Goal: Task Accomplishment & Management: Complete application form

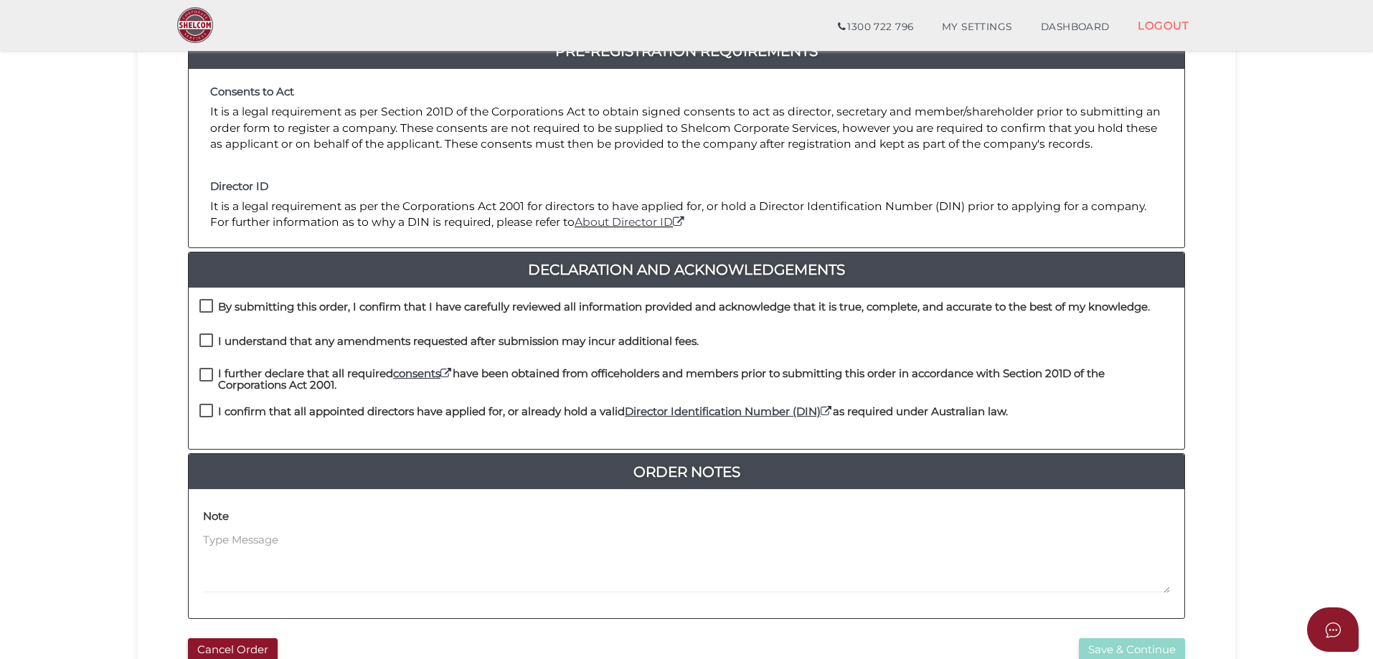
scroll to position [326, 0]
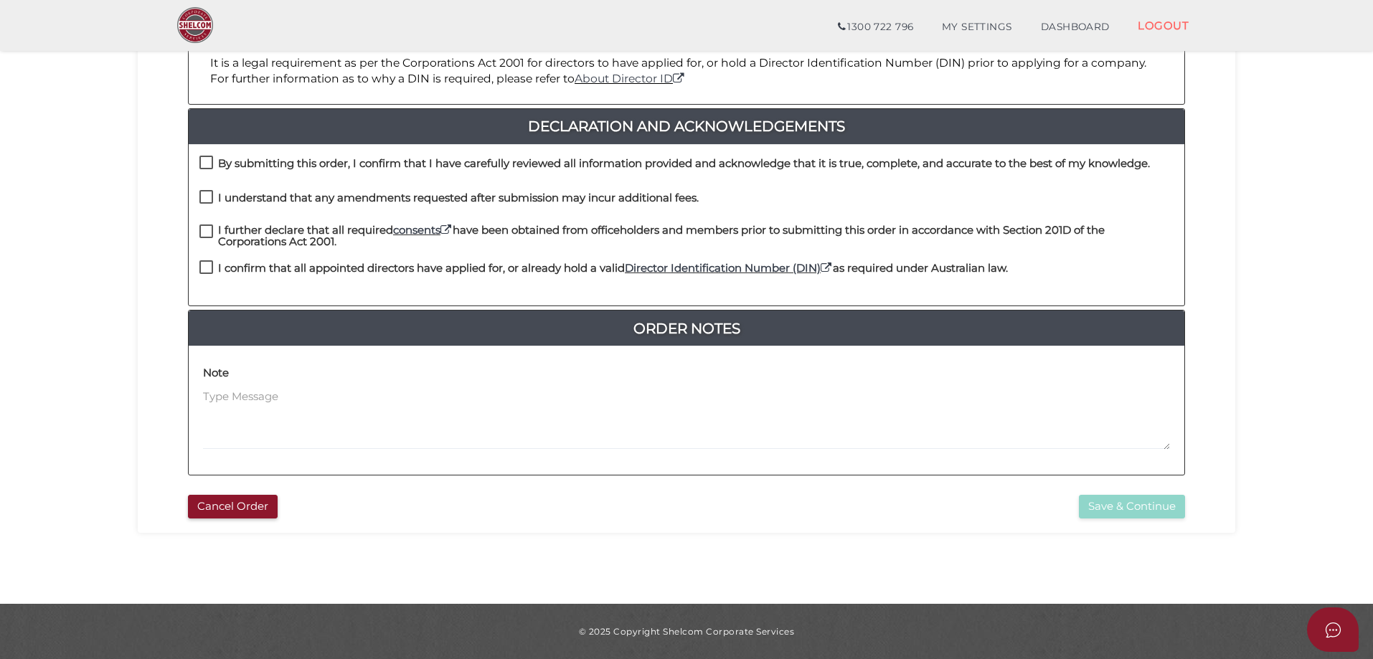
drag, startPoint x: 212, startPoint y: 260, endPoint x: 209, endPoint y: 237, distance: 22.4
click at [209, 259] on div "I further declare that all required consents have been obtained from officehold…" at bounding box center [687, 243] width 996 height 37
drag, startPoint x: 209, startPoint y: 237, endPoint x: 209, endPoint y: 203, distance: 34.4
click at [209, 233] on label "I further declare that all required consents have been obtained from officehold…" at bounding box center [686, 234] width 974 height 18
drag, startPoint x: 209, startPoint y: 203, endPoint x: 209, endPoint y: 190, distance: 12.9
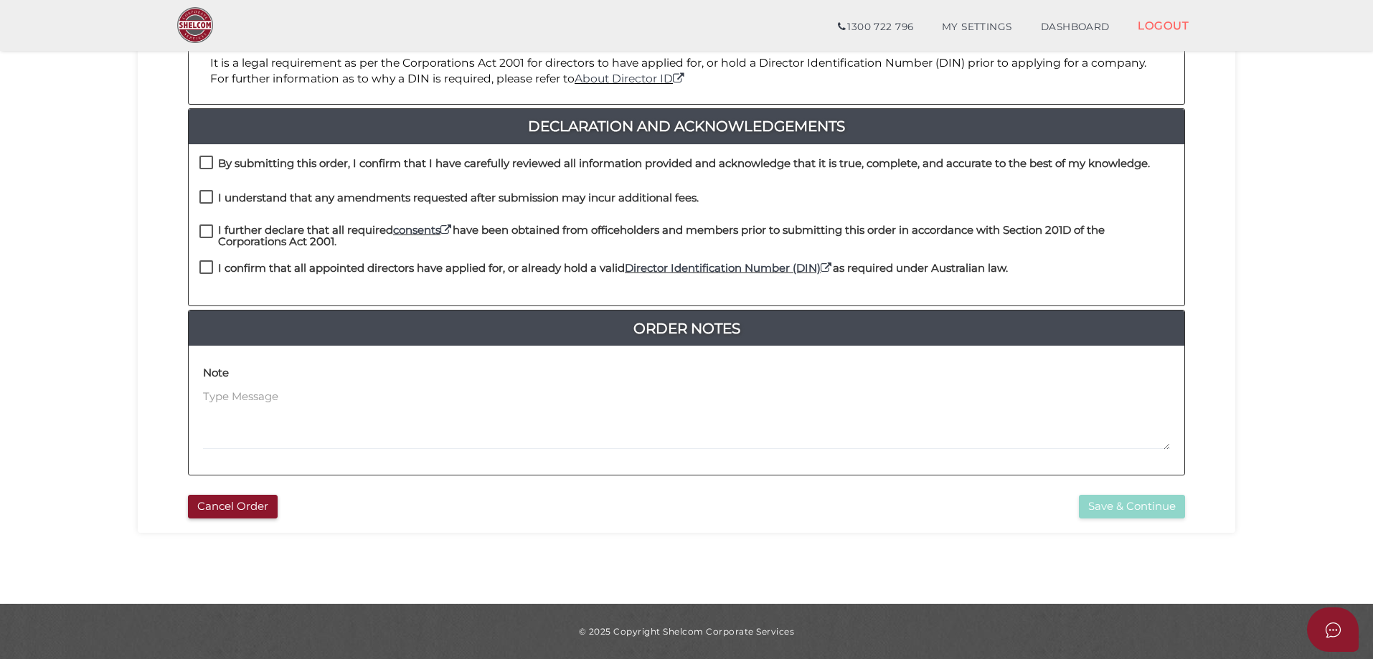
click at [209, 201] on label "I understand that any amendments requested after submission may incur additiona…" at bounding box center [448, 201] width 499 height 18
click at [209, 186] on div "By submitting this order, I confirm that I have carefully reviewed all informat…" at bounding box center [687, 225] width 996 height 162
click at [213, 162] on label "By submitting this order, I confirm that I have carefully reviewed all informat…" at bounding box center [674, 167] width 950 height 18
checkbox input "true"
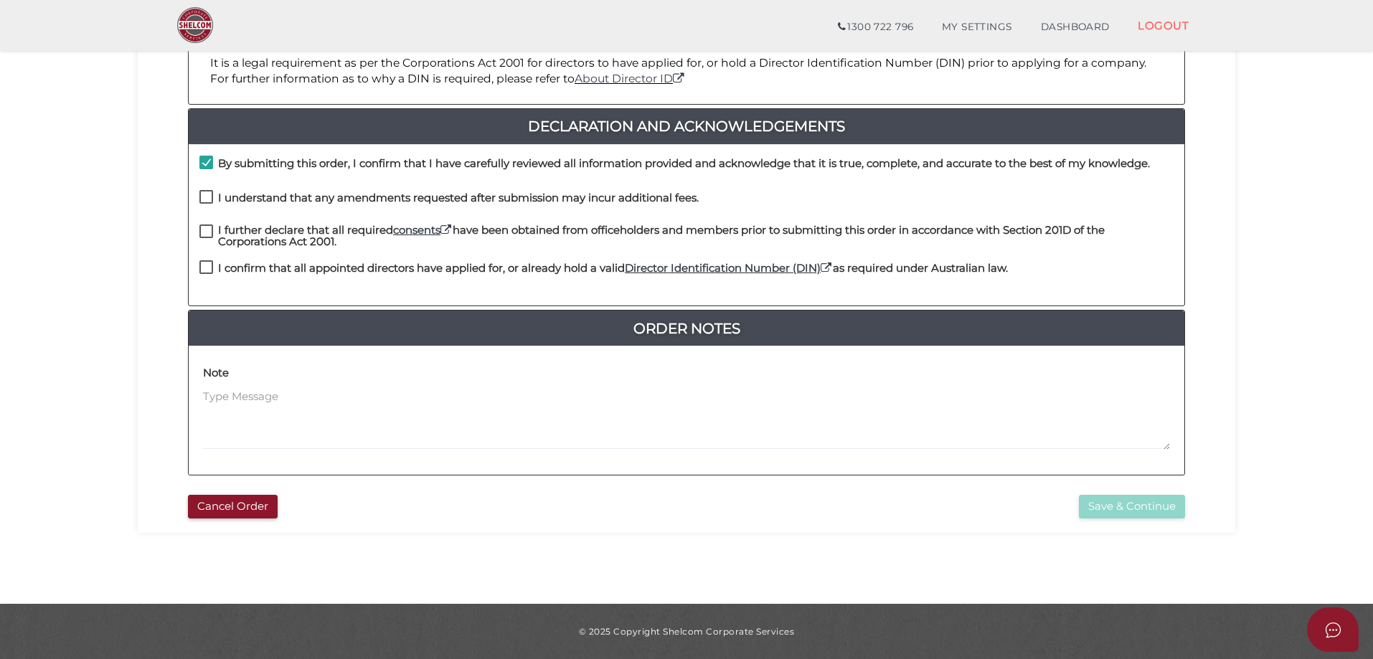
click at [213, 185] on div "By submitting this order, I confirm that I have carefully reviewed all informat…" at bounding box center [687, 173] width 996 height 34
click at [209, 197] on label "I understand that any amendments requested after submission may incur additiona…" at bounding box center [448, 201] width 499 height 18
checkbox input "true"
click at [200, 236] on label "I further declare that all required consents have been obtained from officehold…" at bounding box center [686, 234] width 974 height 18
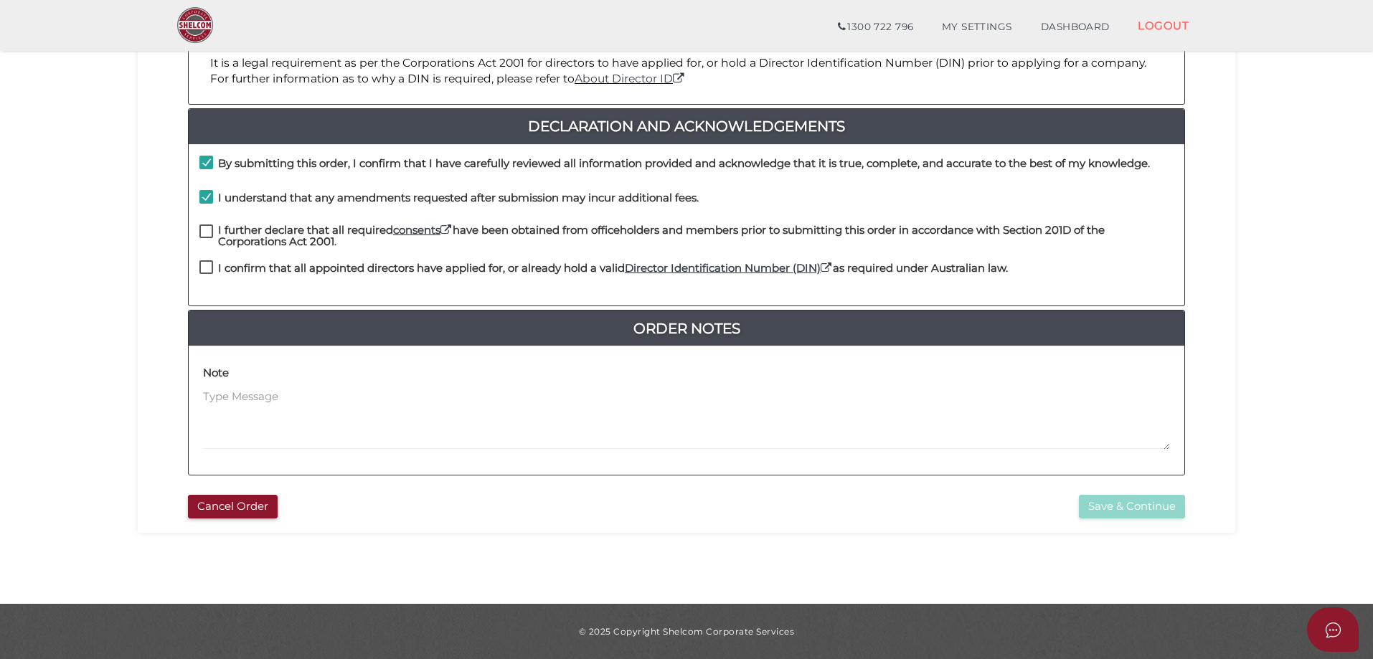
checkbox input "true"
click at [203, 260] on div "I further declare that all required consents have been obtained from officehold…" at bounding box center [687, 243] width 996 height 37
click at [204, 263] on label "I confirm that all appointed directors have applied for, or already hold a vali…" at bounding box center [603, 272] width 808 height 18
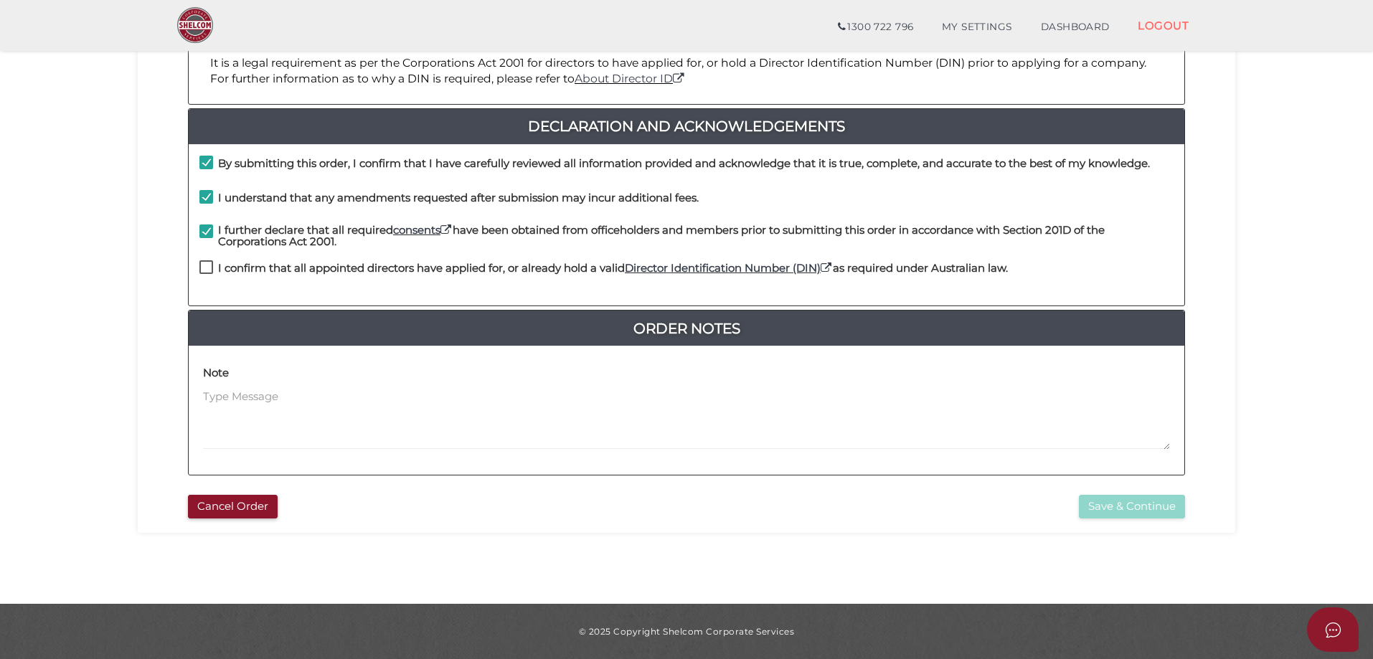
checkbox input "true"
click at [1140, 509] on button "Save & Continue" at bounding box center [1132, 507] width 106 height 24
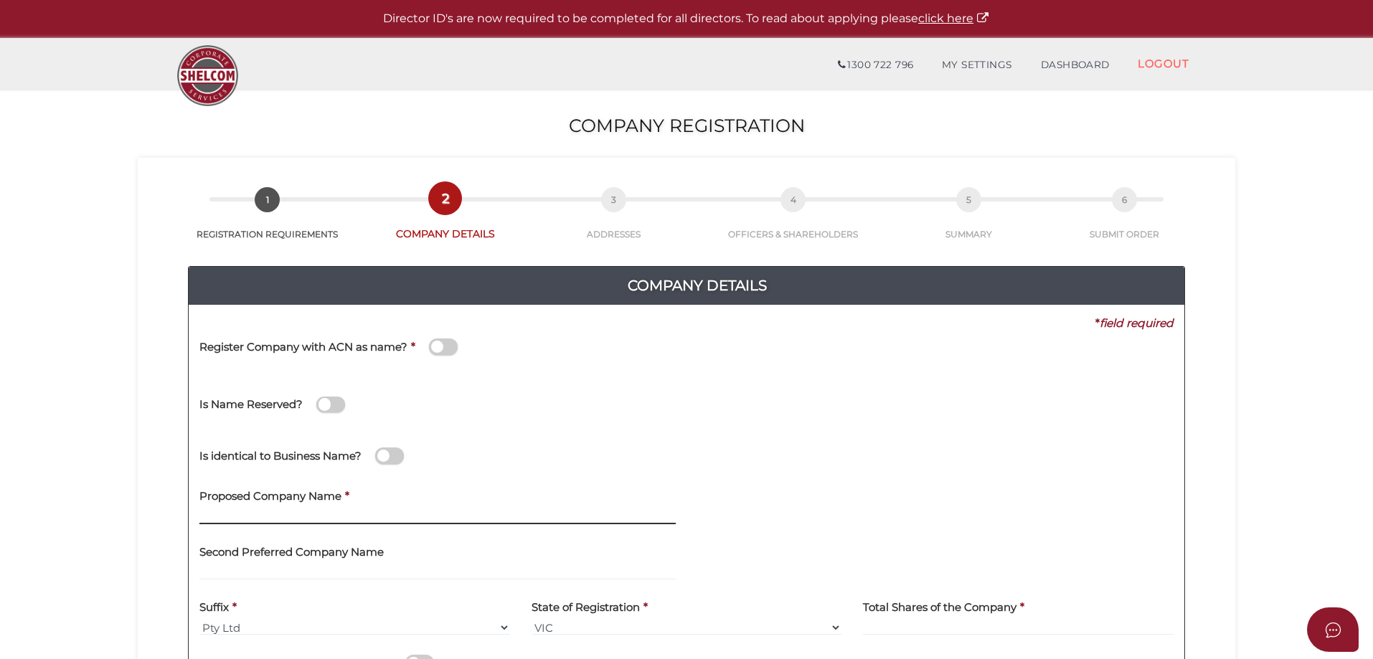
click at [393, 509] on input "text" at bounding box center [437, 517] width 476 height 16
drag, startPoint x: 347, startPoint y: 502, endPoint x: 338, endPoint y: 513, distance: 14.2
click at [347, 502] on b "*" at bounding box center [347, 496] width 4 height 14
click at [338, 513] on input "text" at bounding box center [437, 517] width 476 height 16
paste input "Dominion Investment Services Pty Ltd"
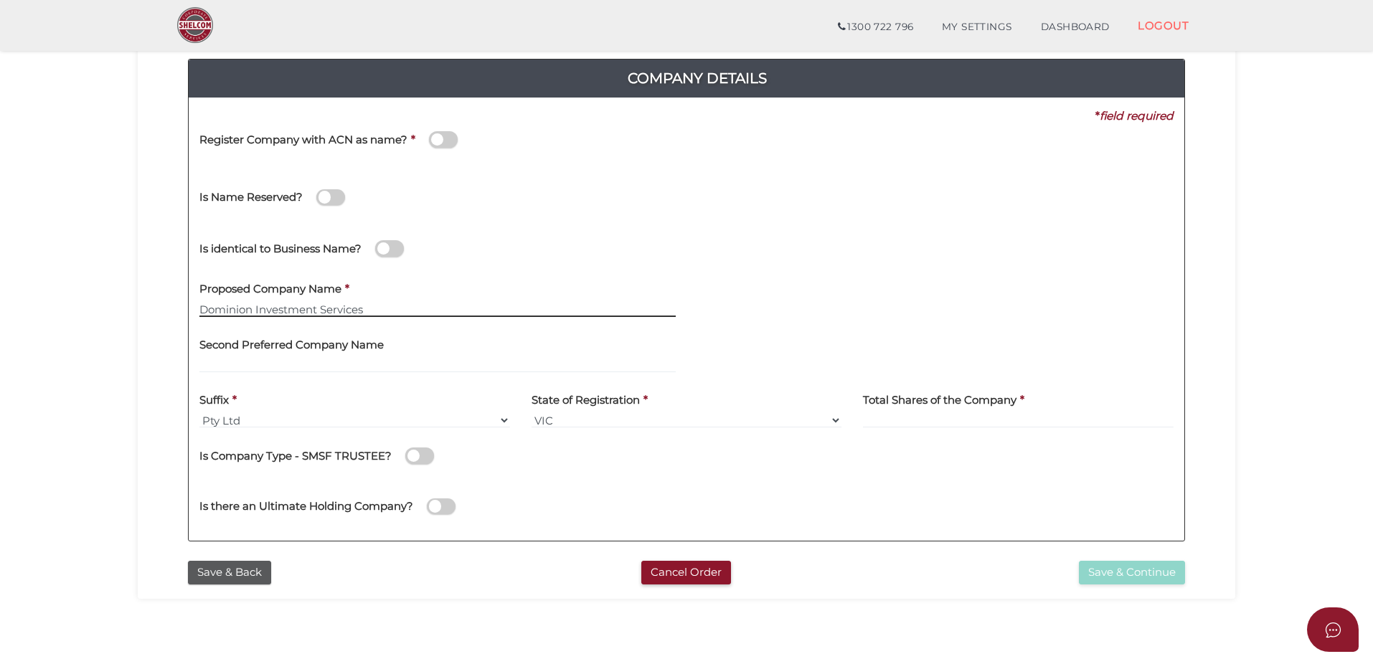
scroll to position [287, 0]
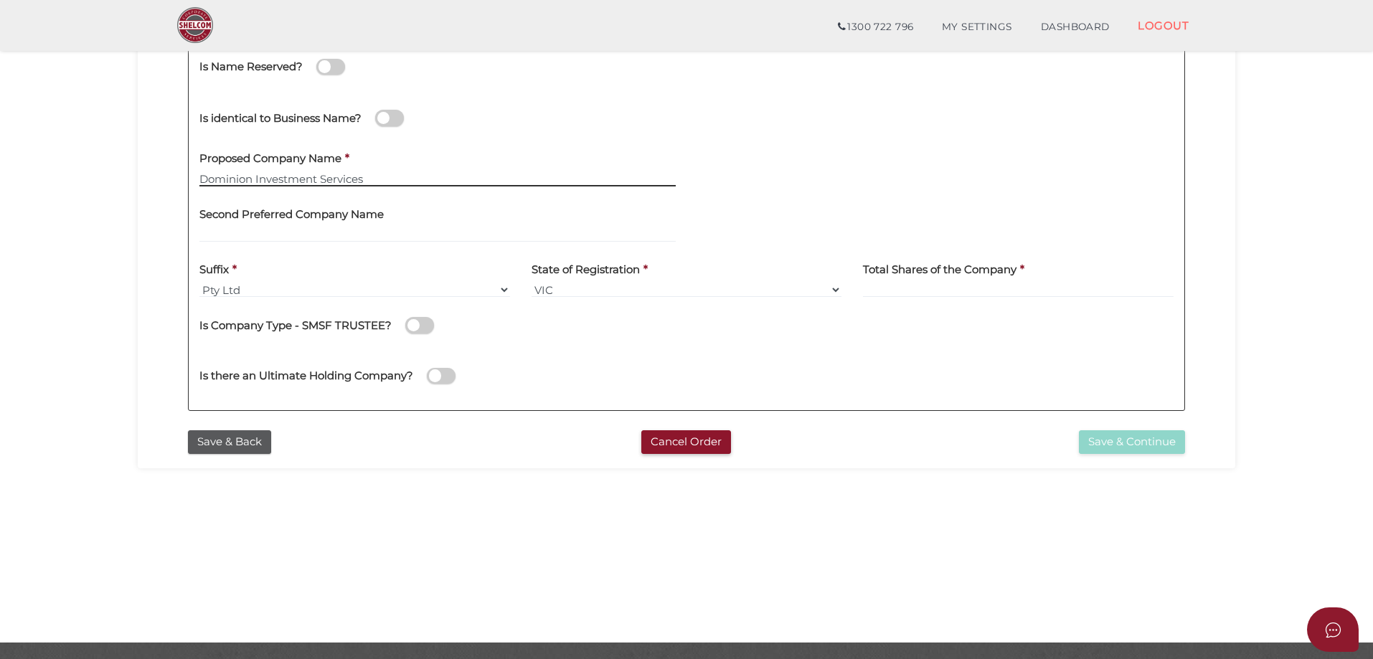
type input "Dominion Investment Services"
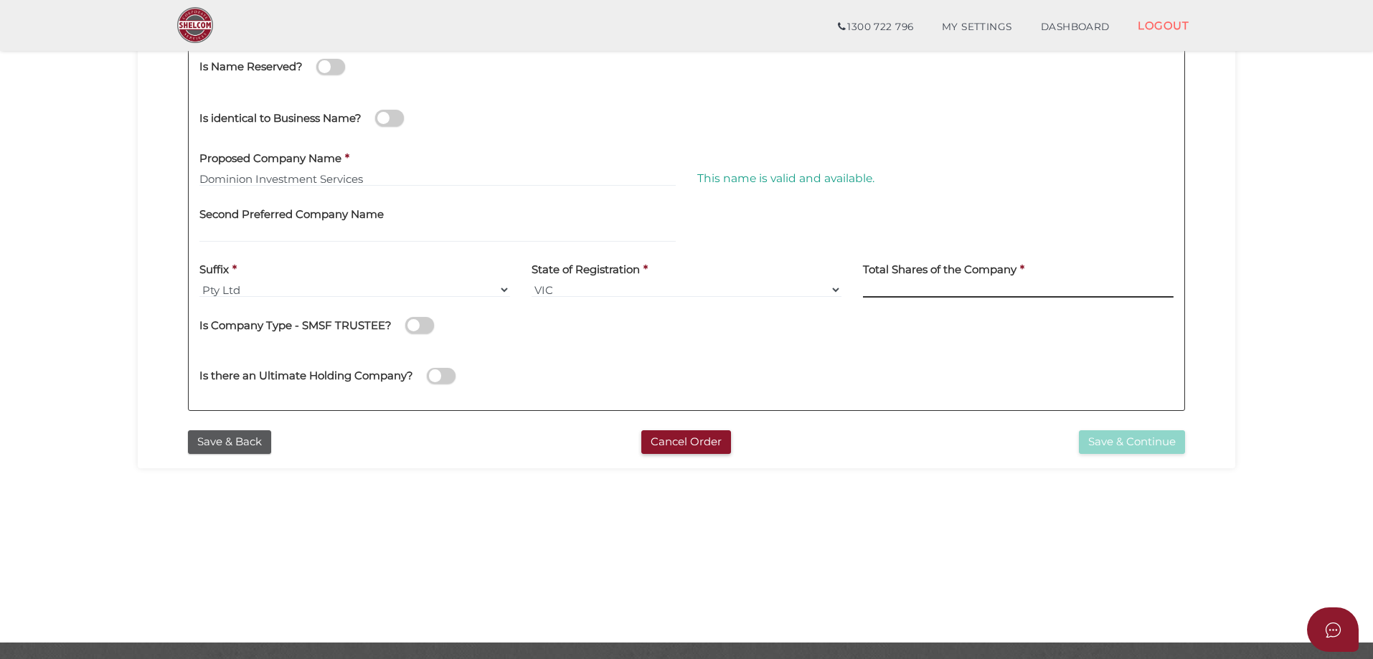
click at [1001, 296] on input at bounding box center [1018, 290] width 311 height 16
type input "1200"
click at [1145, 449] on button "Save & Continue" at bounding box center [1132, 442] width 106 height 24
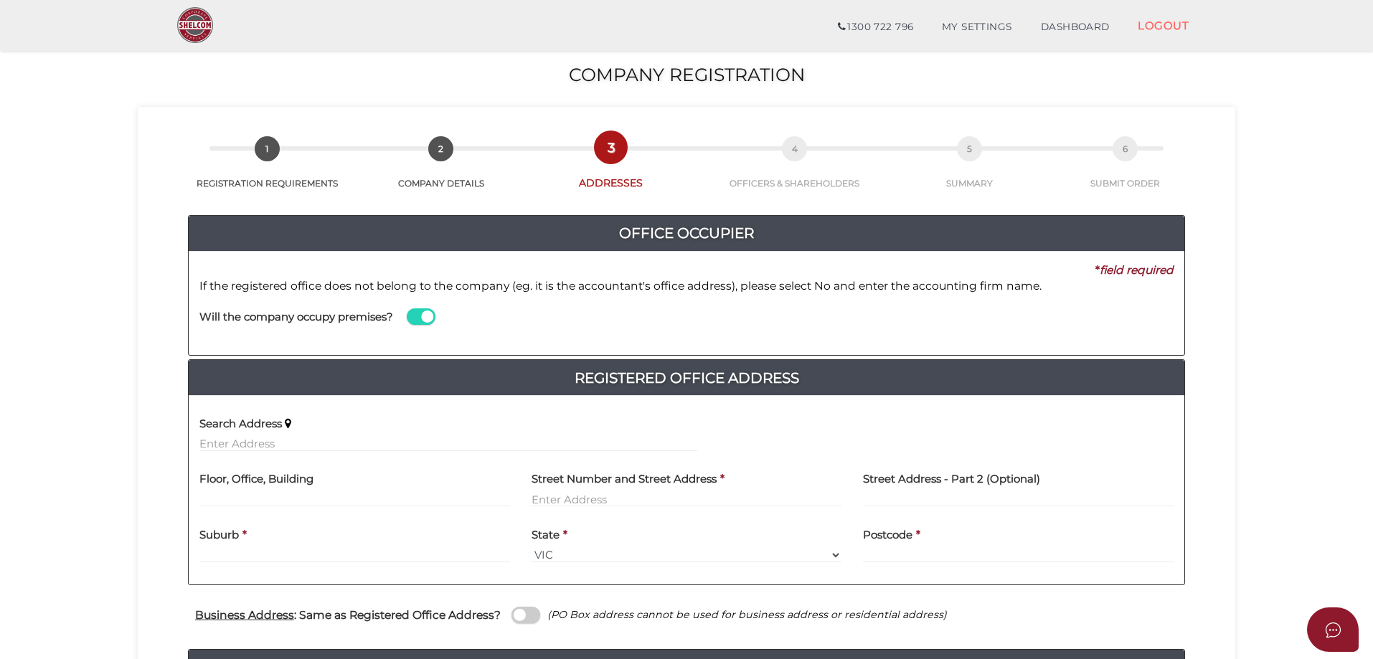
scroll to position [72, 0]
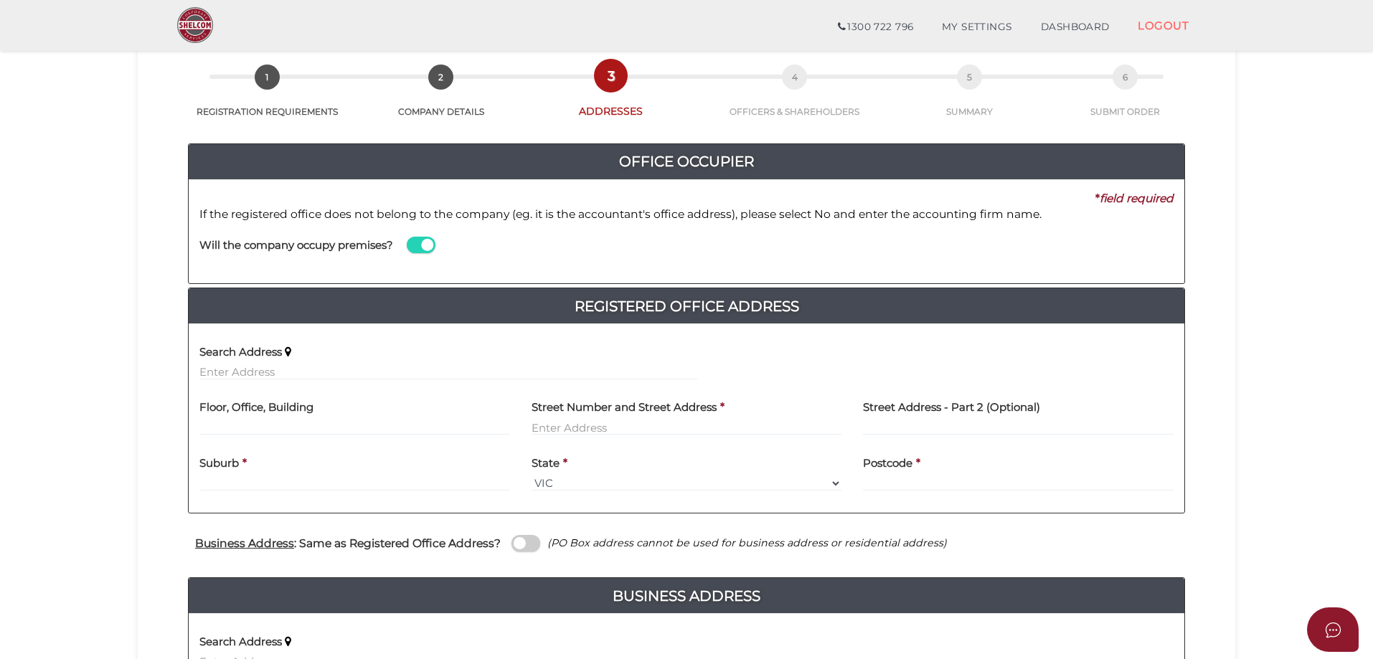
click at [260, 415] on label "Floor, Office, Building" at bounding box center [256, 405] width 114 height 29
click at [258, 419] on label "Floor, Office, Building" at bounding box center [256, 405] width 114 height 29
click at [250, 424] on input "text" at bounding box center [354, 428] width 311 height 16
type input "Level 3"
type input "30 Collins Street"
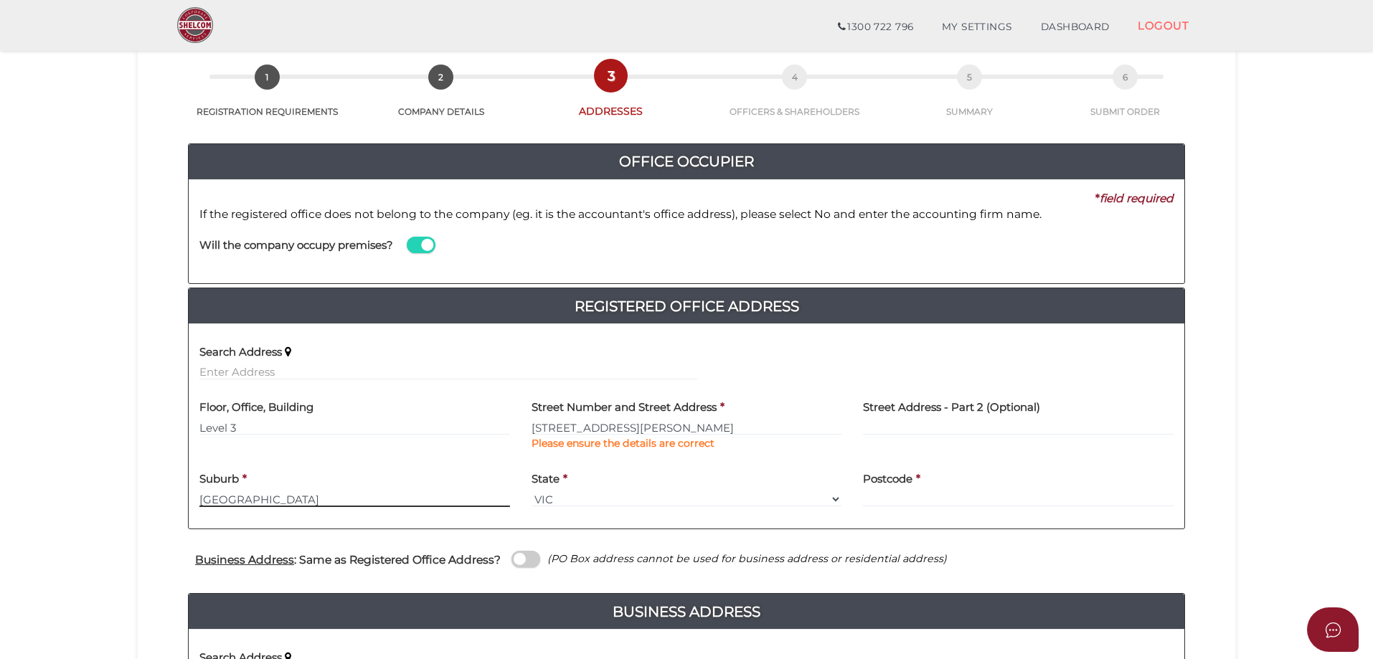
type input "Melbourne"
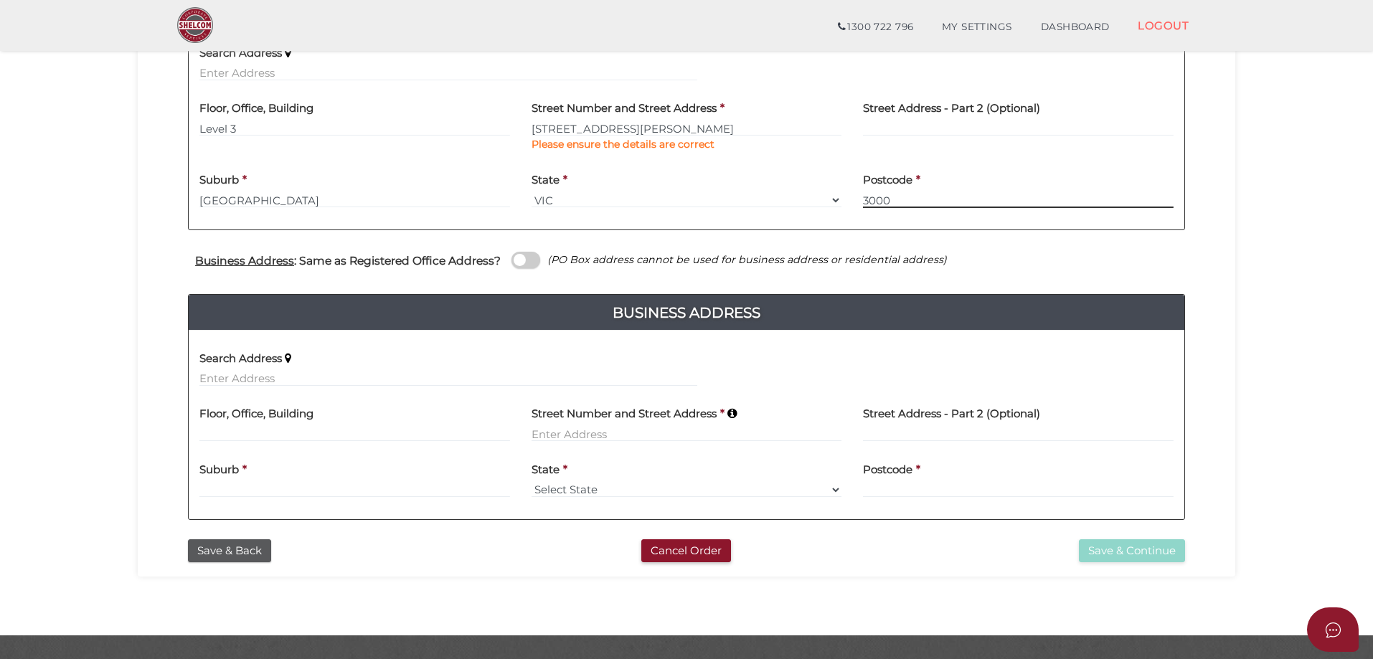
scroll to position [402, 0]
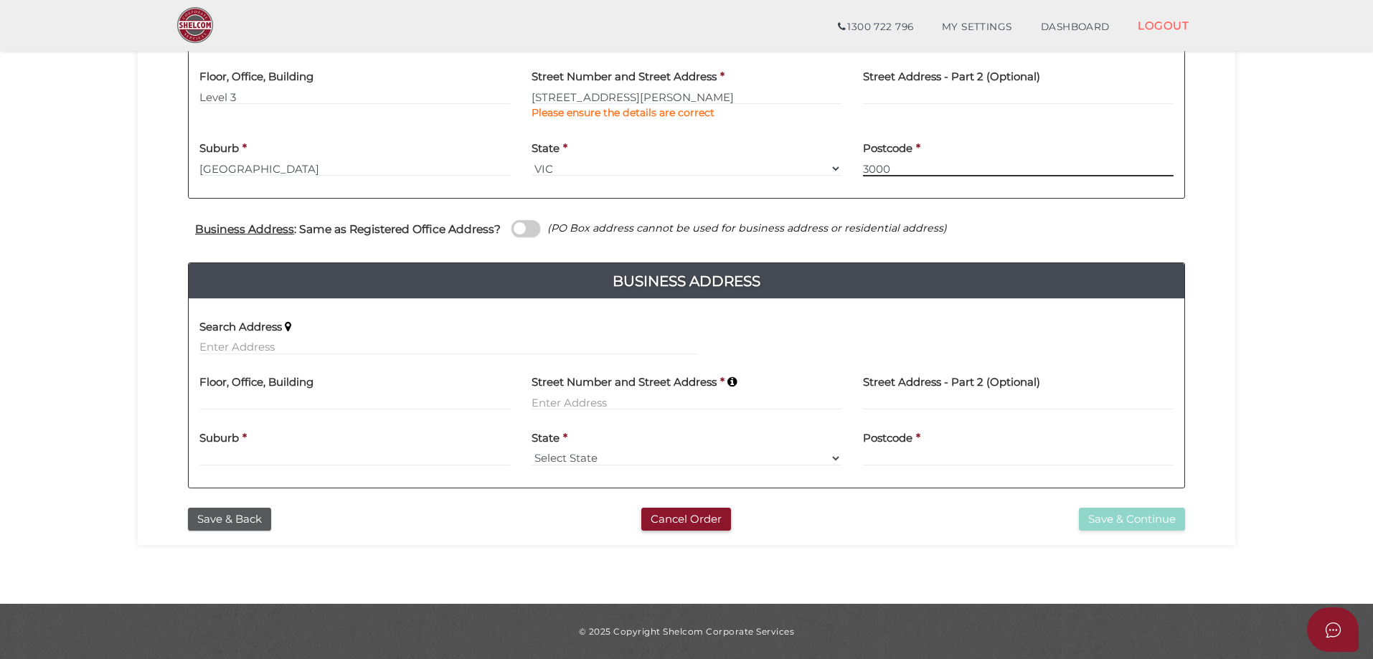
type input "3000"
click at [520, 223] on span at bounding box center [525, 228] width 29 height 16
click at [0, 0] on input "checkbox" at bounding box center [0, 0] width 0 height 0
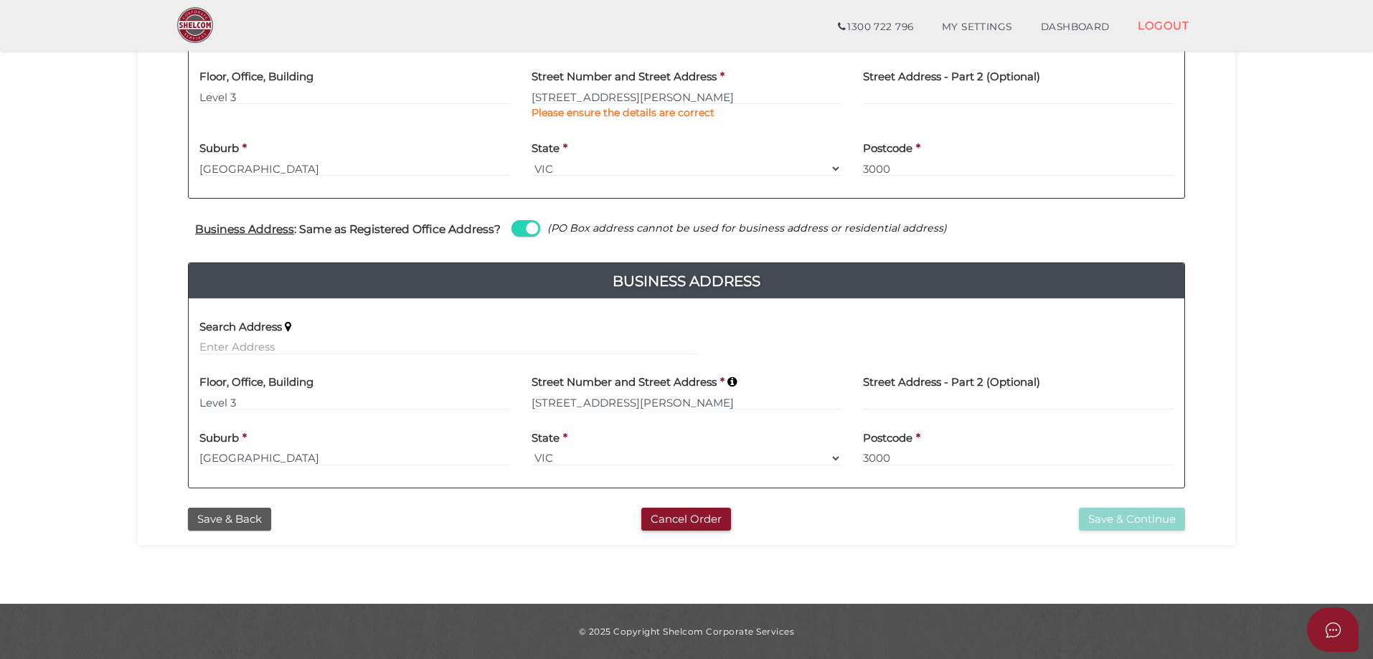
scroll to position [165, 0]
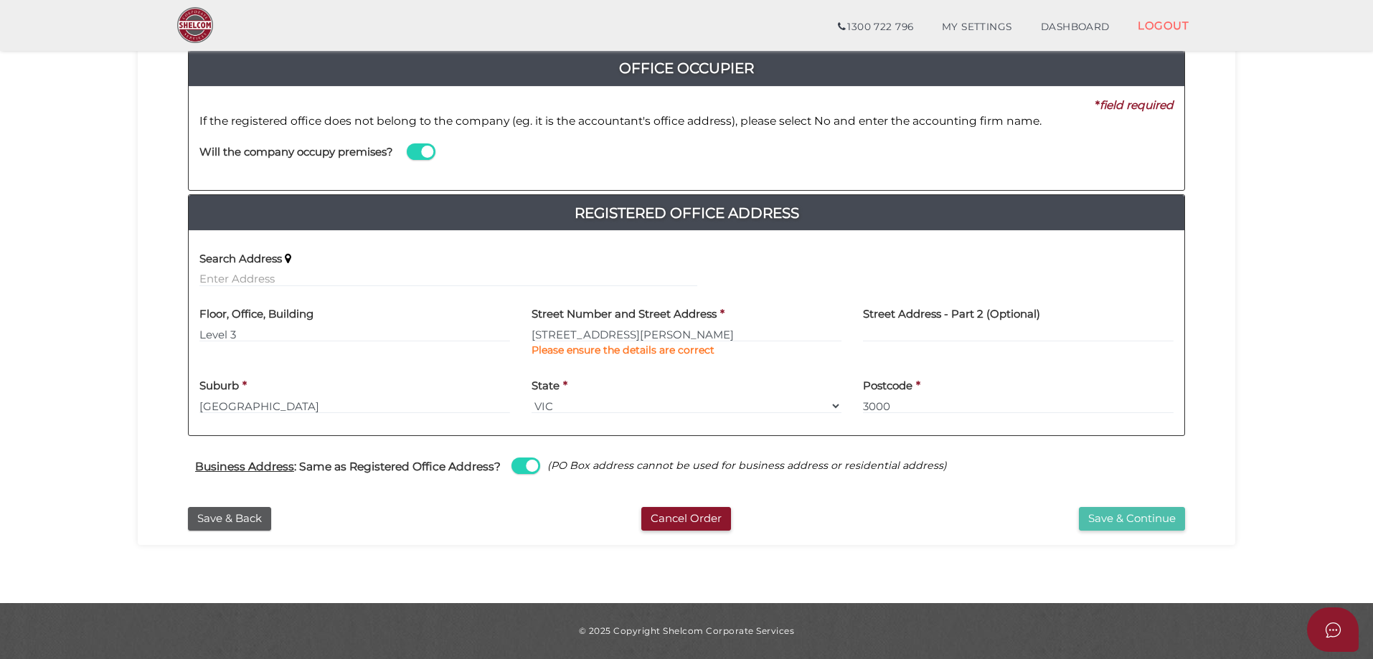
click at [1158, 522] on button "Save & Continue" at bounding box center [1132, 519] width 106 height 24
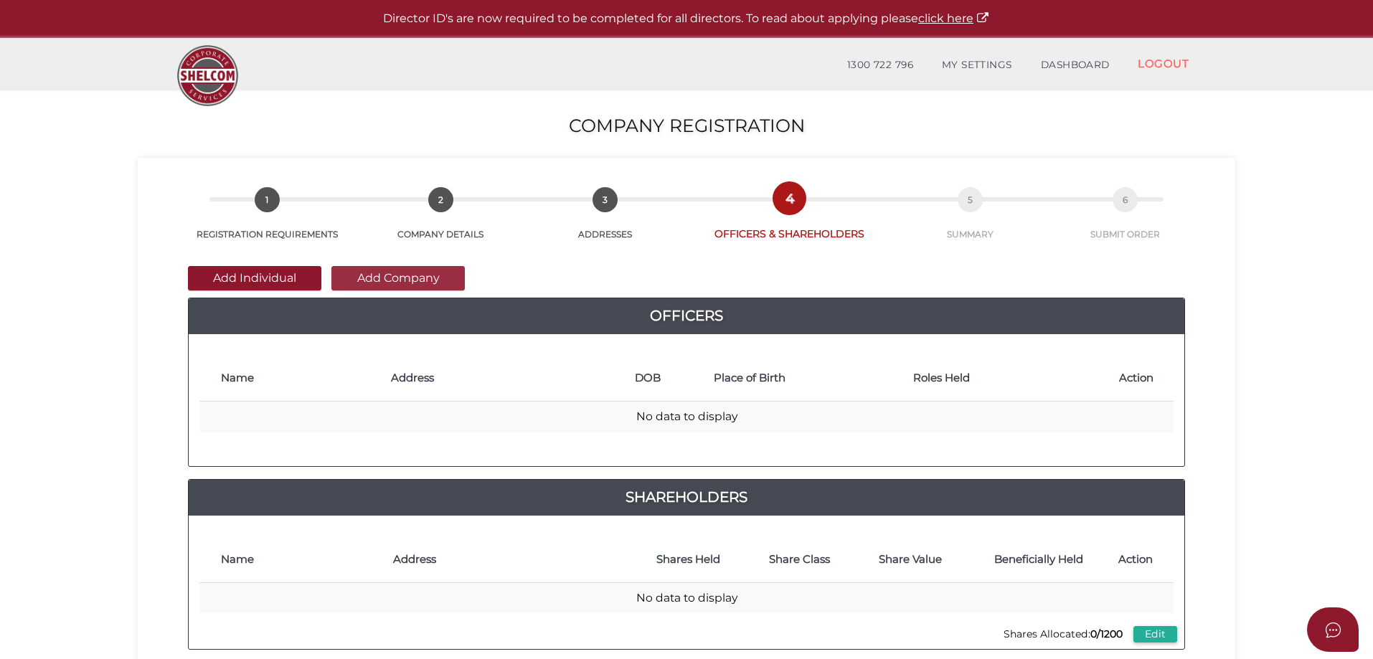
click at [403, 275] on button "Add Company" at bounding box center [397, 278] width 133 height 24
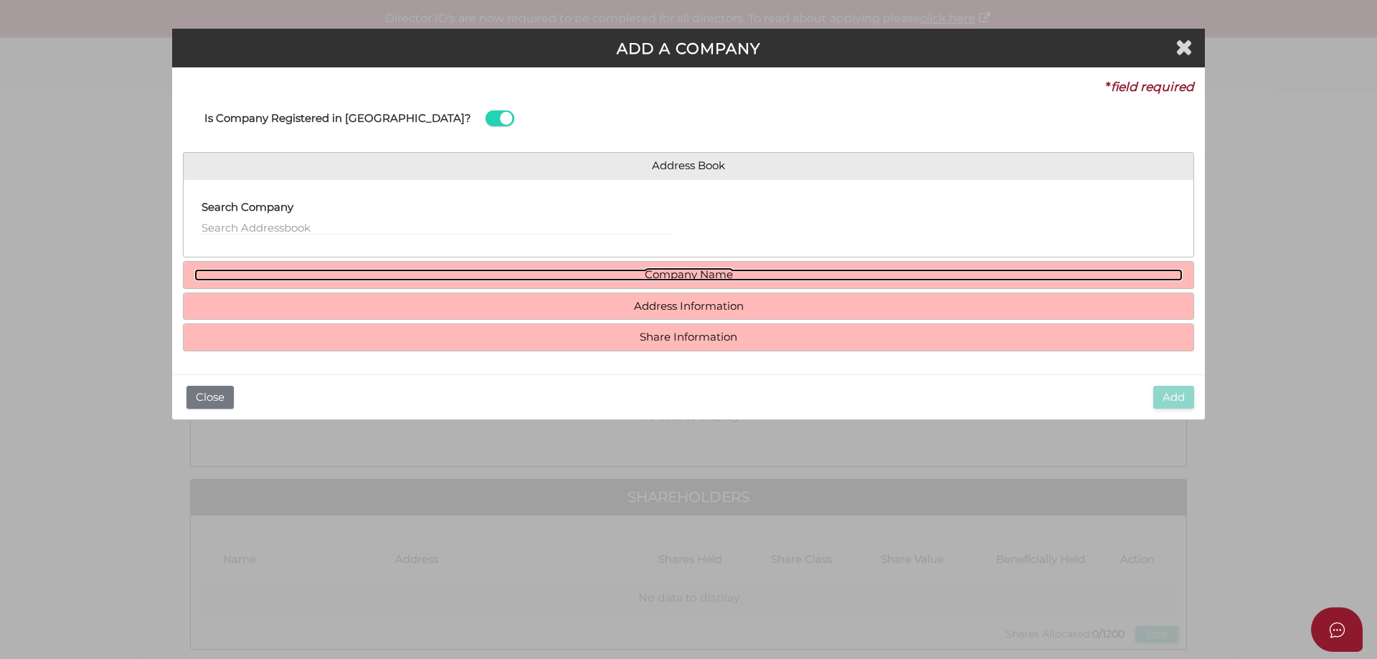
click at [701, 277] on link "Company Name" at bounding box center [688, 275] width 989 height 12
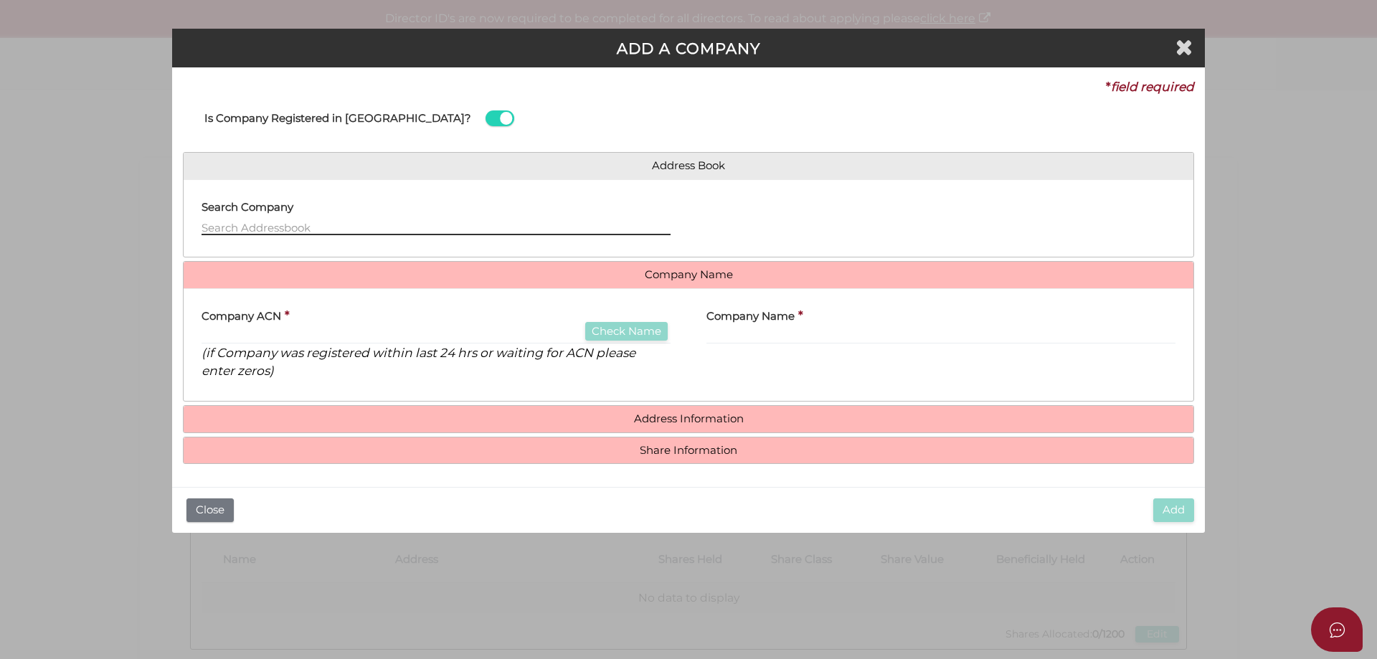
click at [270, 222] on input "text" at bounding box center [436, 228] width 469 height 16
paste input "681 916 030"
type input "681 916 030"
drag, startPoint x: 242, startPoint y: 227, endPoint x: 171, endPoint y: 227, distance: 70.3
click at [171, 227] on div "ADD A COMPANY * field required Is Company Registered in Australia? Address Book…" at bounding box center [688, 329] width 1377 height 659
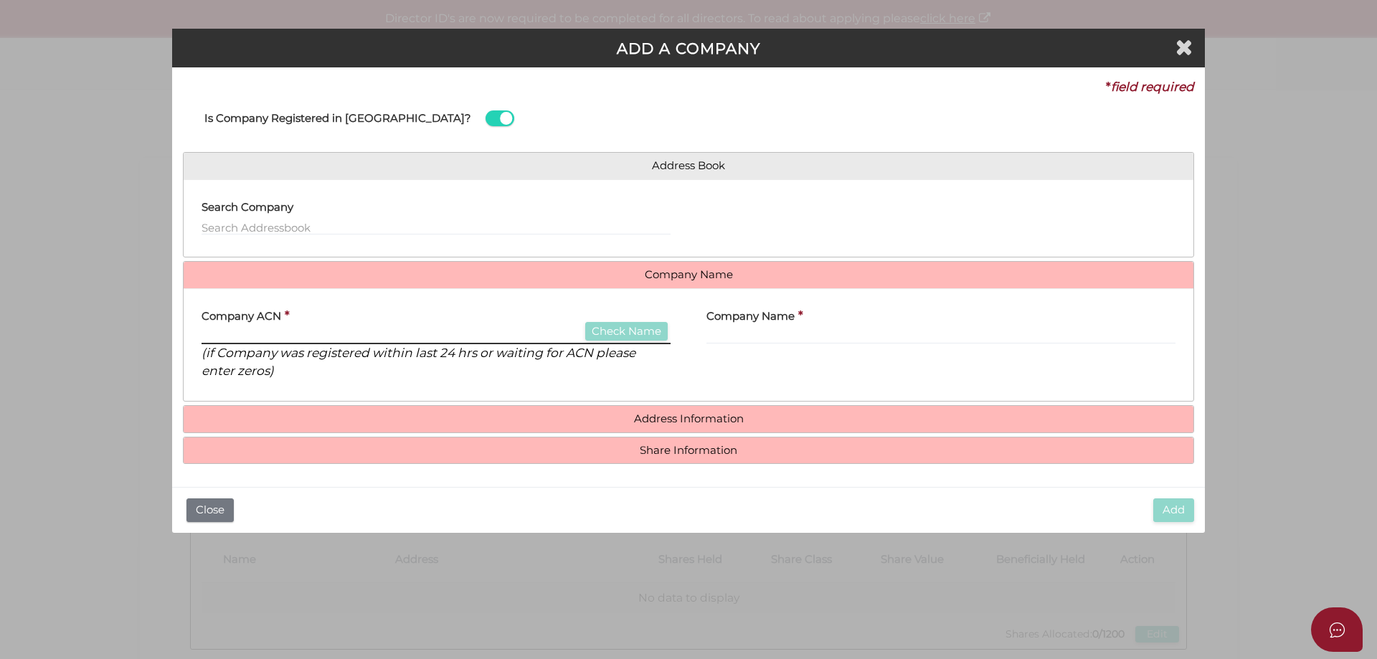
click at [258, 329] on input "text" at bounding box center [436, 337] width 469 height 16
paste input "681916030"
type input "681916030"
click at [624, 333] on button "Check Name" at bounding box center [626, 331] width 82 height 19
type input "DOMINION INVESTMENT MANAGEMENT PTY LTD"
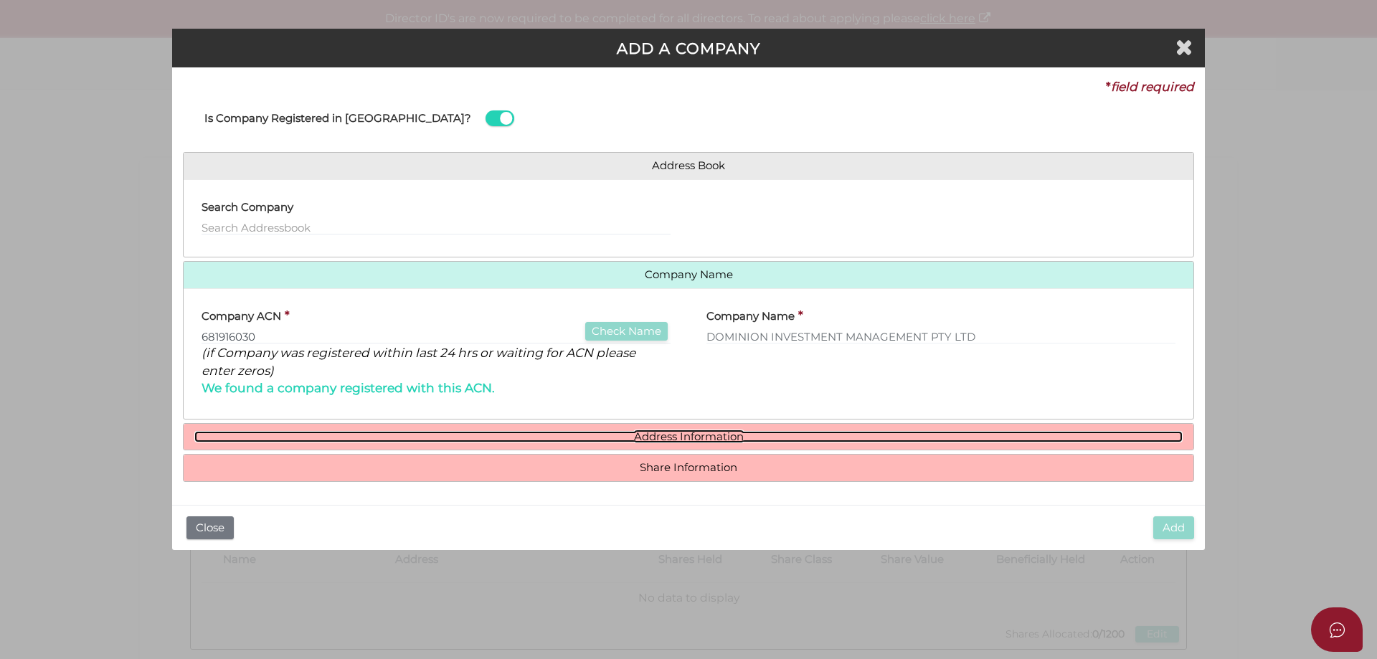
click at [700, 436] on link "Address Information" at bounding box center [688, 437] width 989 height 12
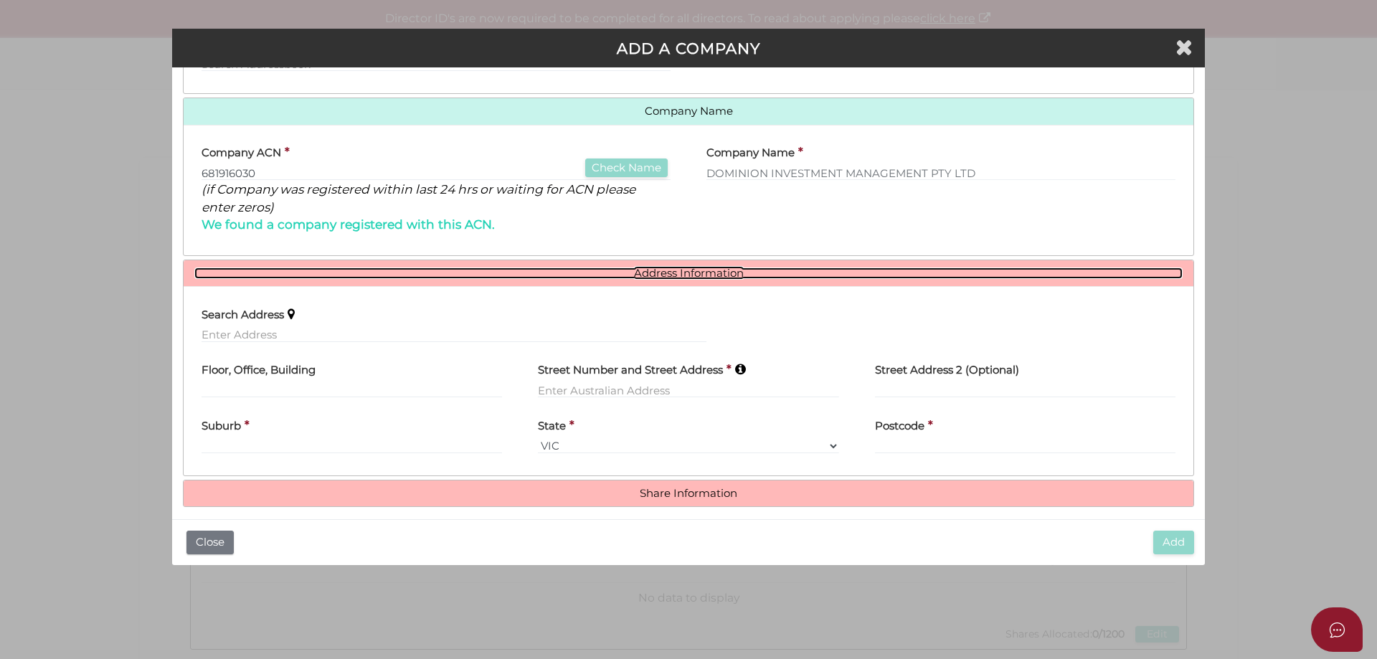
scroll to position [174, 0]
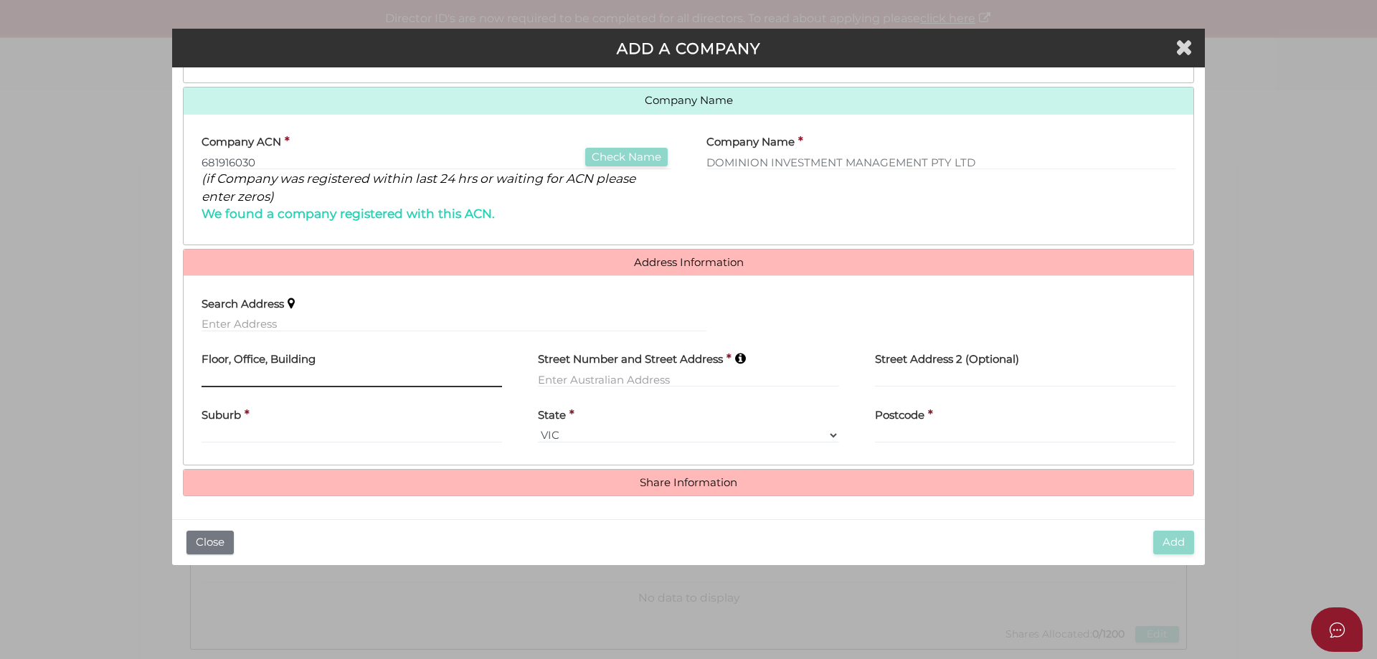
click at [252, 380] on input "text" at bounding box center [352, 380] width 301 height 16
type input "Level 3"
type input "[STREET_ADDRESS][PERSON_NAME]"
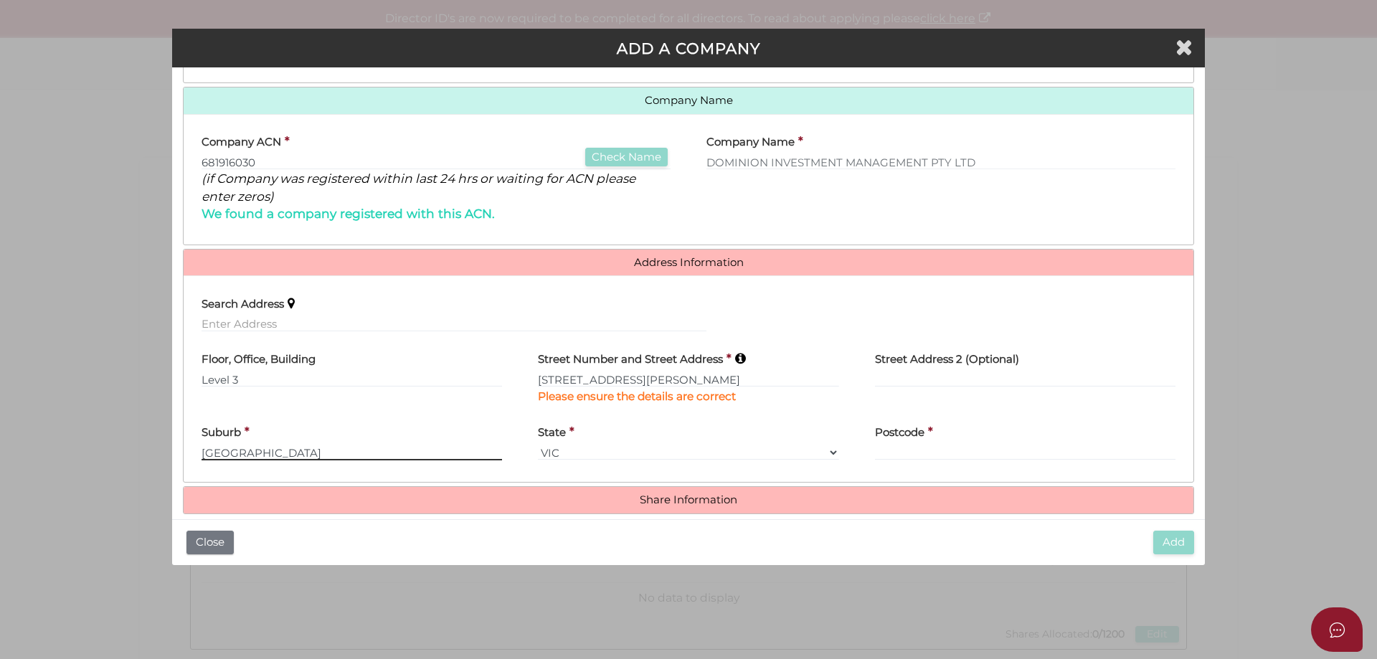
type input "Melbourne"
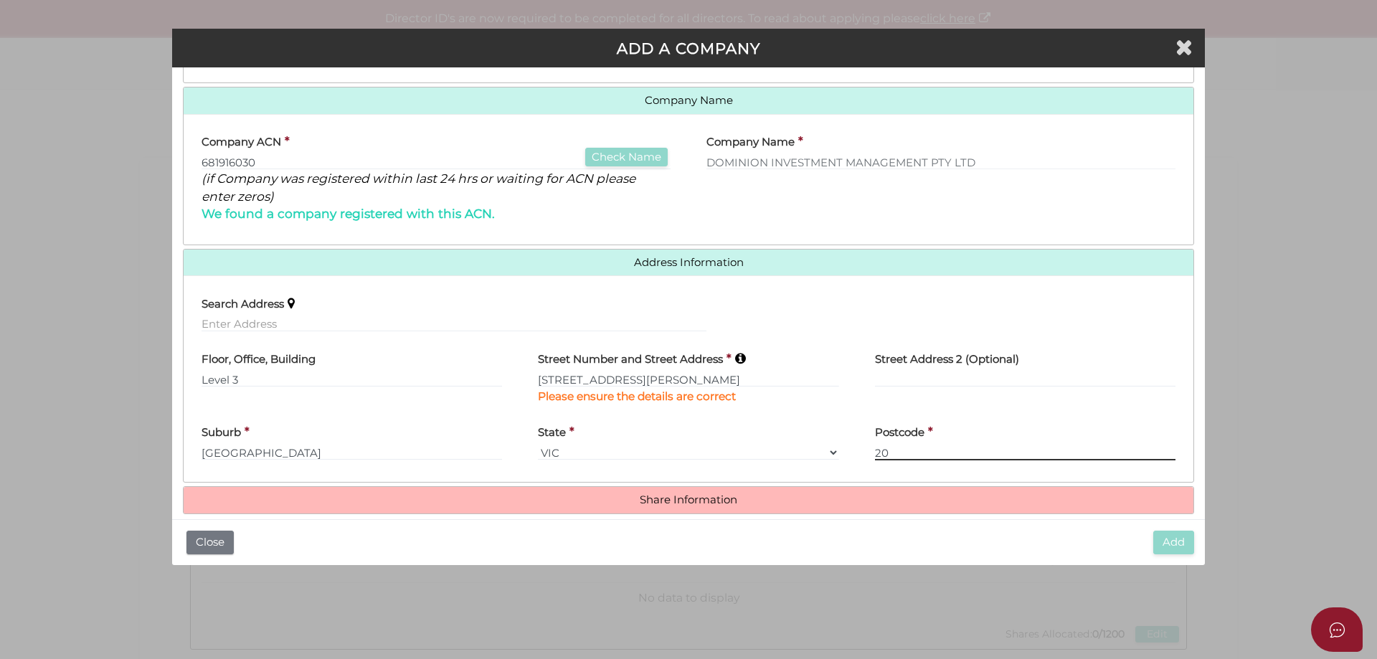
type input "2"
type input "3000"
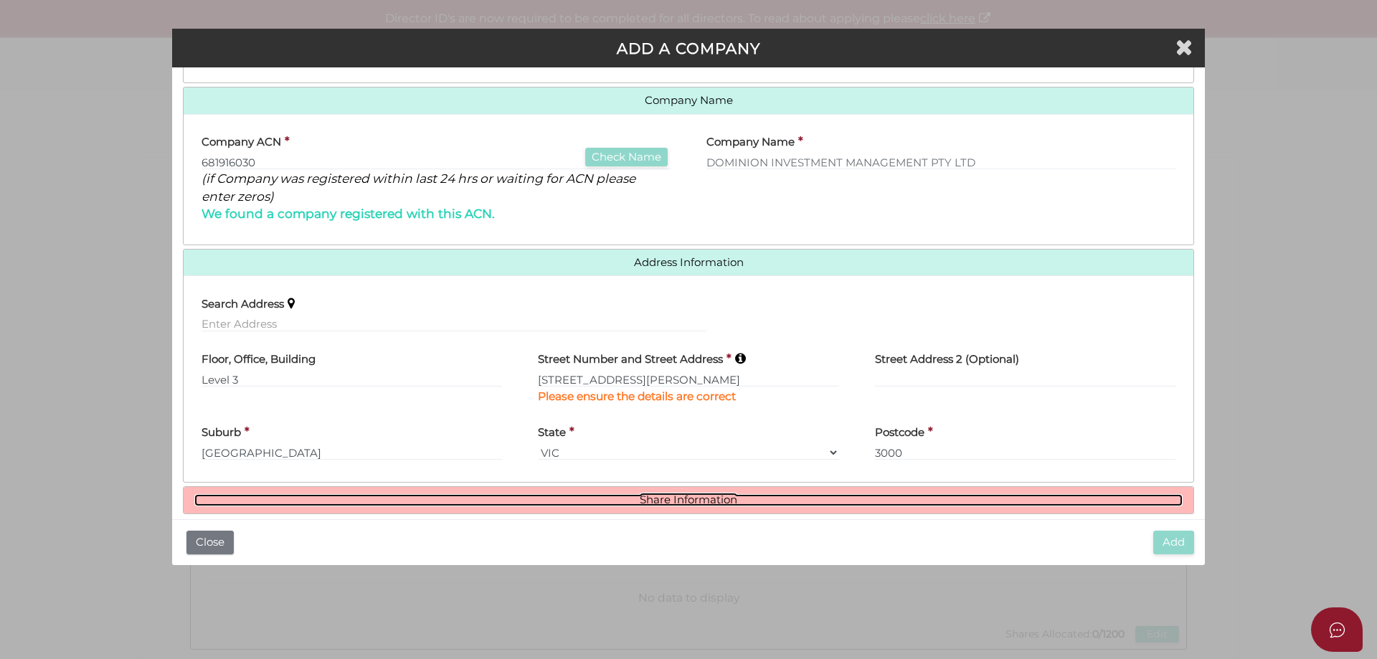
click at [695, 504] on link "Share Information" at bounding box center [688, 500] width 989 height 12
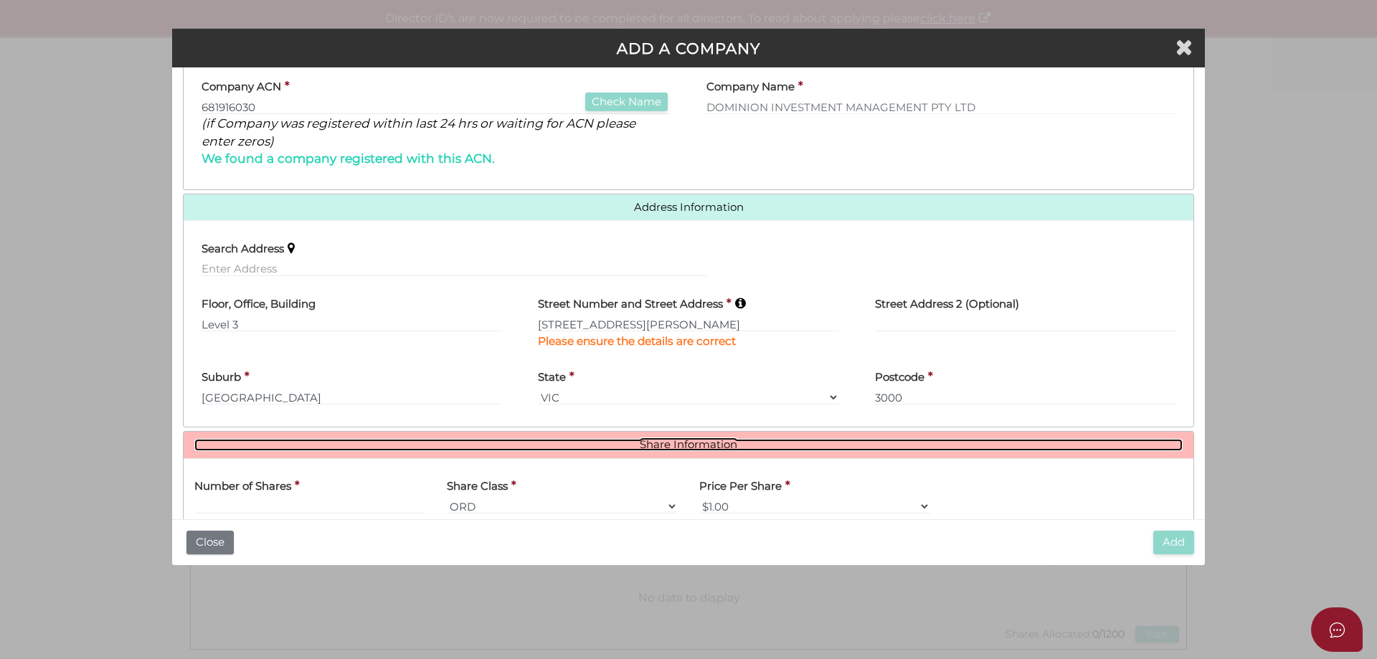
scroll to position [318, 0]
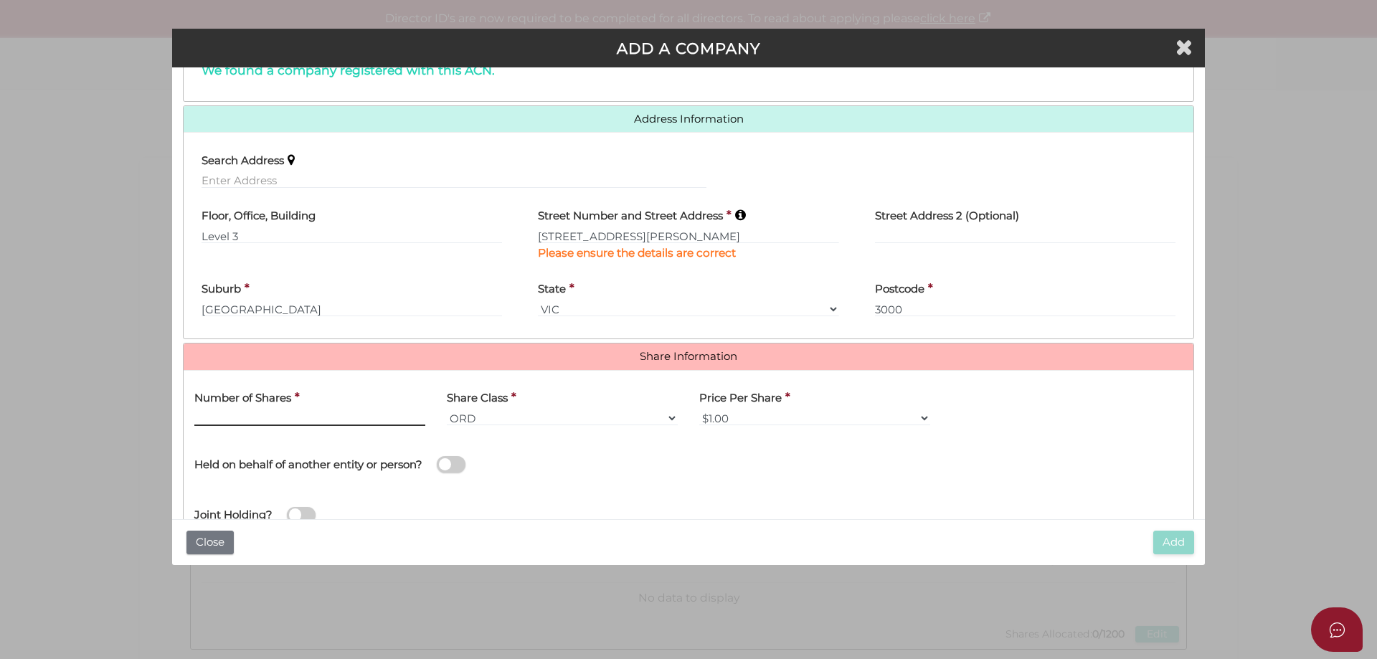
click at [302, 412] on input "text" at bounding box center [309, 418] width 231 height 16
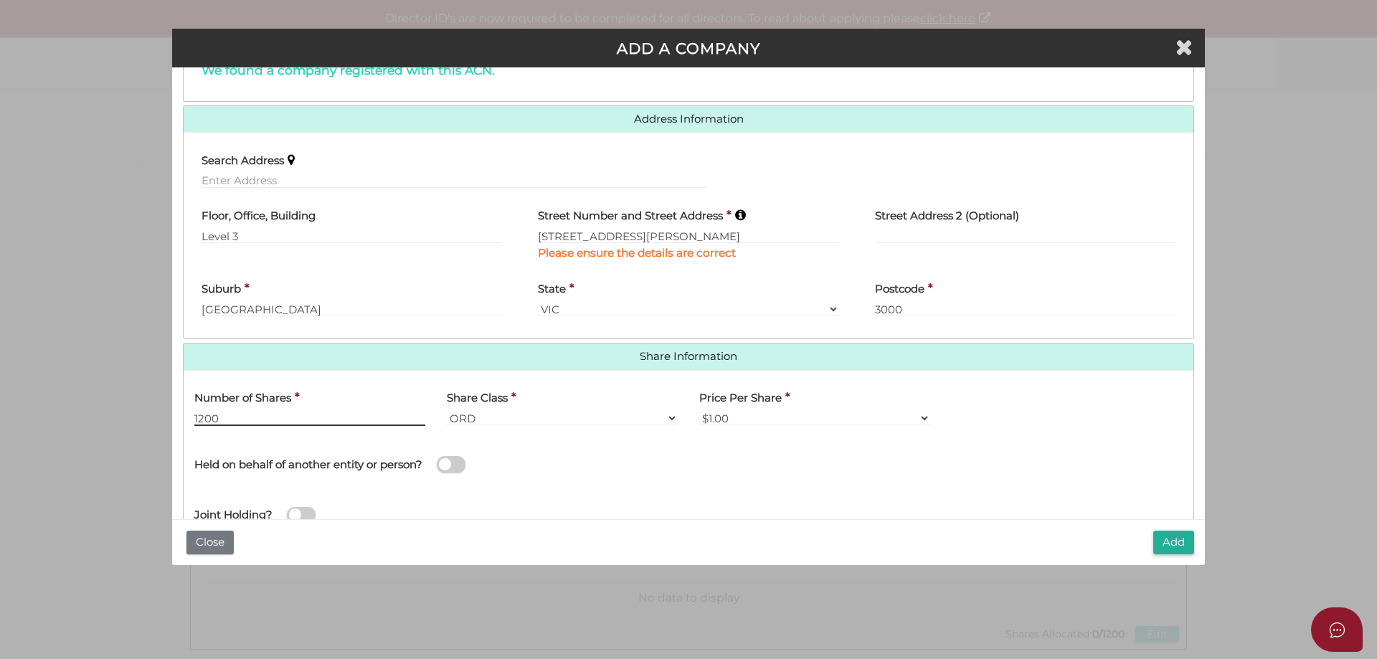
scroll to position [367, 0]
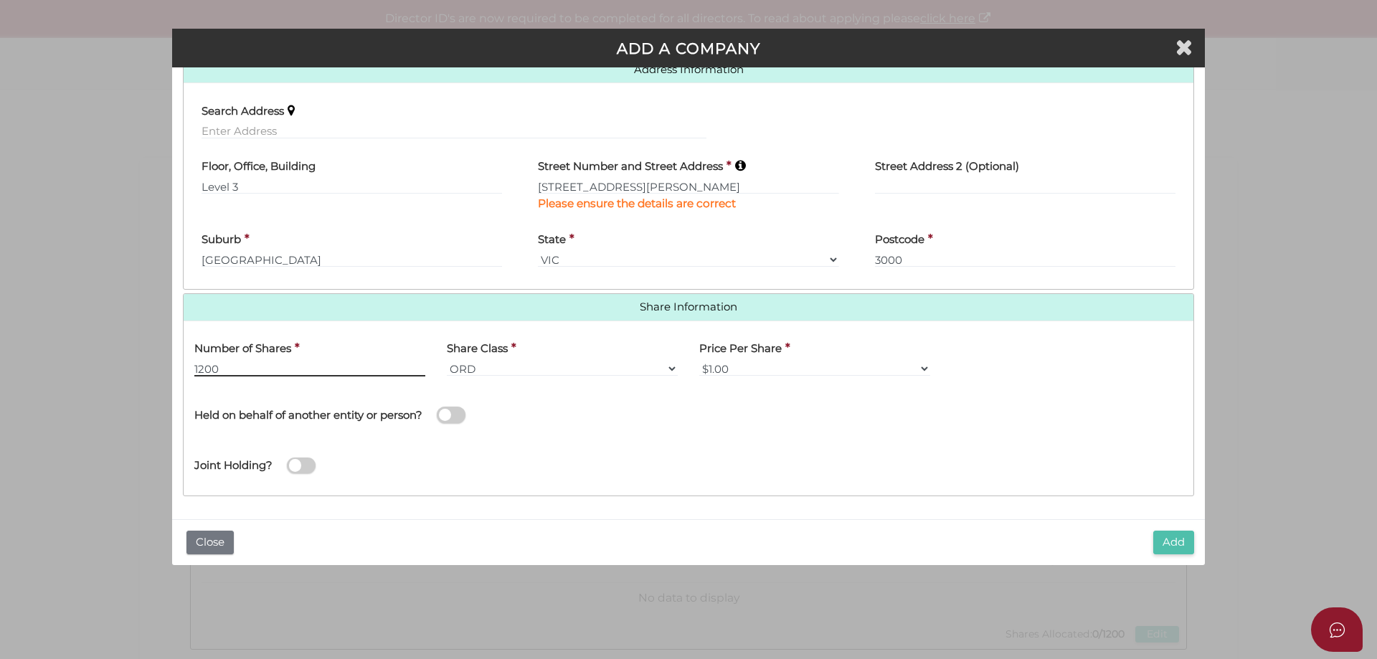
type input "1200"
click at [1168, 540] on button "Add" at bounding box center [1173, 543] width 41 height 24
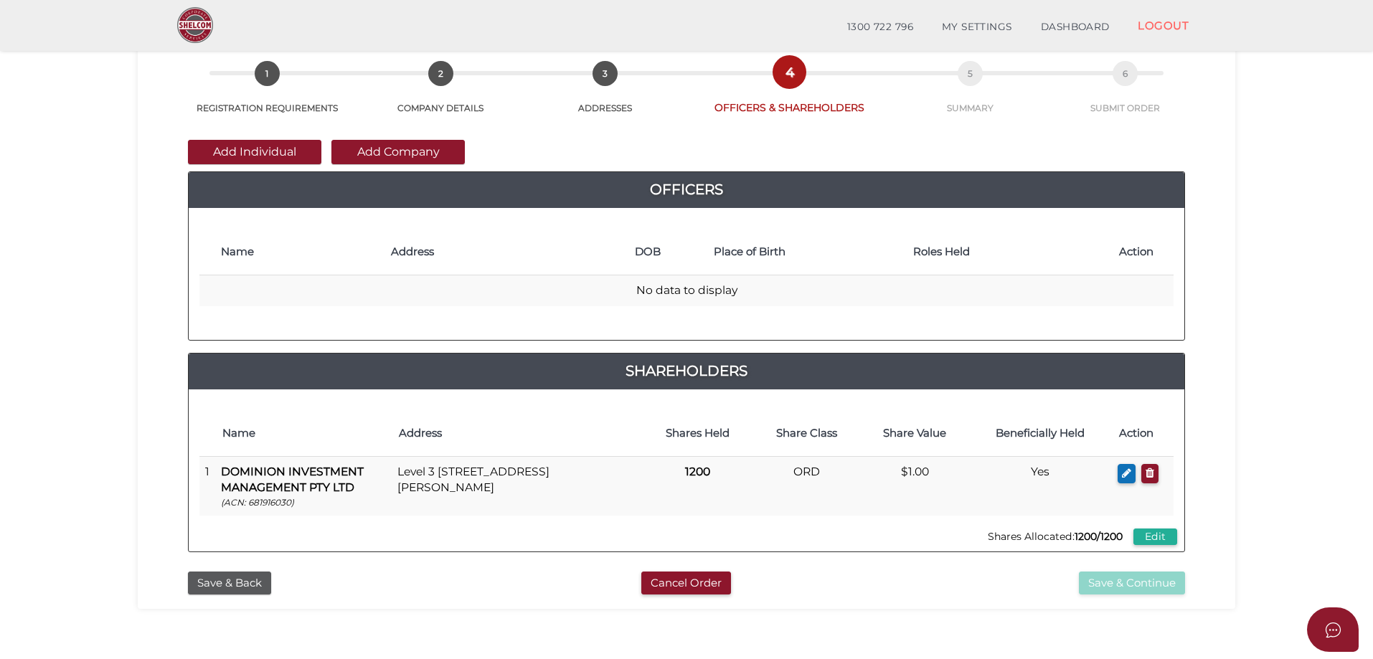
scroll to position [72, 0]
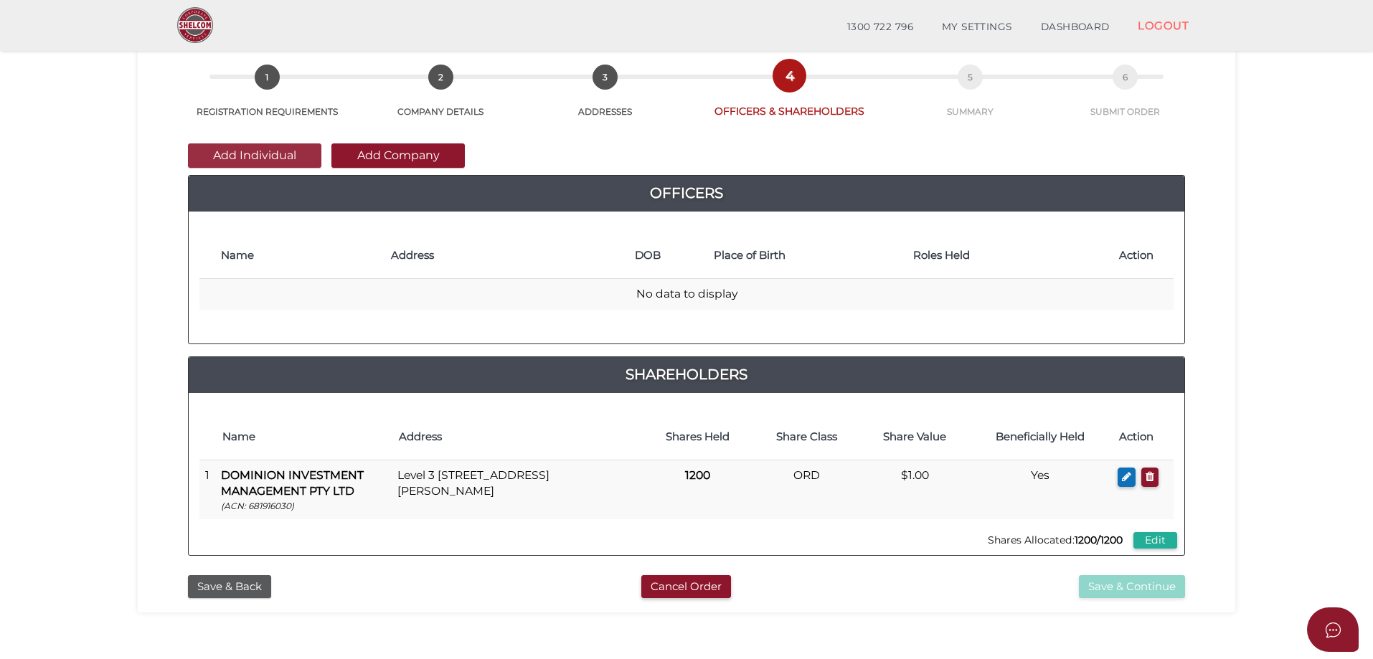
click at [289, 154] on button "Add Individual" at bounding box center [254, 155] width 133 height 24
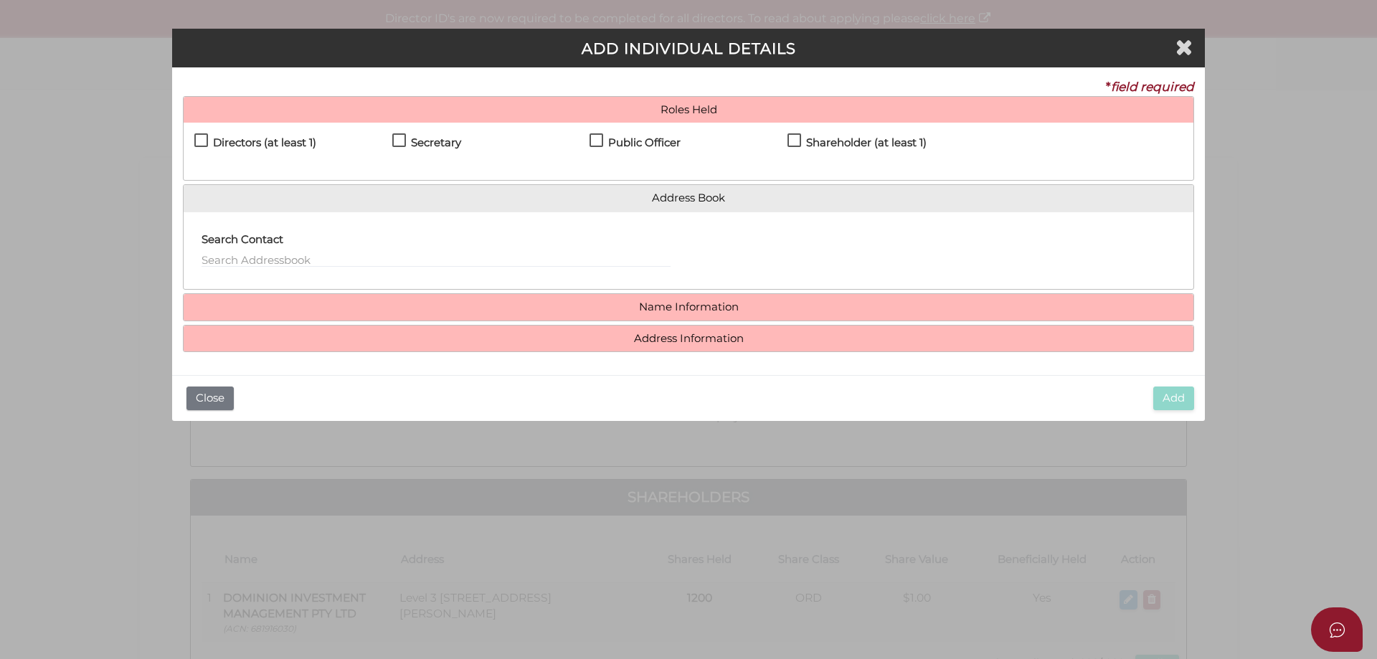
click at [208, 144] on label "Directors (at least 1)" at bounding box center [255, 146] width 122 height 18
checkbox input "true"
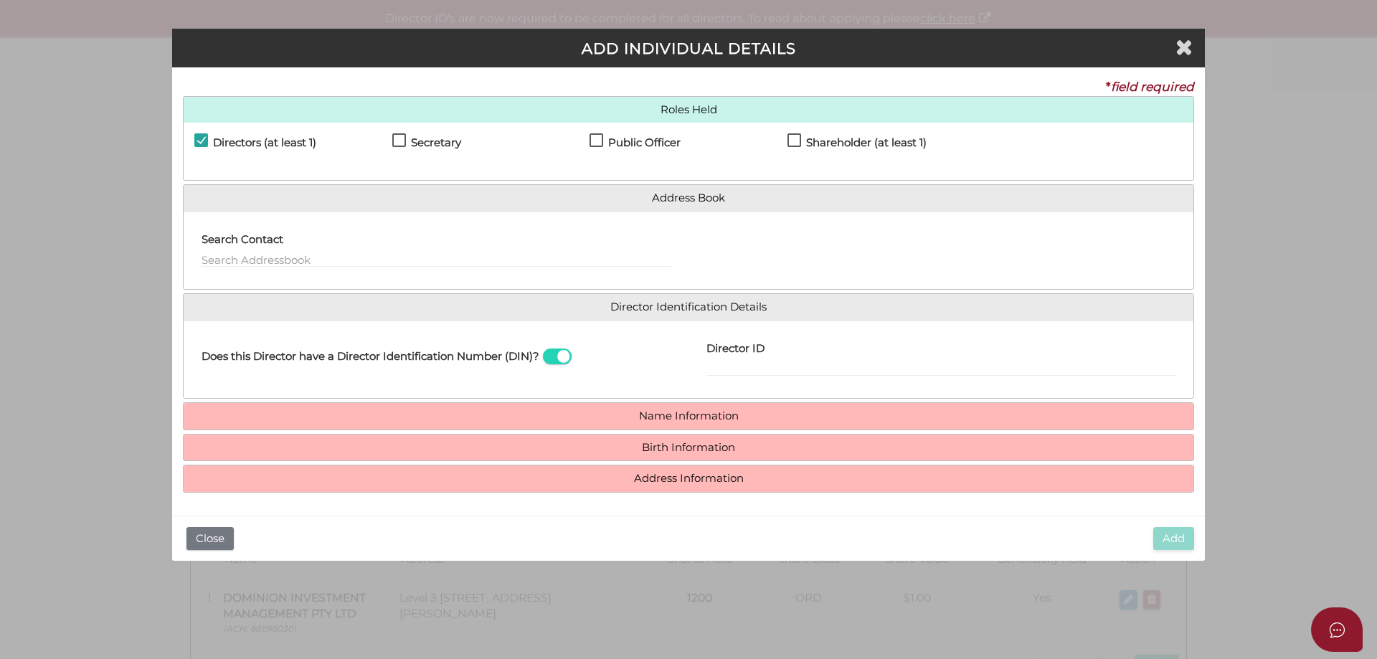
click at [393, 143] on label "Secretary" at bounding box center [426, 146] width 69 height 18
checkbox input "true"
click at [291, 259] on input "text" at bounding box center [436, 260] width 469 height 16
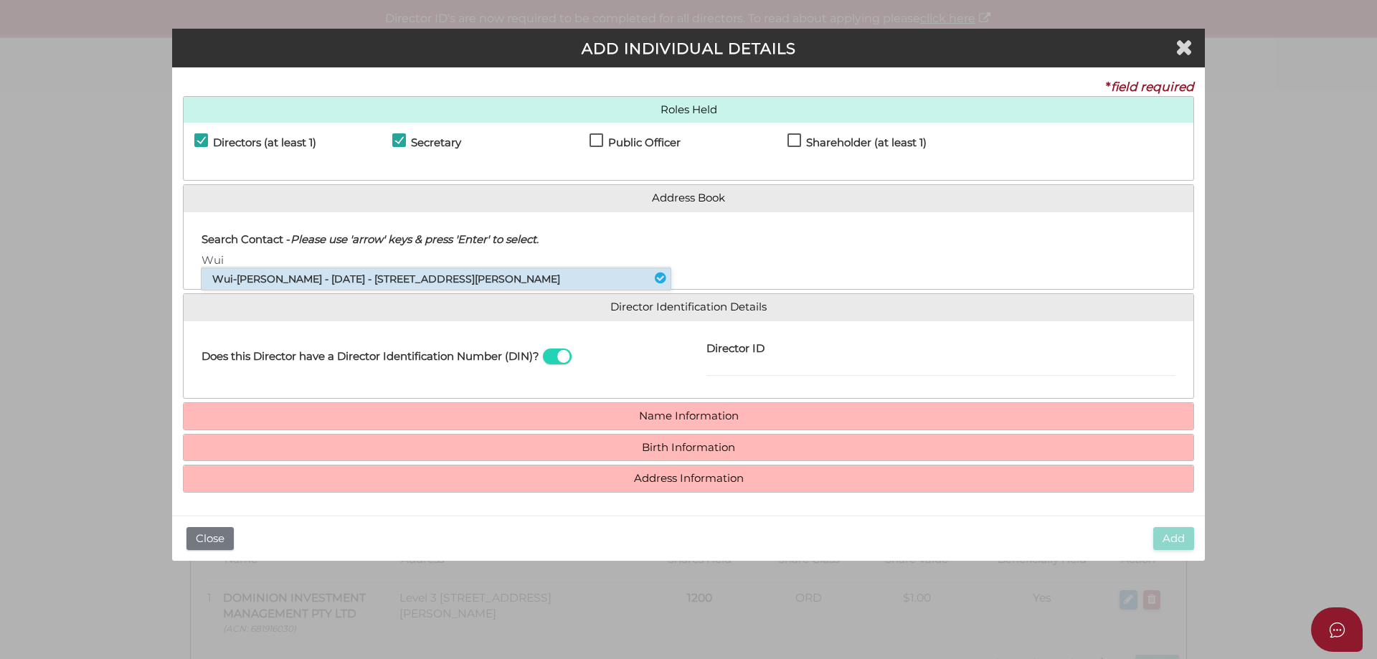
click at [290, 274] on li "Wui-[PERSON_NAME] - [DATE] - [STREET_ADDRESS][PERSON_NAME]" at bounding box center [436, 279] width 469 height 22
type input "[PERSON_NAME]"
select select "[GEOGRAPHIC_DATA]"
type input "[GEOGRAPHIC_DATA]"
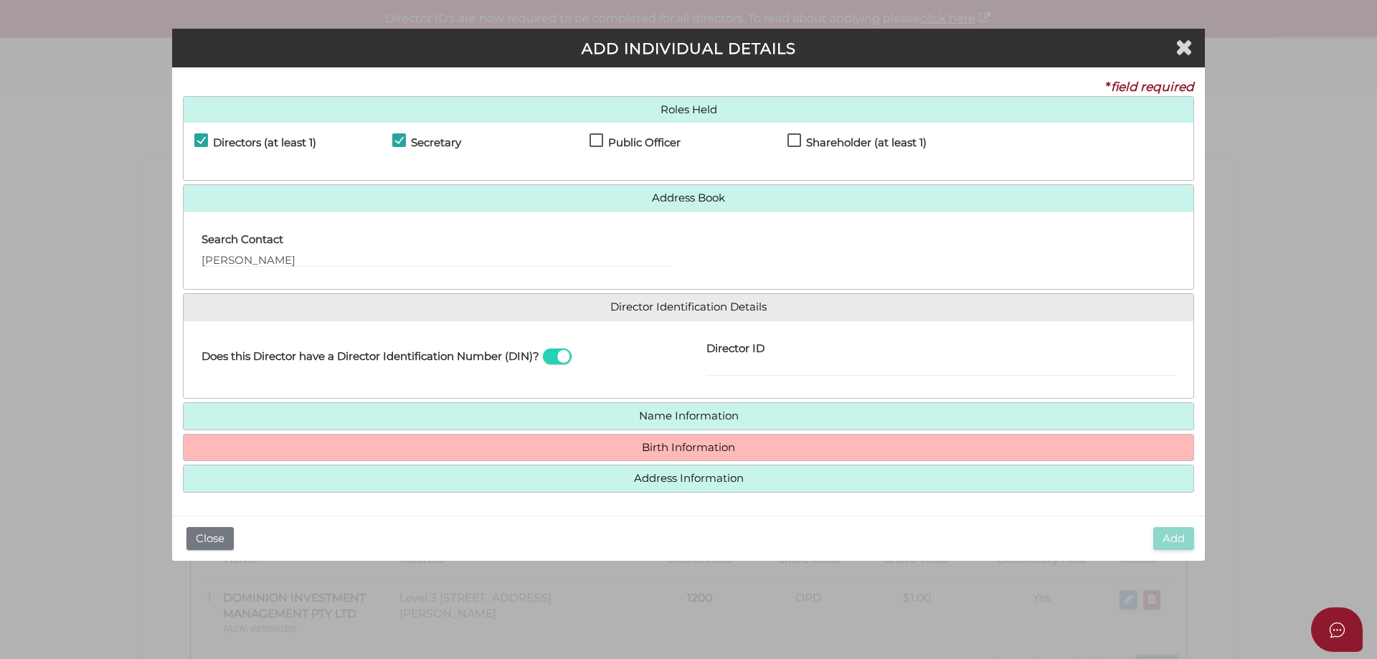
click at [706, 440] on h4 "Birth Information" at bounding box center [689, 448] width 1010 height 27
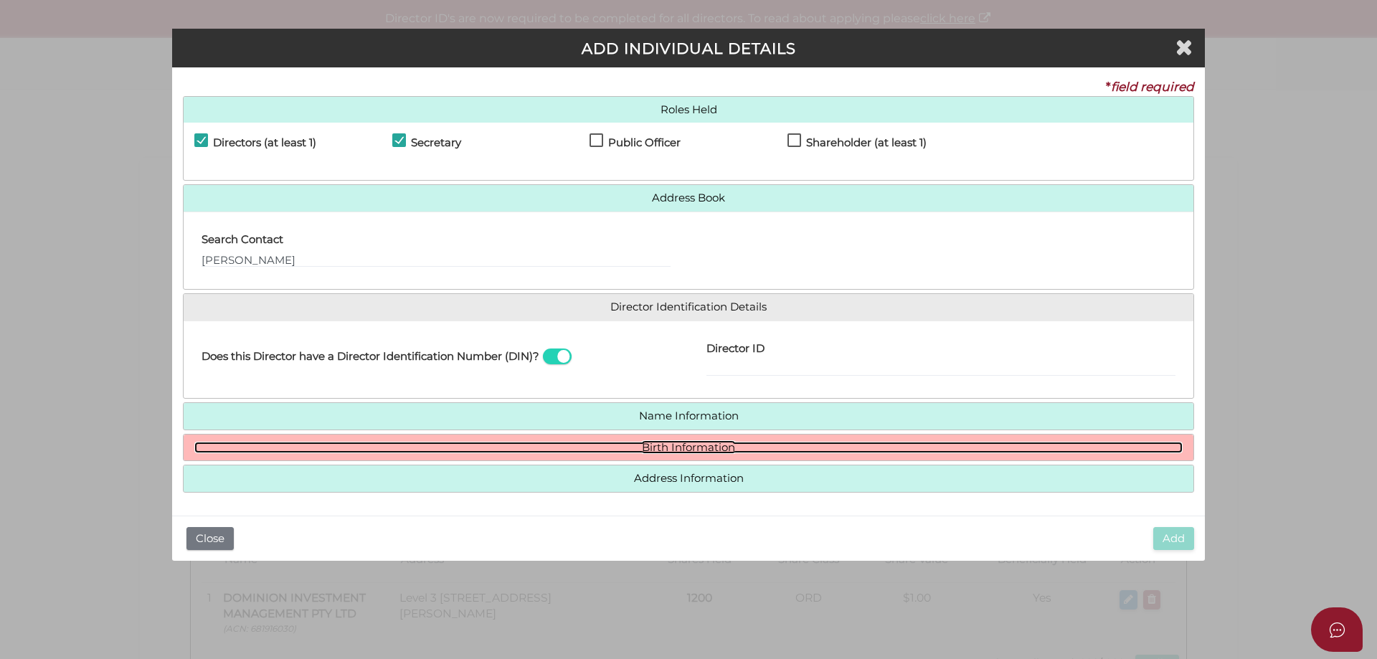
click at [706, 445] on link "Birth Information" at bounding box center [688, 448] width 989 height 12
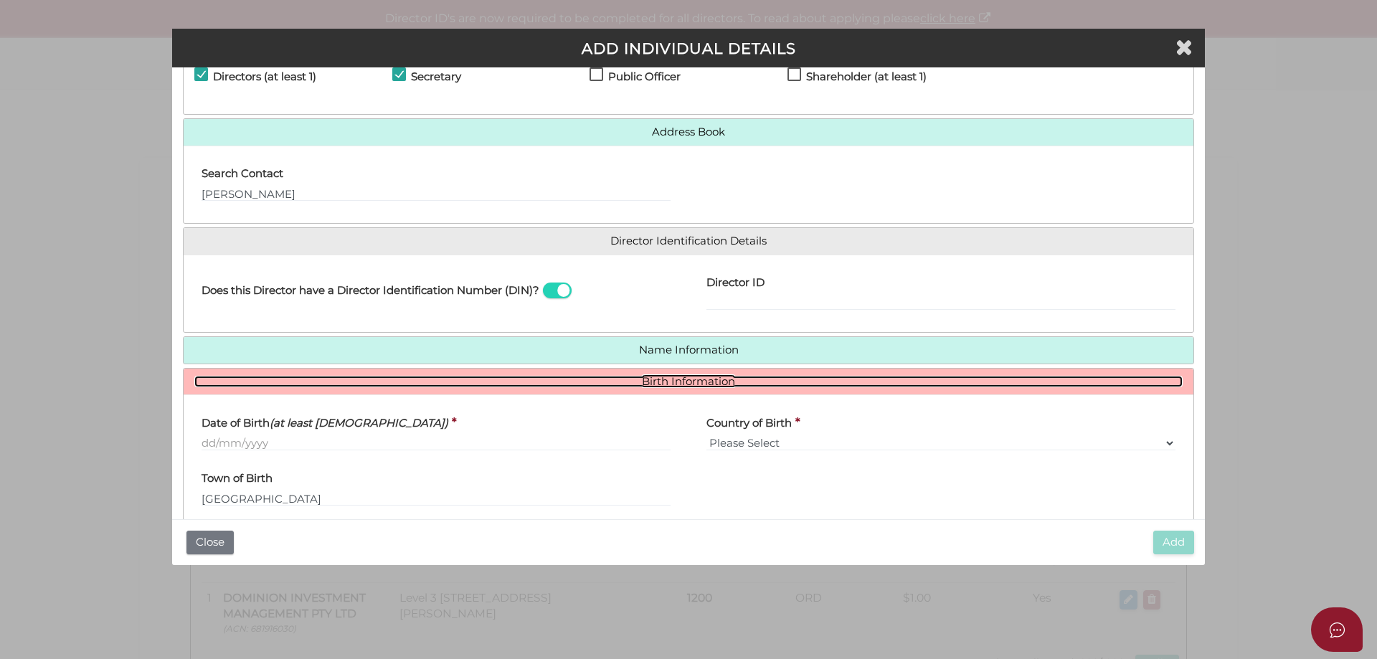
scroll to position [130, 0]
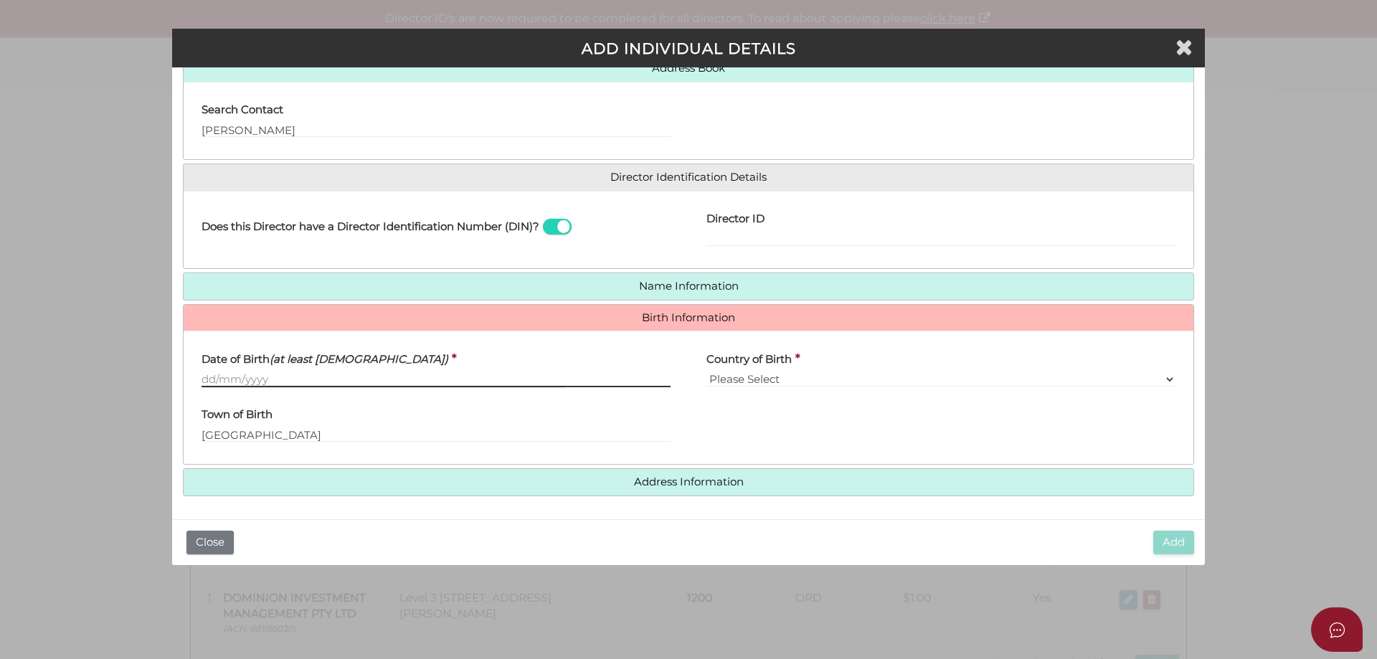
click at [210, 374] on input "Date of Birth (at least 18 years old)" at bounding box center [436, 380] width 469 height 16
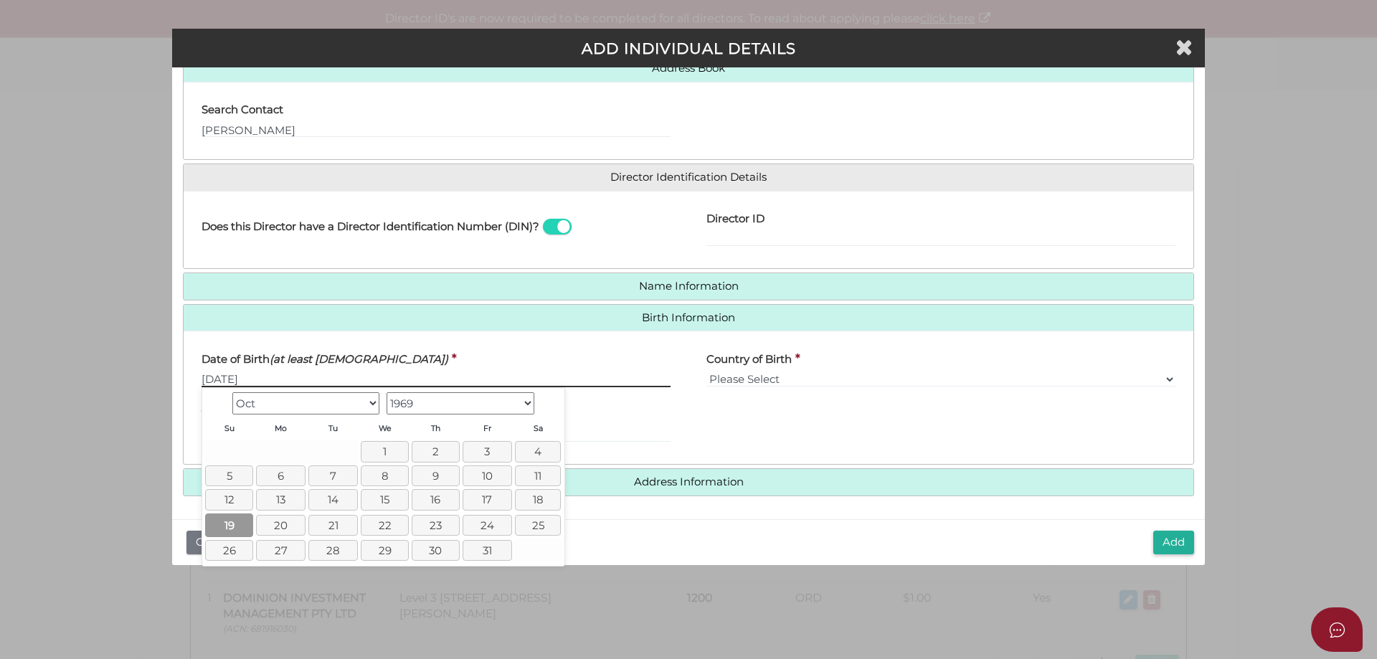
type input "[DATE]"
click at [223, 525] on link "19" at bounding box center [229, 526] width 48 height 24
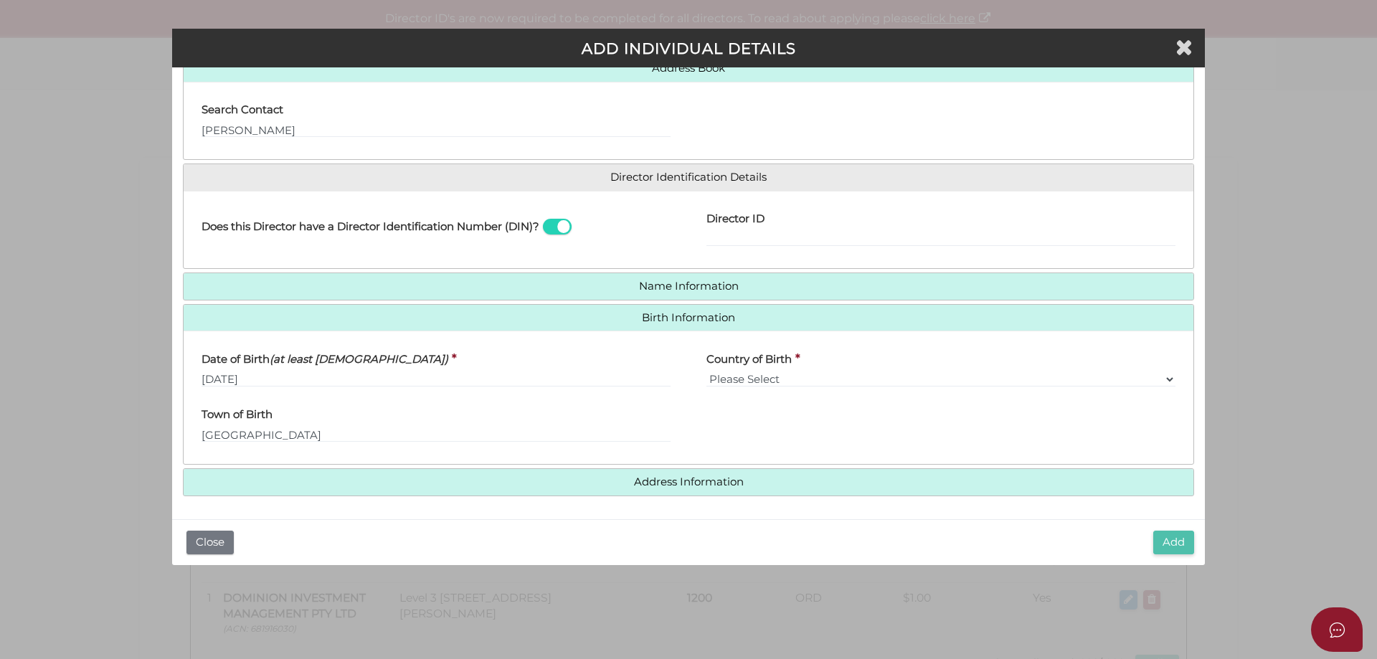
click at [1179, 541] on button "Add" at bounding box center [1173, 543] width 41 height 24
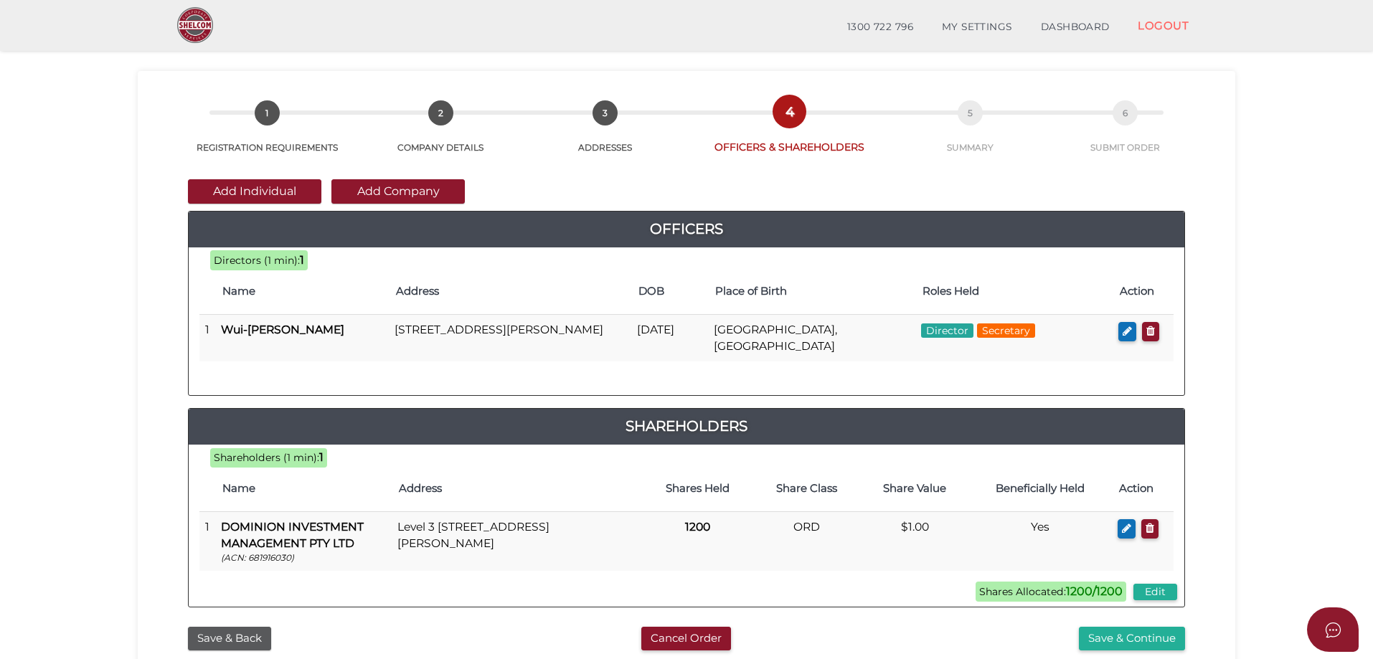
scroll to position [72, 0]
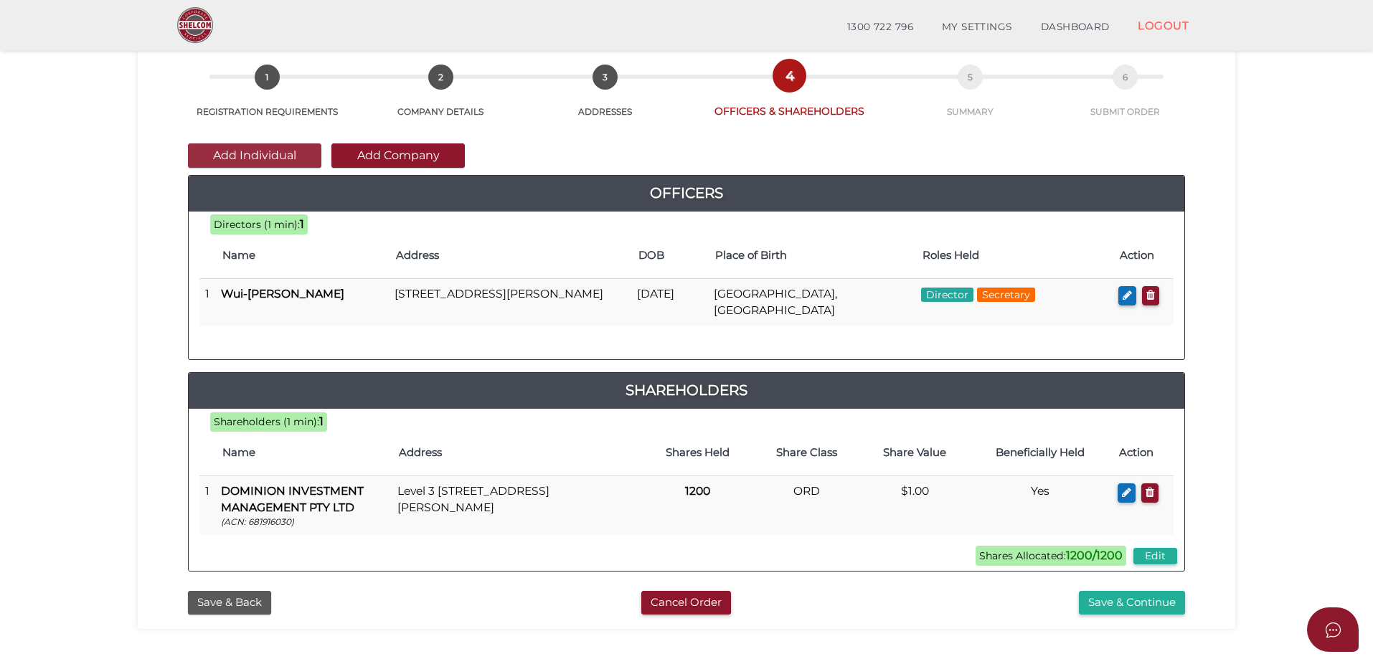
click at [256, 158] on button "Add Individual" at bounding box center [254, 155] width 133 height 24
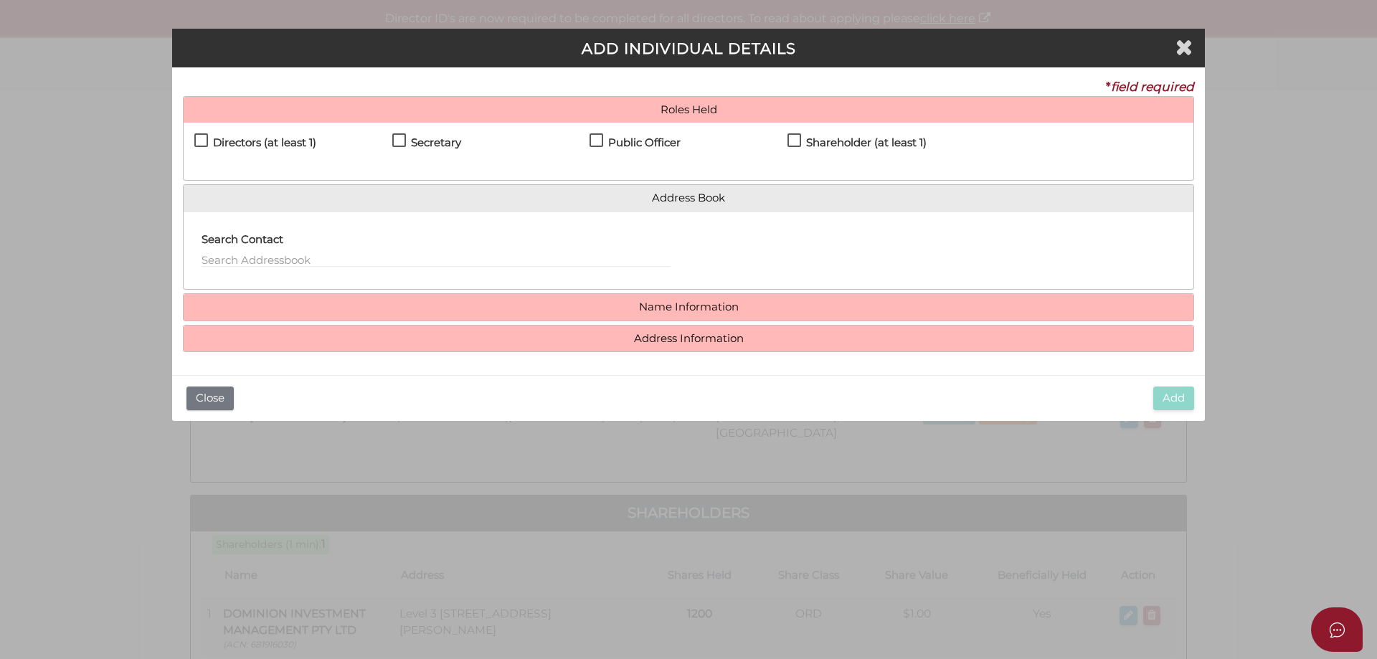
click at [237, 141] on h4 "Directors (at least 1)" at bounding box center [264, 143] width 103 height 12
checkbox input "true"
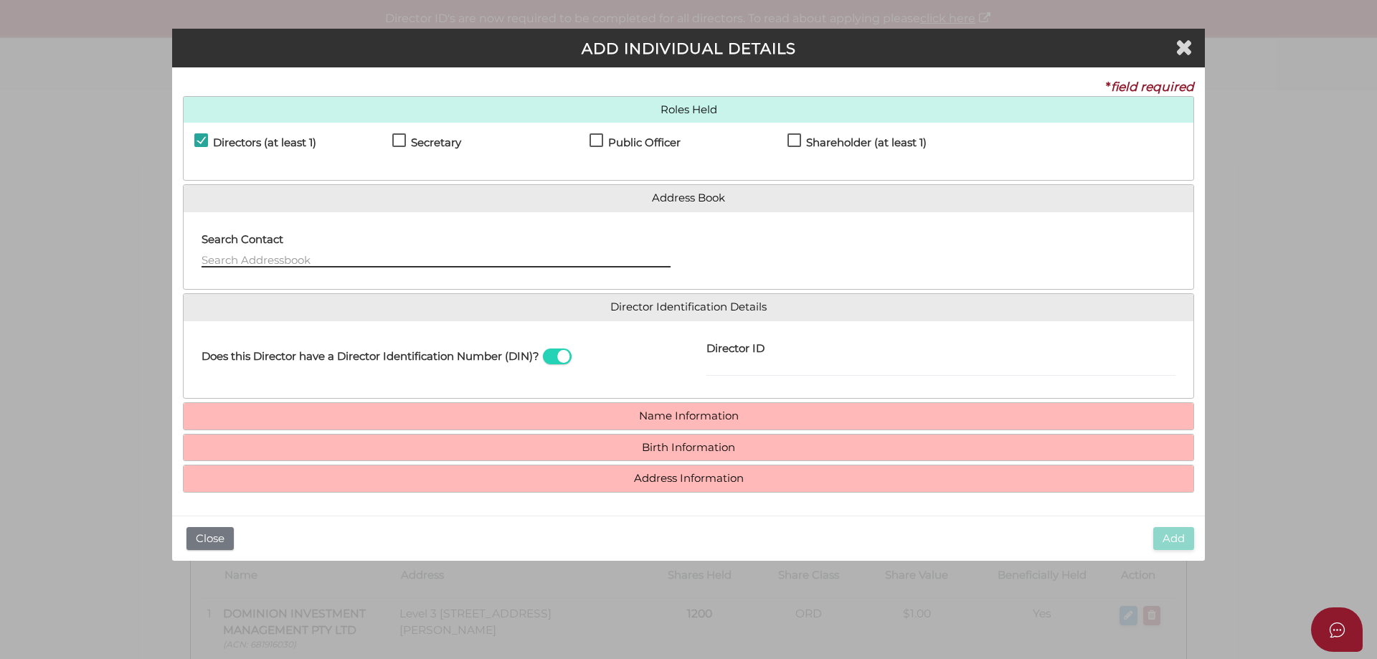
click at [261, 257] on input "text" at bounding box center [436, 260] width 469 height 16
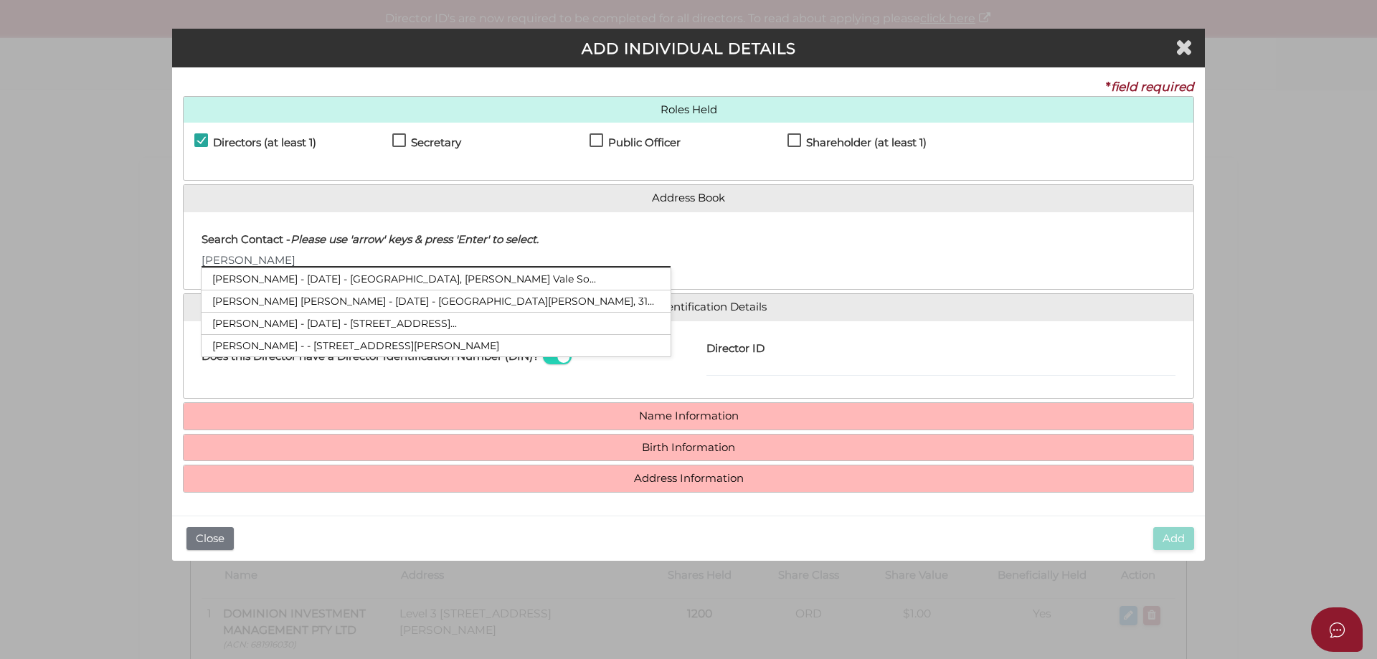
type input "Robert"
click at [281, 280] on li "Robert Anthony Camilleri - 08/07/1972 - 36 Springhall Parade, Pascoe Vale So..." at bounding box center [436, 279] width 469 height 22
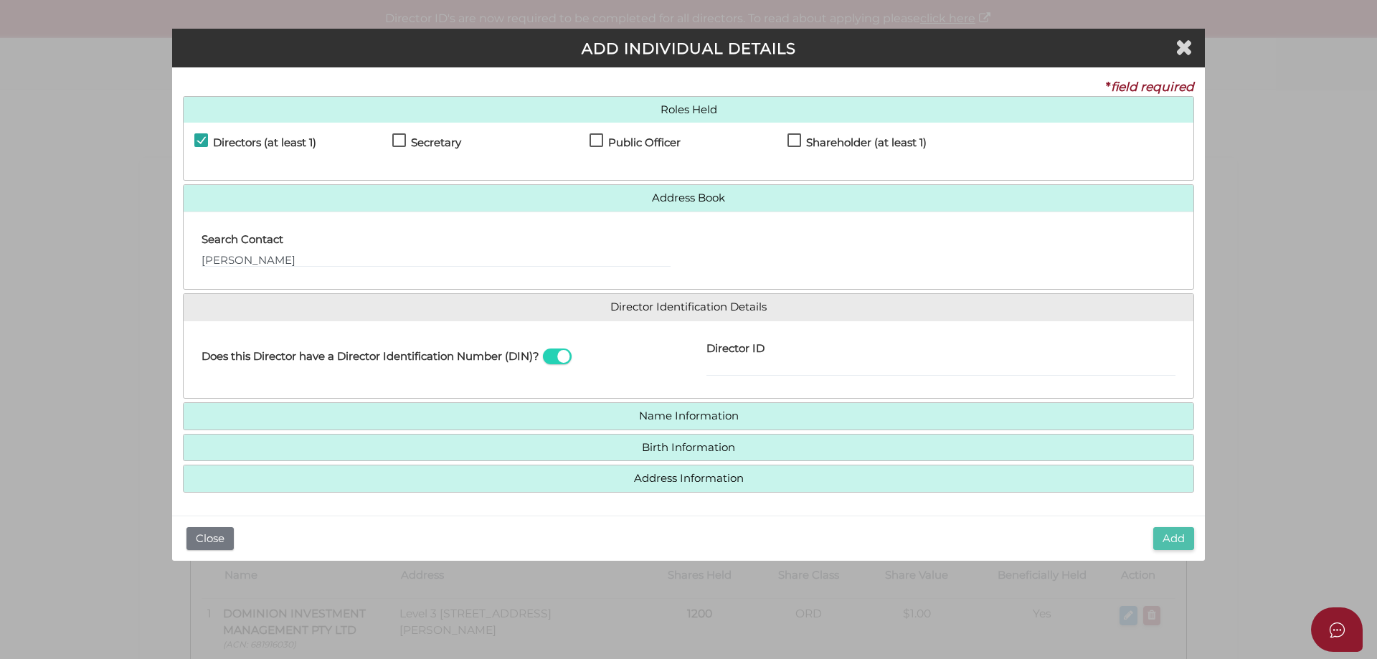
click at [1162, 536] on button "Add" at bounding box center [1173, 539] width 41 height 24
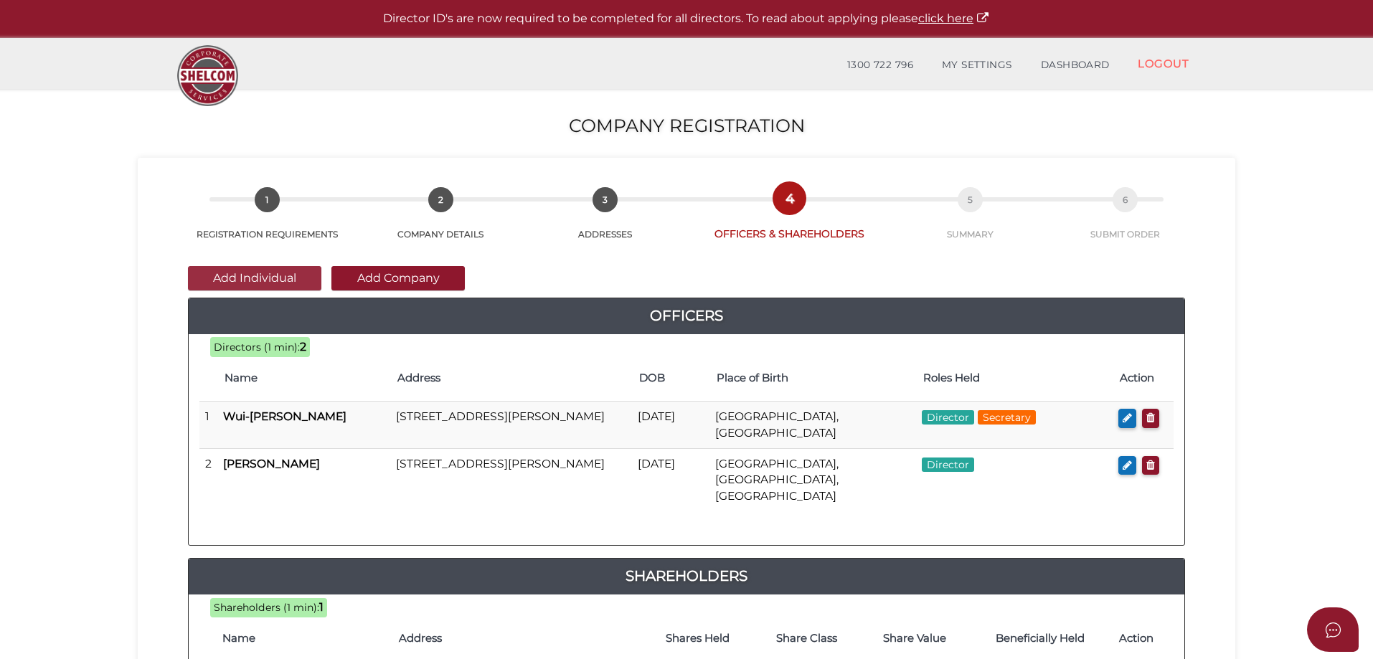
click at [255, 275] on button "Add Individual" at bounding box center [254, 278] width 133 height 24
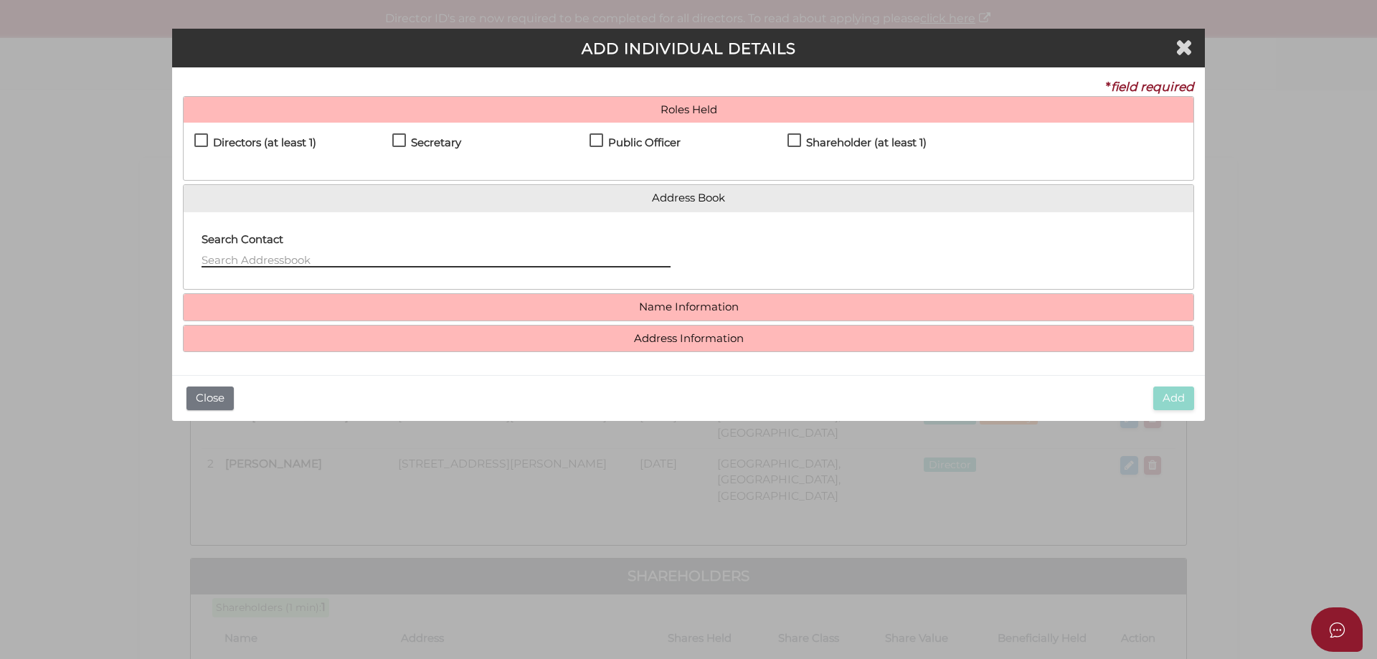
click at [275, 263] on input "text" at bounding box center [436, 260] width 469 height 16
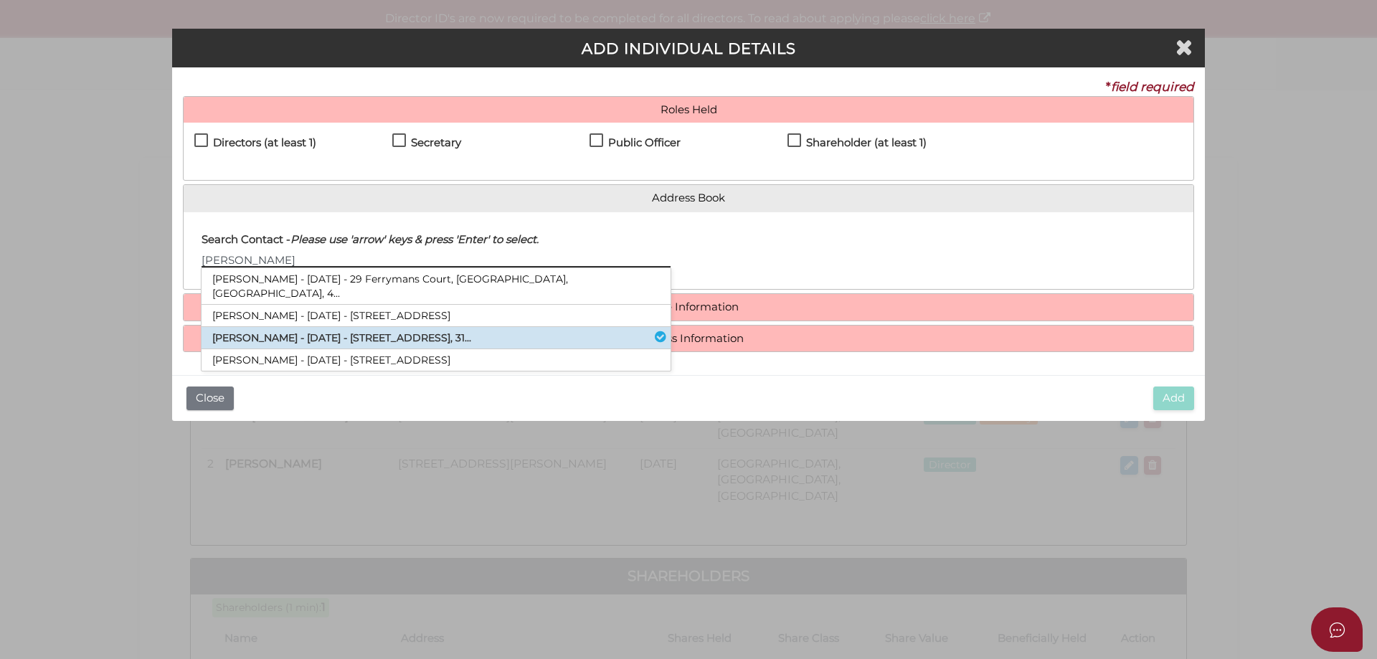
type input "[PERSON_NAME]"
click at [278, 327] on li "[PERSON_NAME] - [DATE] - [STREET_ADDRESS], 31..." at bounding box center [436, 338] width 469 height 22
type input "[PERSON_NAME]"
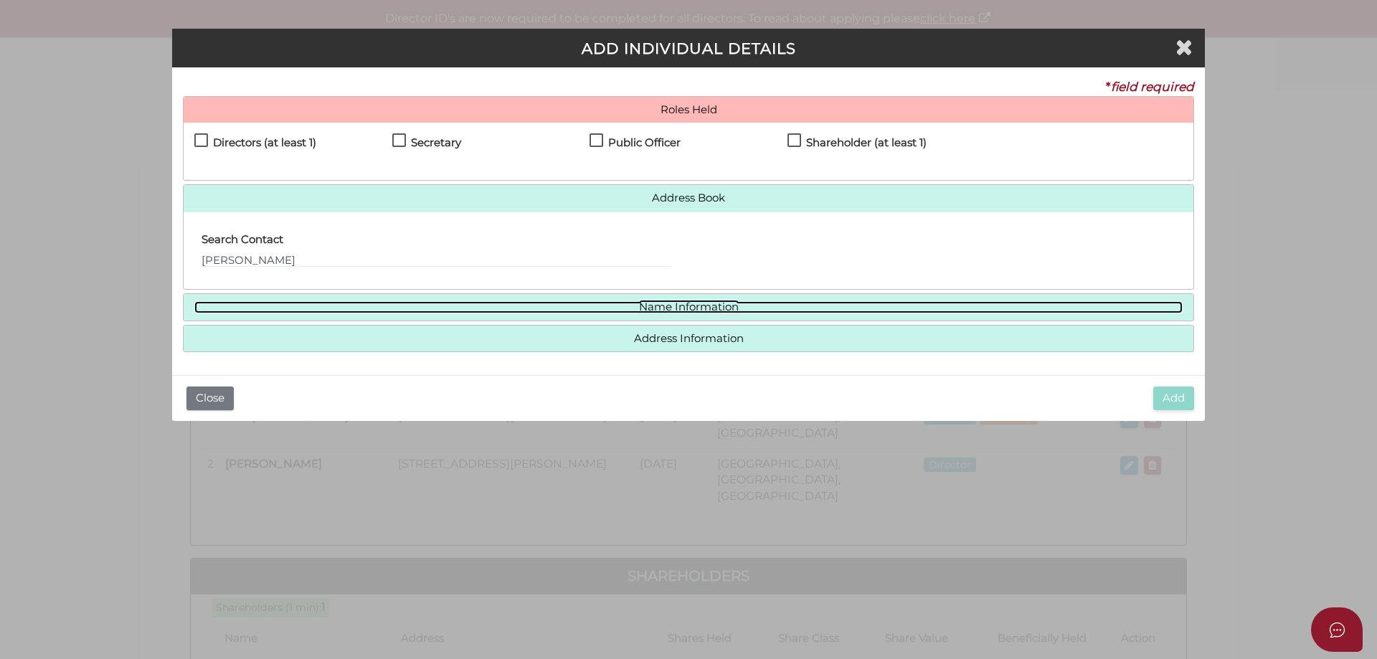
click at [749, 311] on link "Name Information" at bounding box center [688, 307] width 989 height 12
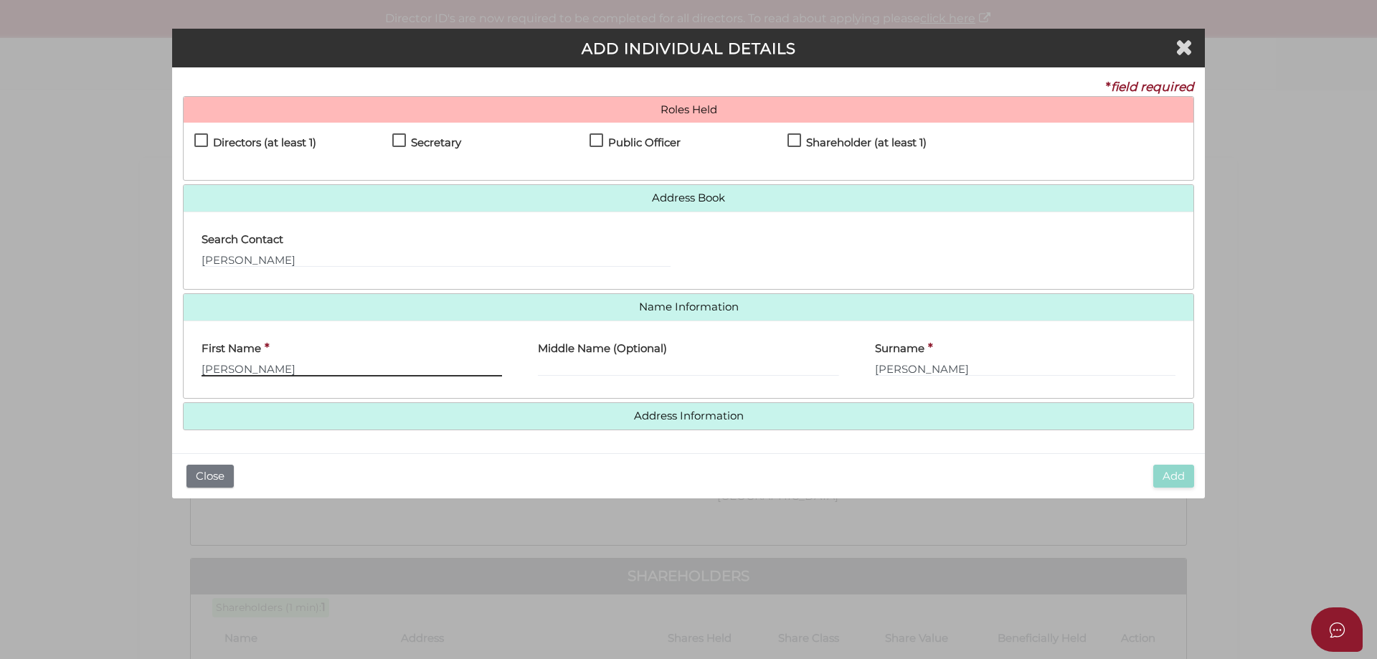
click at [265, 368] on input "[PERSON_NAME]" at bounding box center [352, 369] width 301 height 16
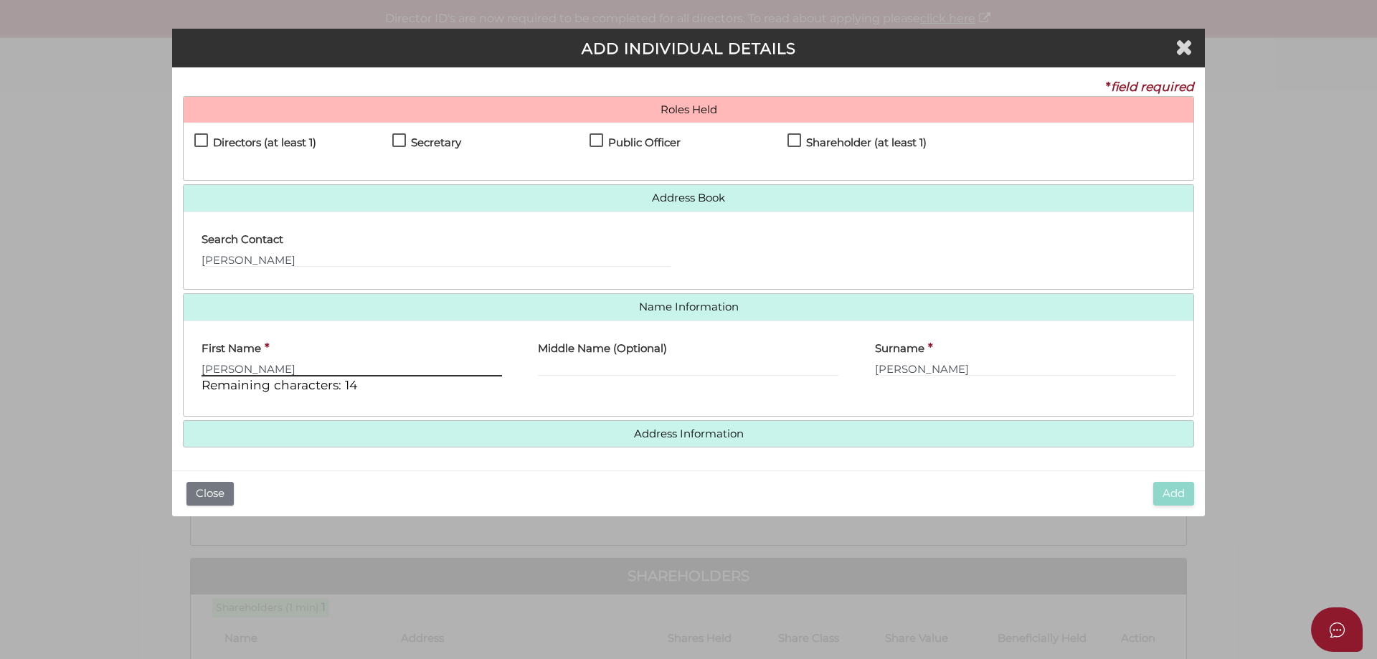
type input "[PERSON_NAME]"
click at [1059, 469] on div "* field required Roles Held Directors (at least 1) Secretary Public Officer Mem…" at bounding box center [688, 268] width 1033 height 403
click at [203, 138] on label "Directors (at least 1)" at bounding box center [255, 146] width 122 height 18
checkbox input "true"
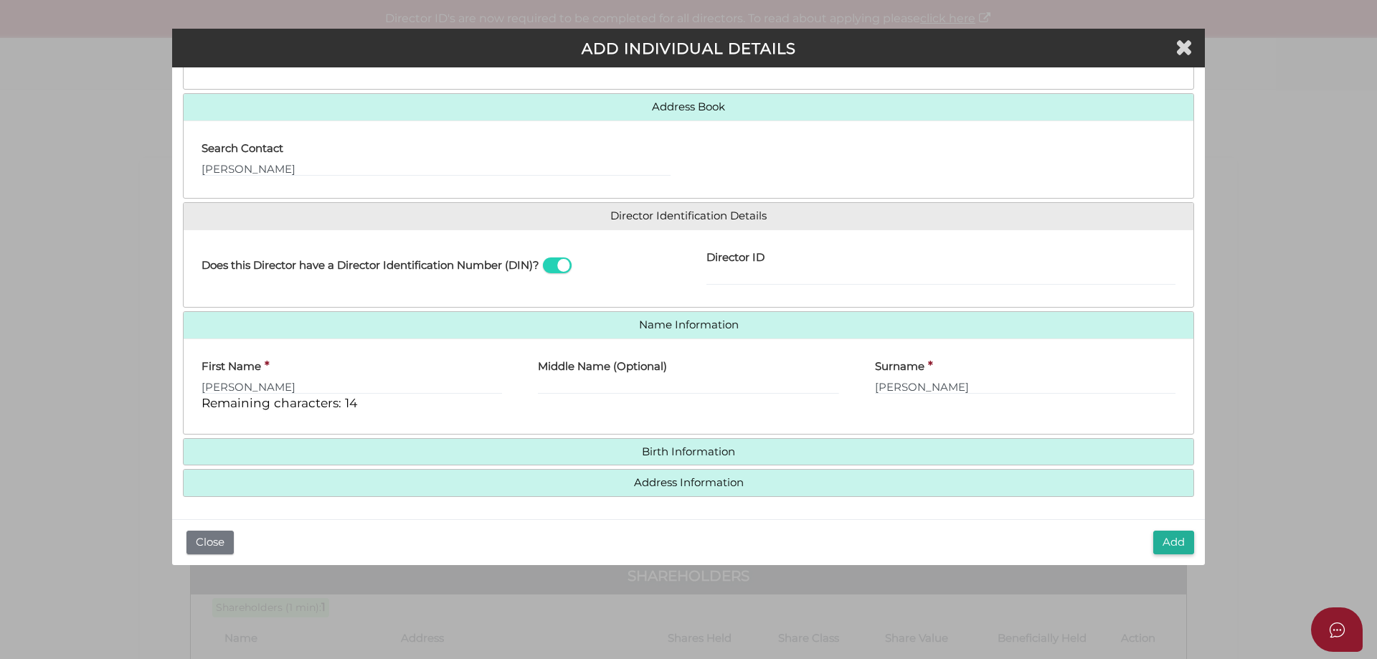
scroll to position [92, 0]
click at [1164, 533] on button "Add" at bounding box center [1173, 543] width 41 height 24
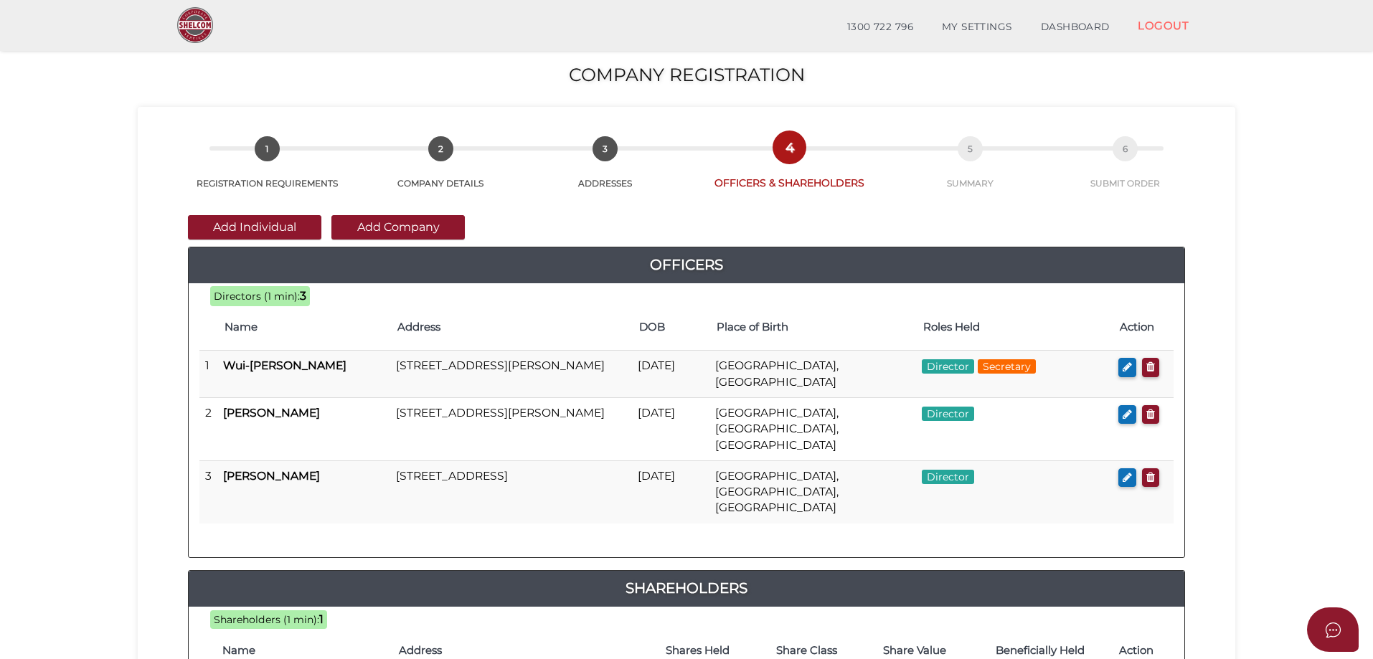
scroll to position [326, 0]
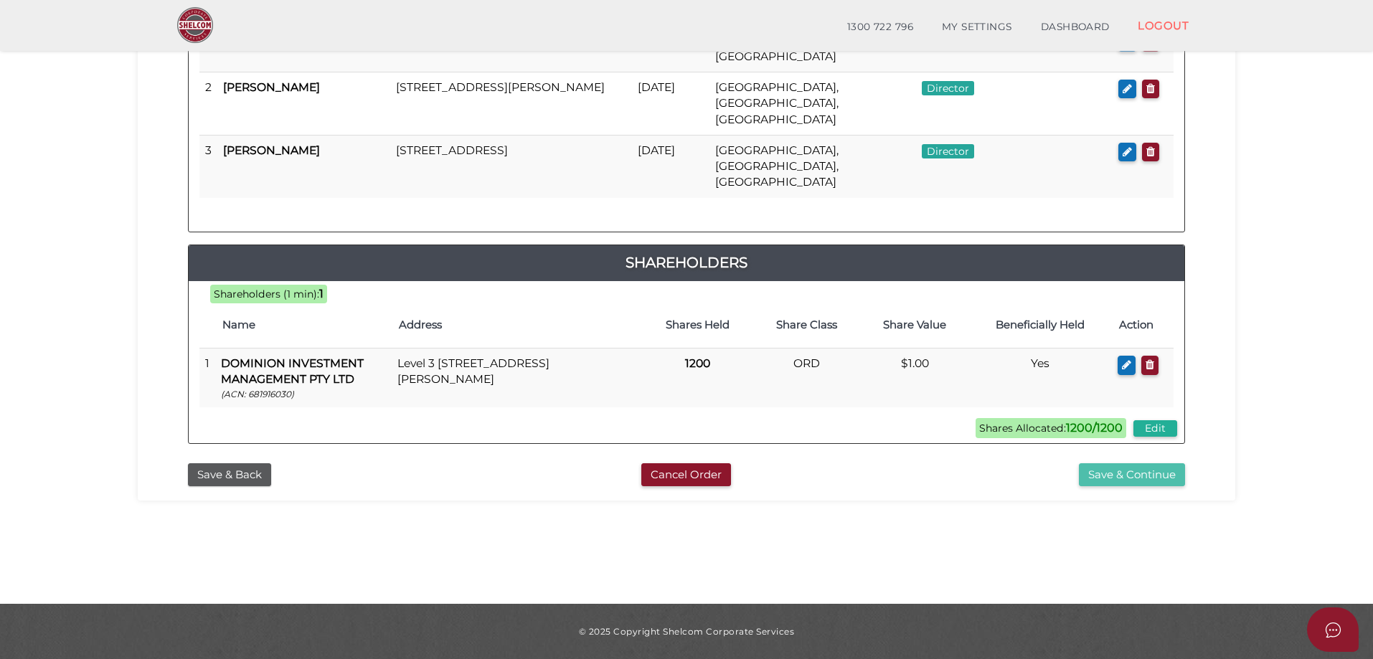
click at [1128, 463] on button "Save & Continue" at bounding box center [1132, 475] width 106 height 24
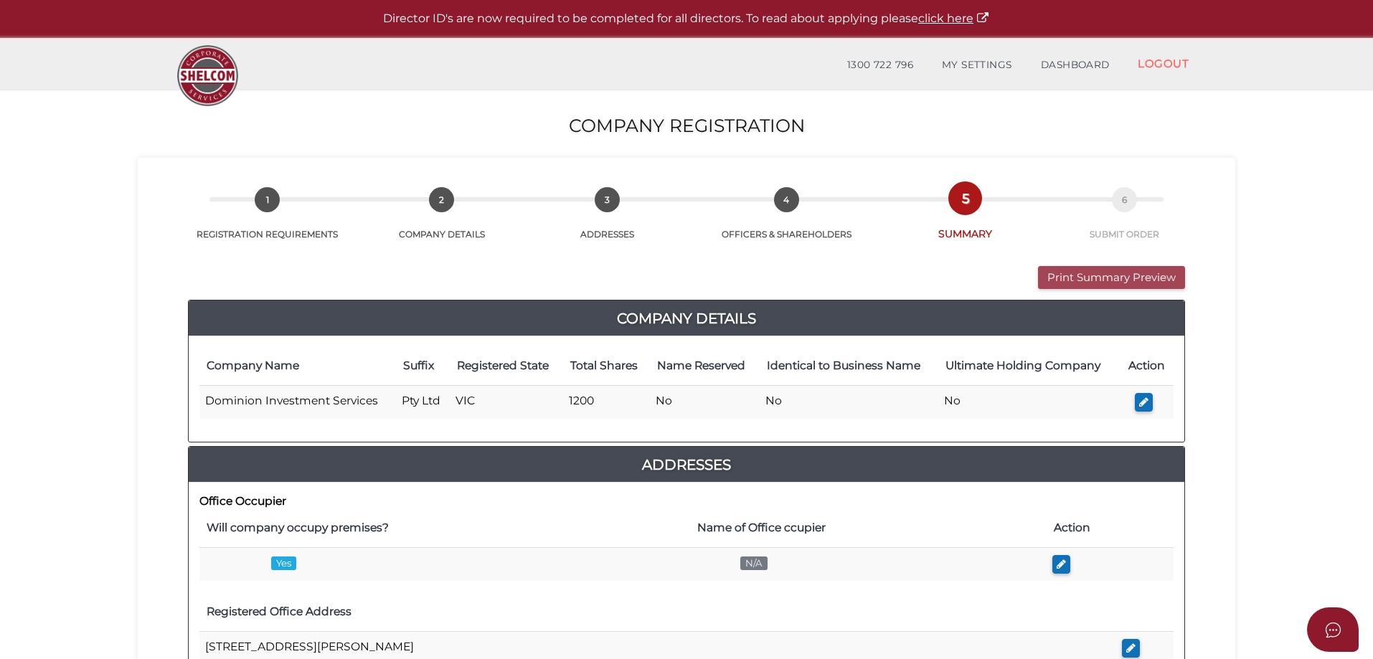
click at [1107, 274] on button "Print Summary Preview" at bounding box center [1111, 278] width 147 height 24
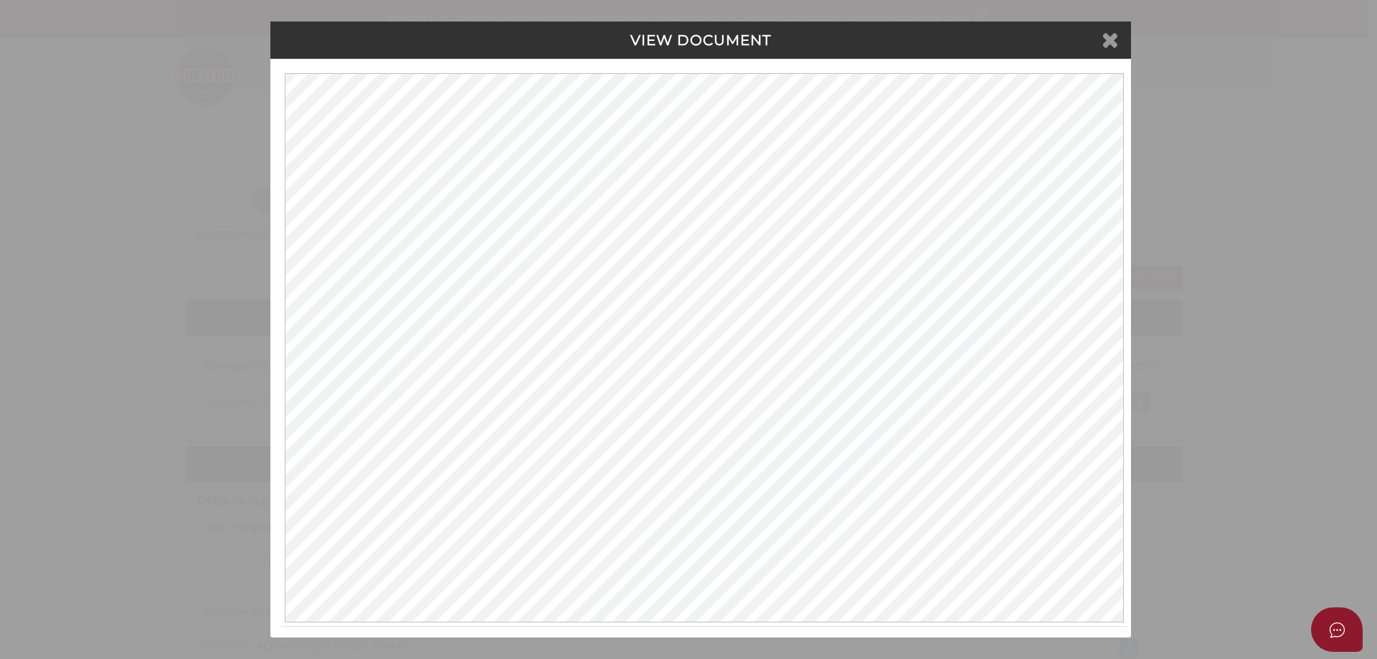
click at [1108, 37] on icon at bounding box center [1110, 40] width 17 height 22
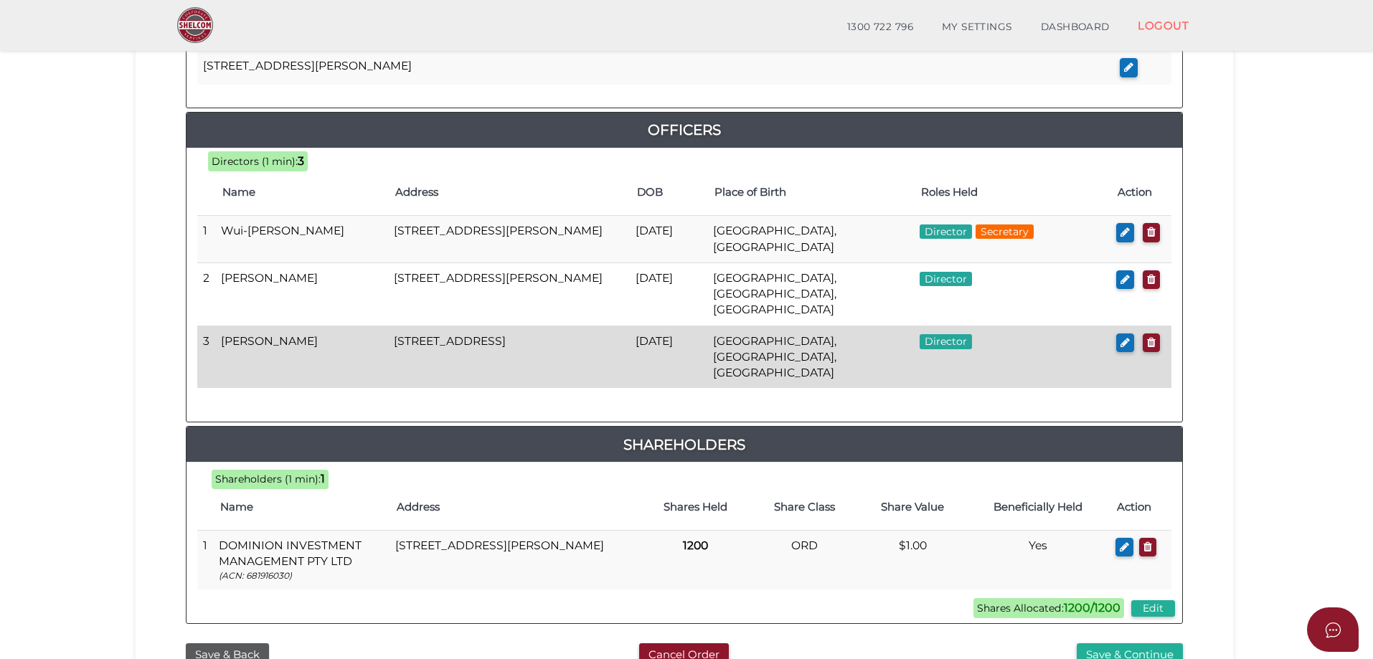
scroll to position [717, 0]
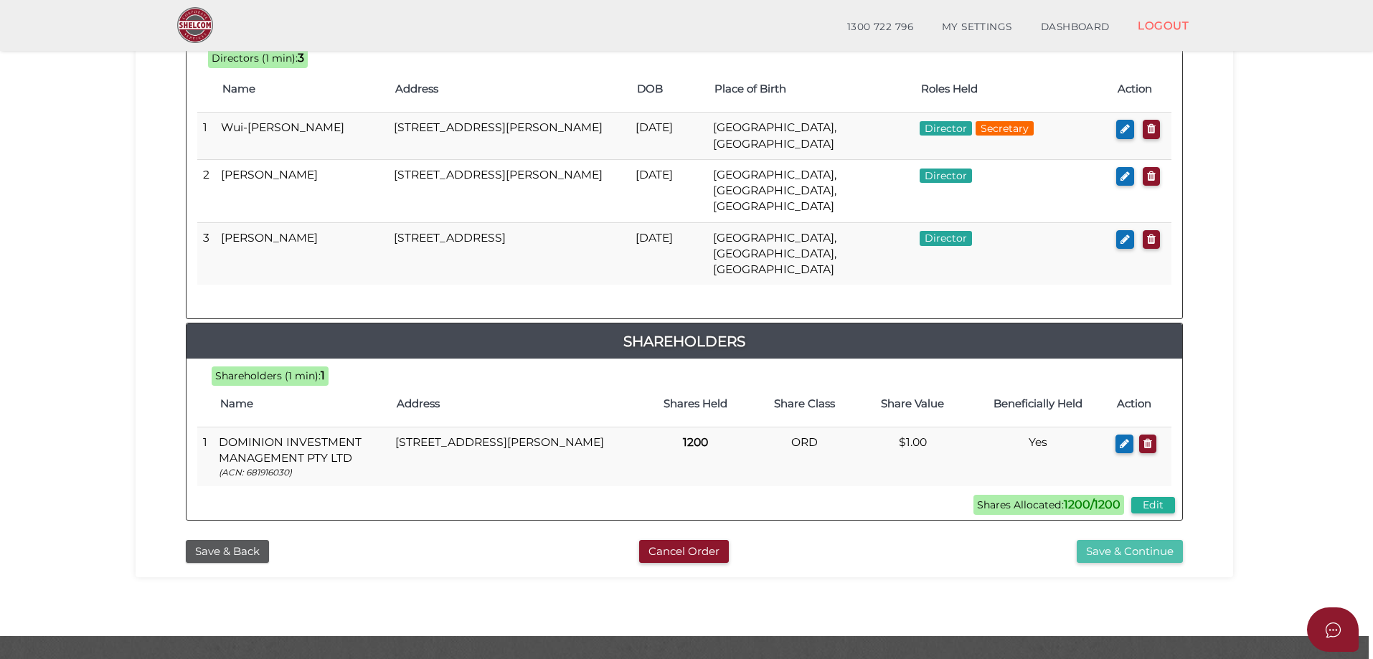
click at [1156, 540] on button "Save & Continue" at bounding box center [1130, 552] width 106 height 24
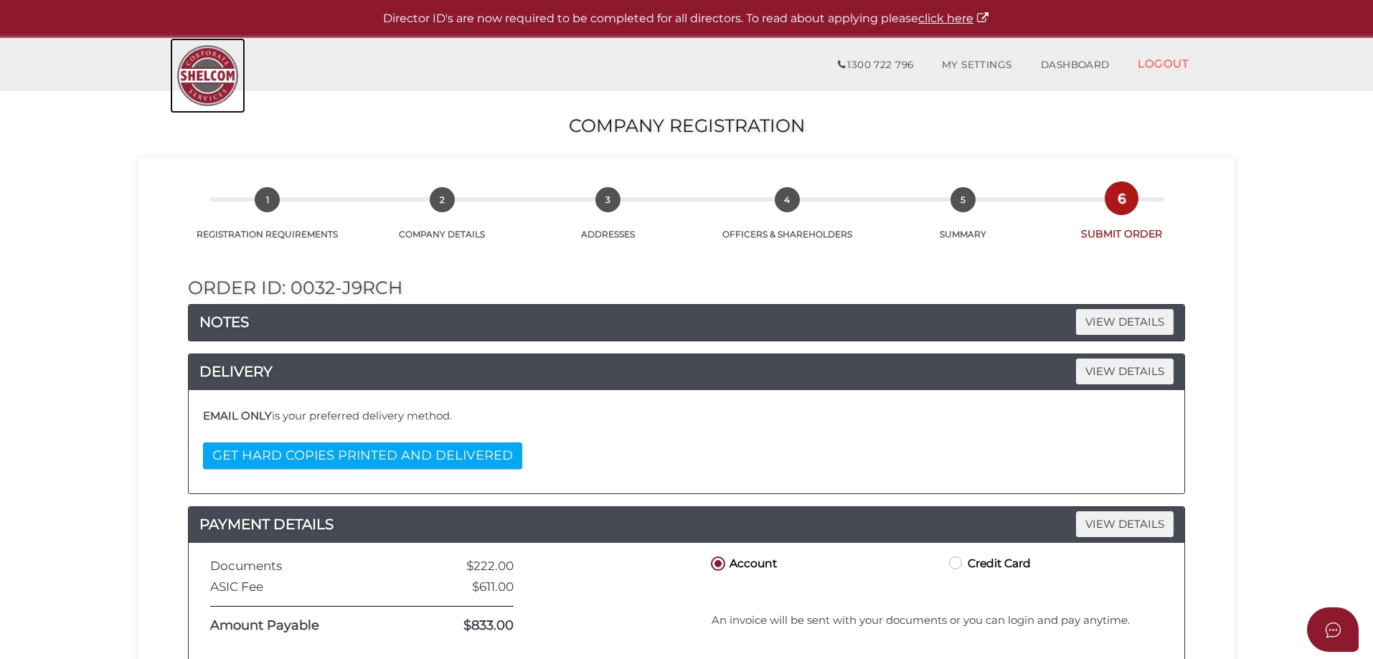
click at [194, 75] on img at bounding box center [207, 75] width 75 height 75
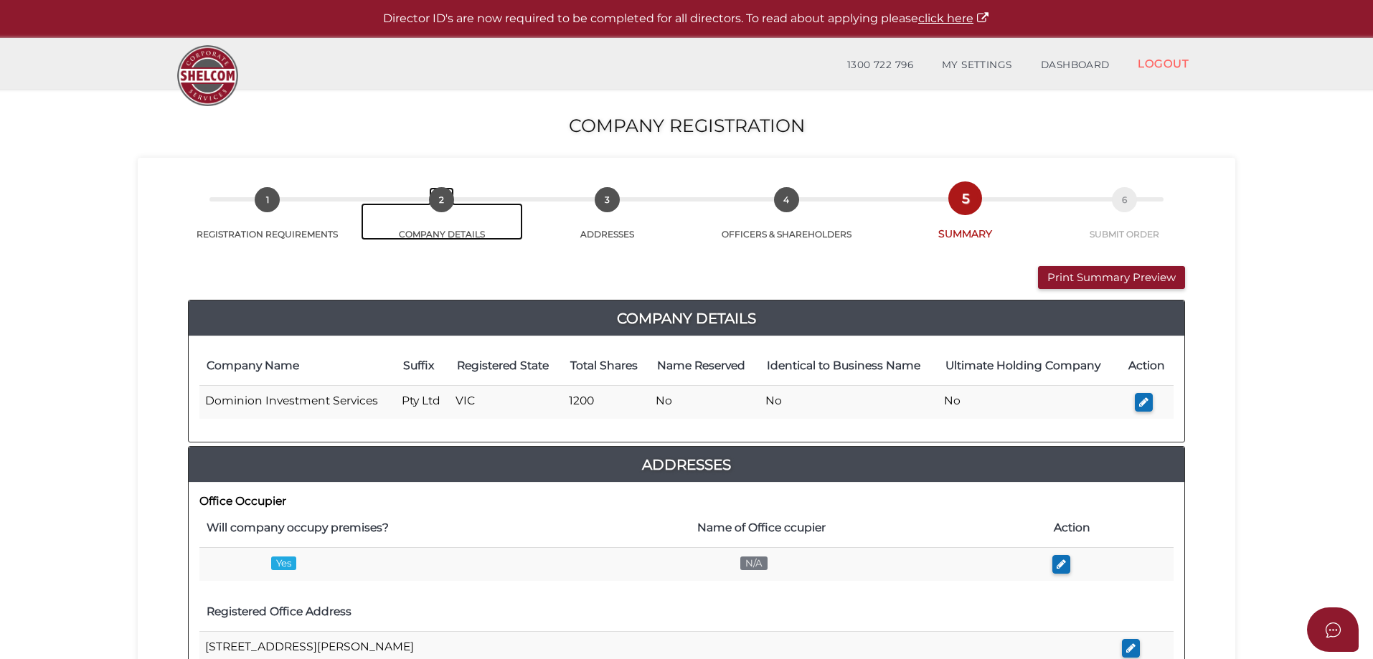
click at [445, 204] on span "2" at bounding box center [441, 199] width 25 height 25
click at [442, 202] on span "2" at bounding box center [441, 199] width 25 height 25
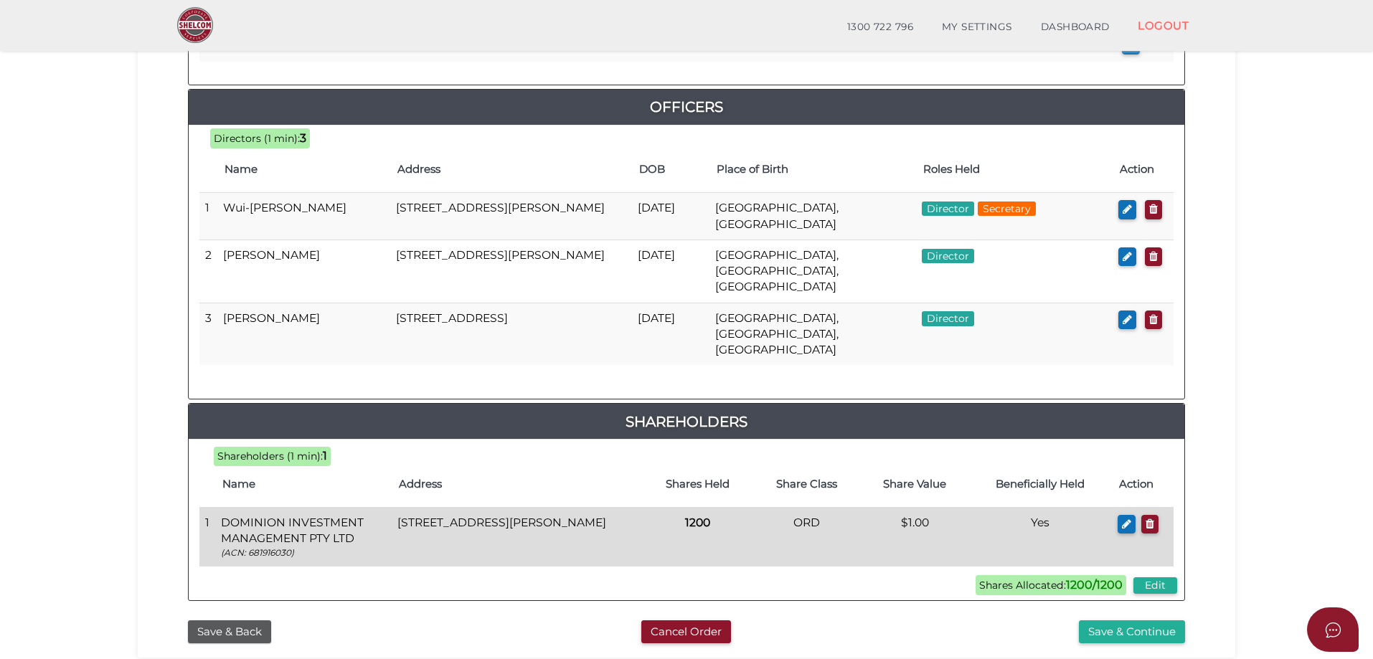
scroll to position [717, 0]
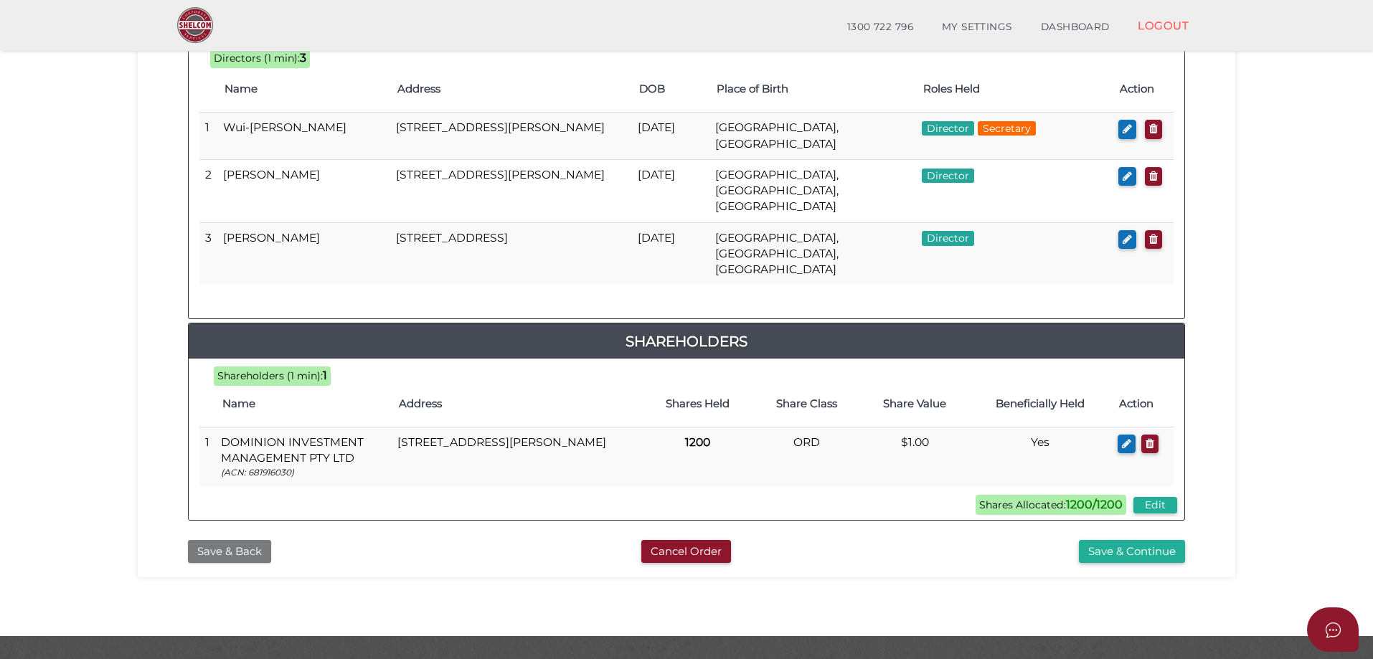
click at [247, 540] on button "Save & Back" at bounding box center [229, 552] width 83 height 24
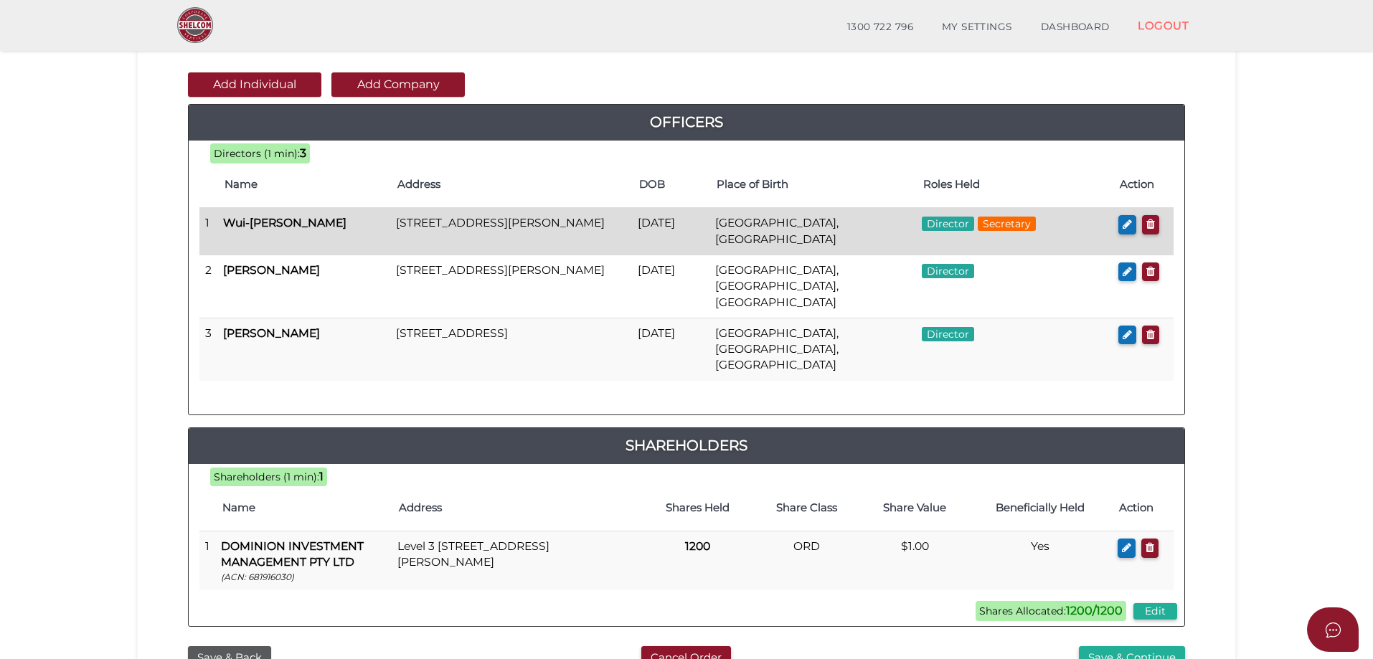
scroll to position [143, 0]
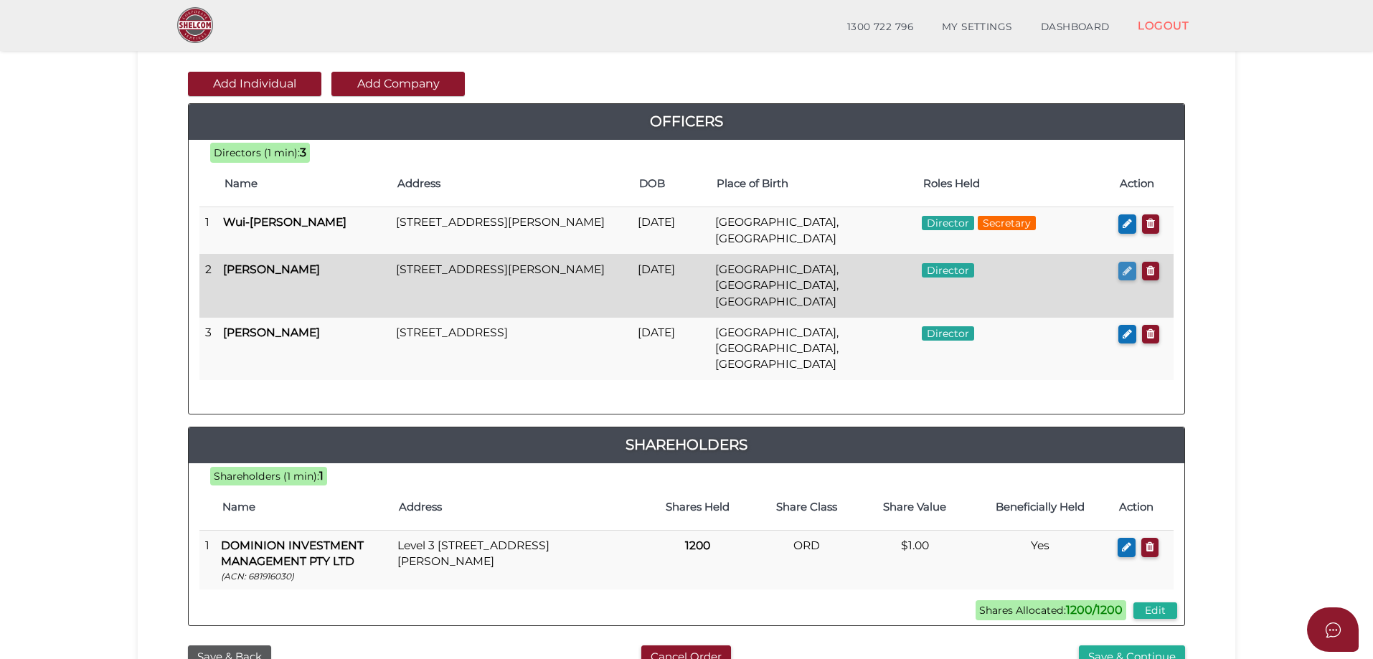
click at [1123, 268] on icon "button" at bounding box center [1127, 270] width 9 height 11
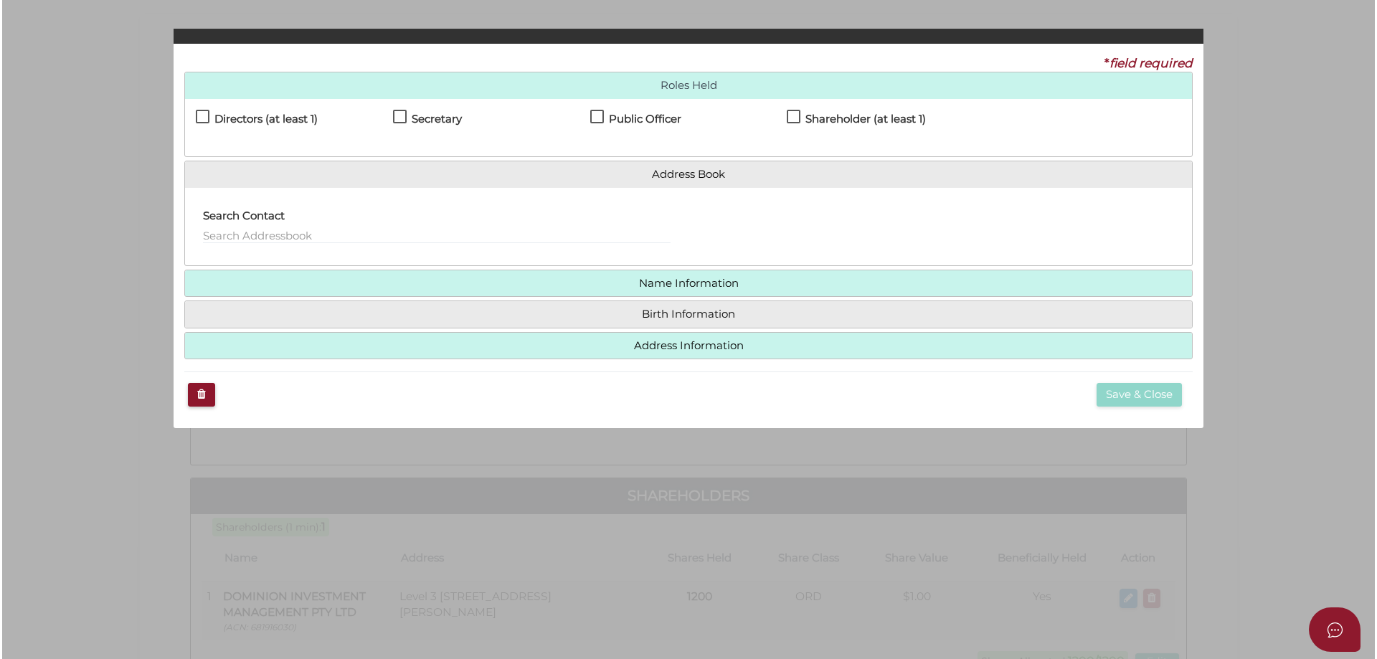
scroll to position [0, 0]
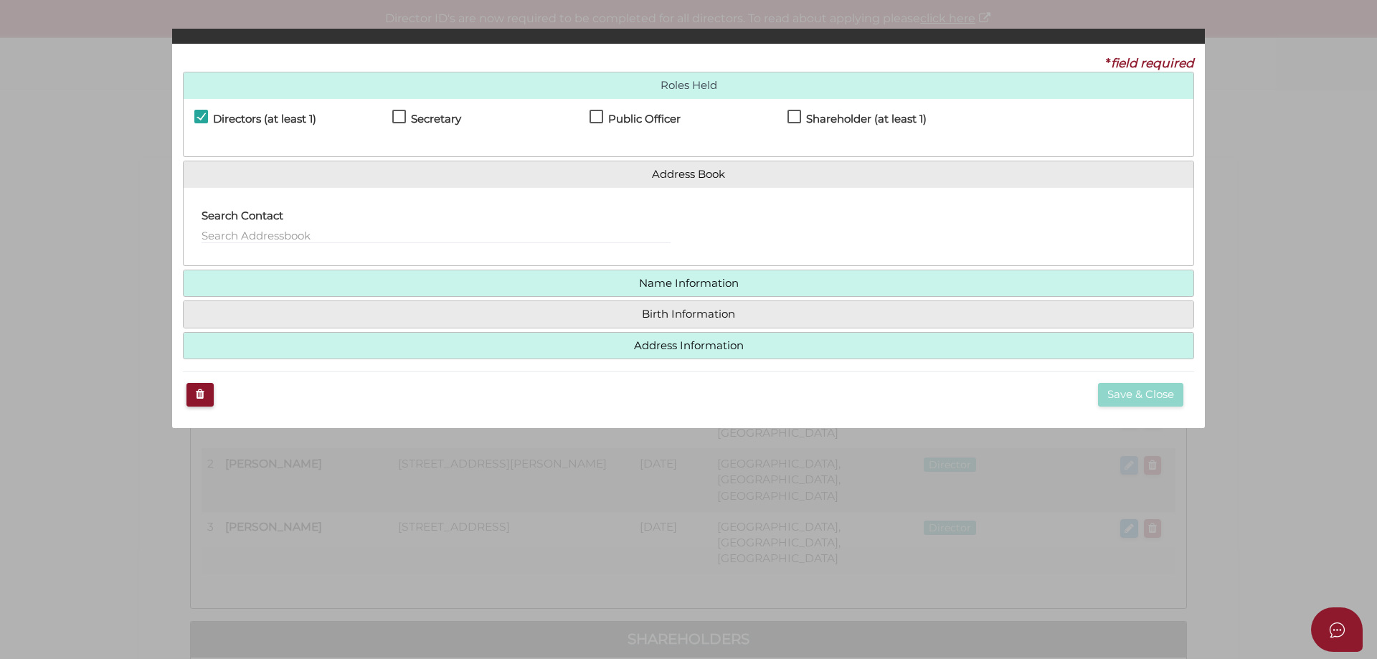
checkbox input "true"
type input "0"
type input "36 Springhall Parade"
type input "Pascoe Vale South"
type input "3044"
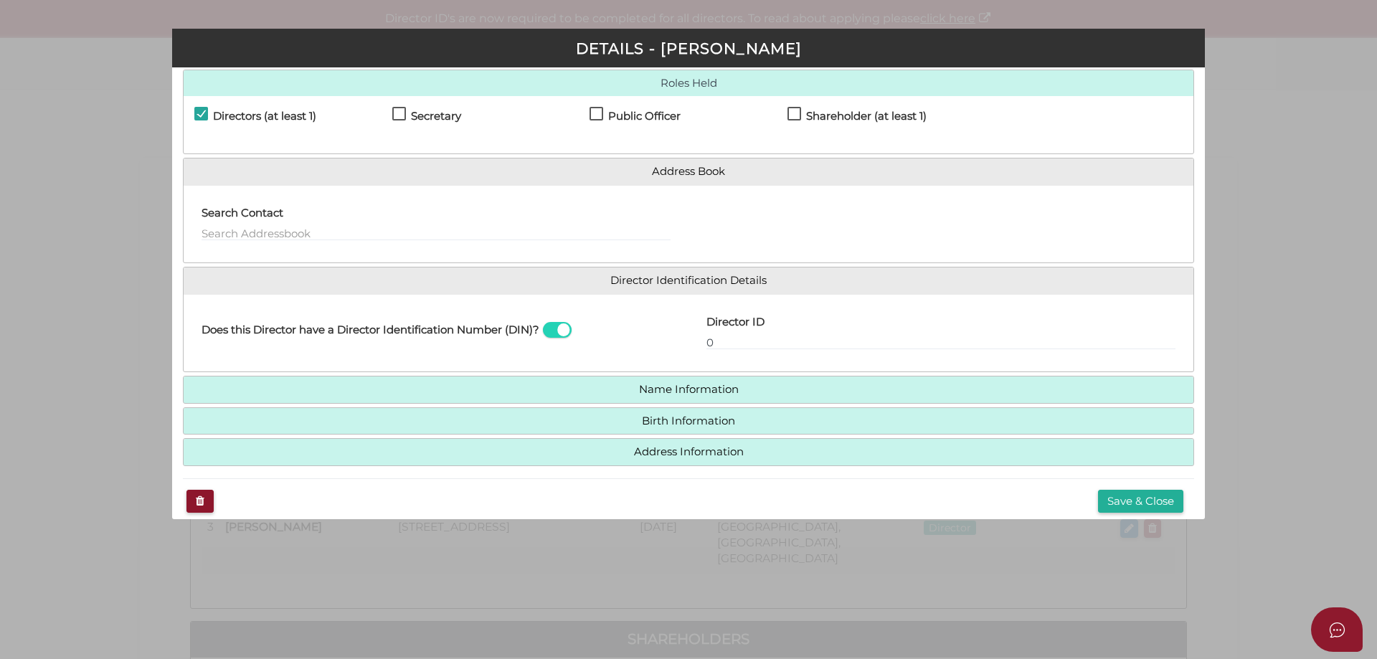
scroll to position [42, 0]
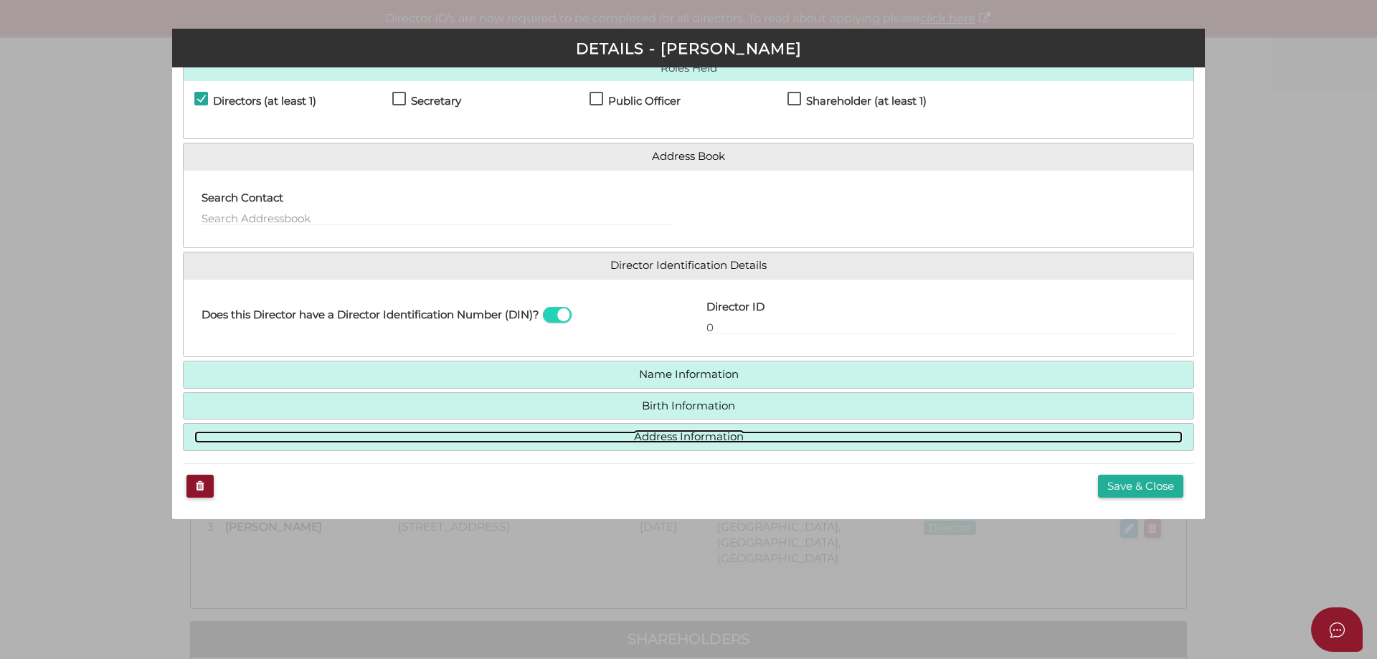
click at [673, 439] on link "Address Information" at bounding box center [688, 437] width 989 height 12
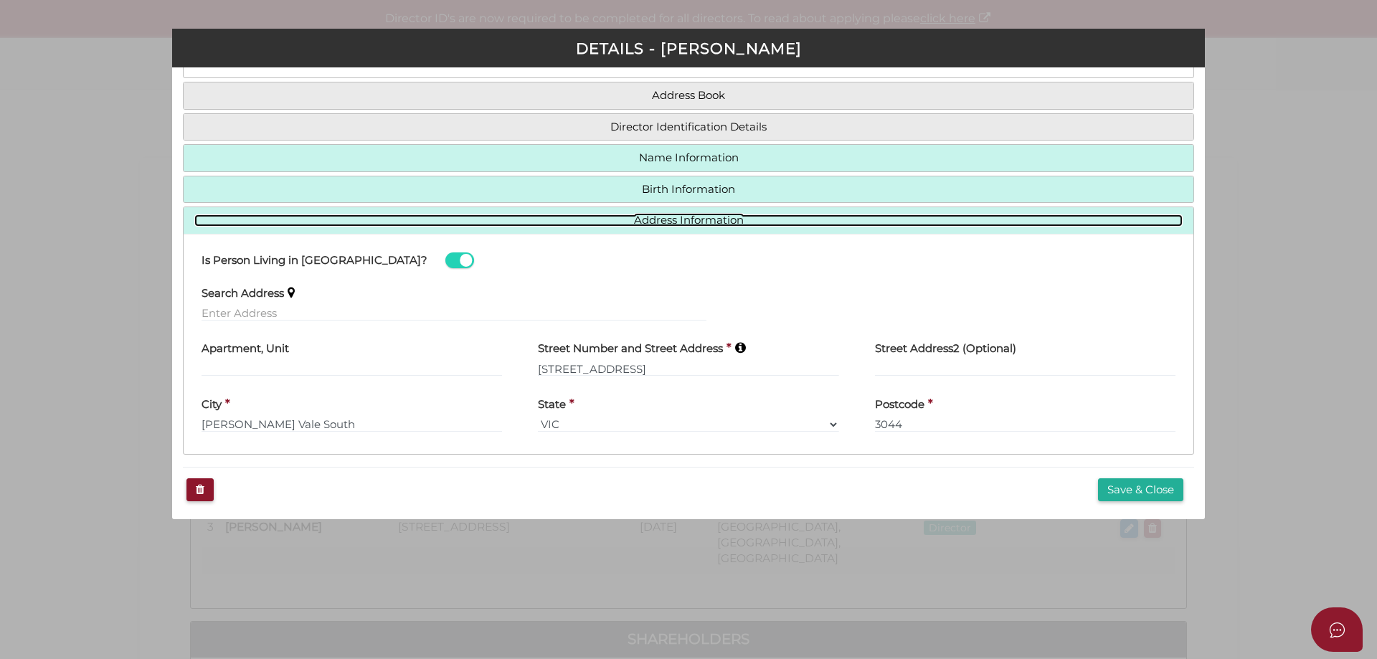
scroll to position [106, 0]
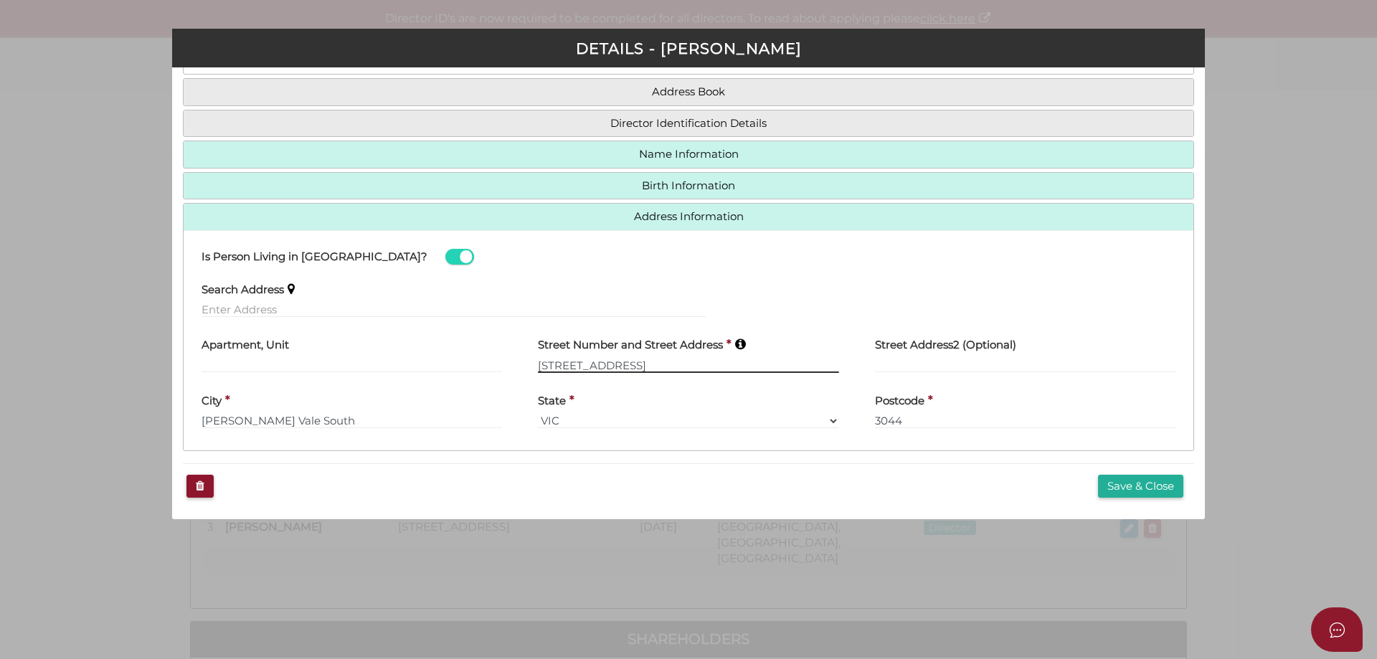
drag, startPoint x: 650, startPoint y: 364, endPoint x: 493, endPoint y: 351, distance: 157.6
click at [493, 351] on div "Apartment, Unit Street Number and Street Address * 36 Springhall Parade Street …" at bounding box center [689, 357] width 1010 height 56
type input "25 Price Street"
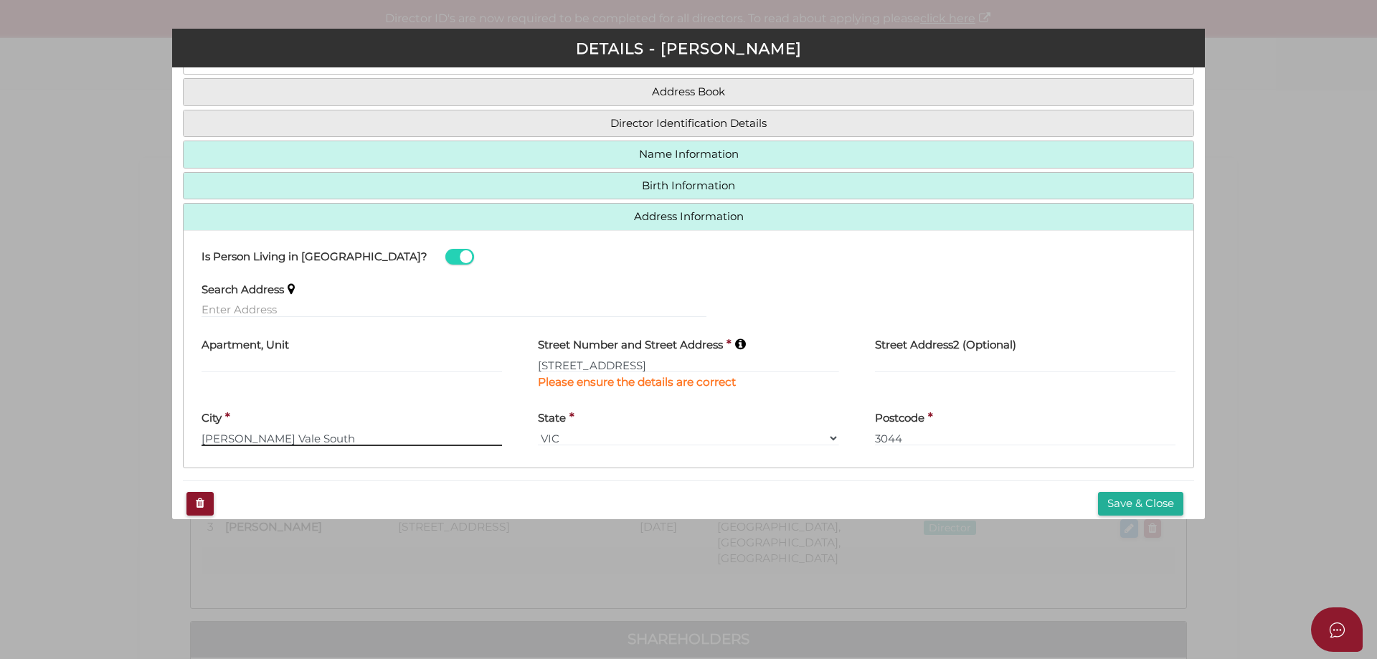
drag, startPoint x: 325, startPoint y: 421, endPoint x: 95, endPoint y: 409, distance: 229.9
click at [95, 409] on div "Pty Ltd DETAILS - Robert Anthony Camilleri * field required Roles Held Director…" at bounding box center [688, 329] width 1377 height 659
type input "Essendon"
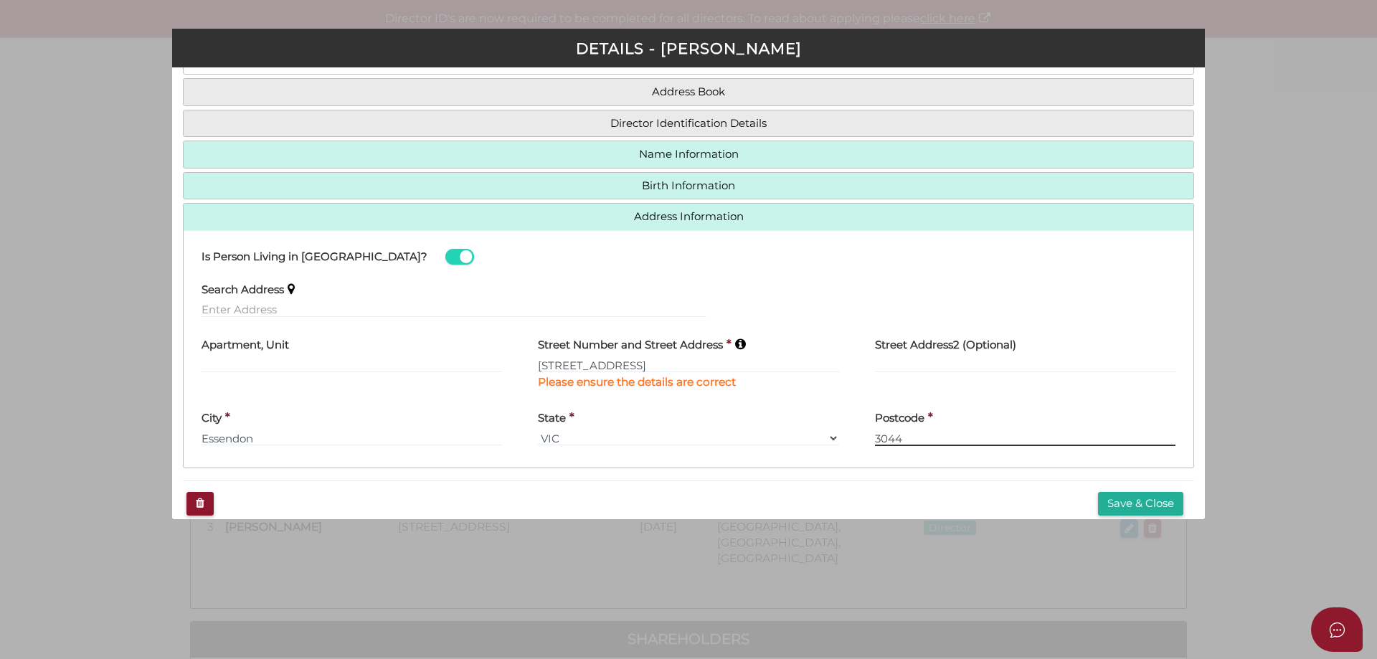
drag, startPoint x: 919, startPoint y: 437, endPoint x: 860, endPoint y: 439, distance: 58.9
click at [860, 439] on div "Postcode * 3044" at bounding box center [1025, 430] width 336 height 56
type input "3040"
click at [791, 295] on div "Search Address" at bounding box center [689, 301] width 1010 height 56
click at [1123, 503] on button "Save & Close" at bounding box center [1140, 504] width 85 height 24
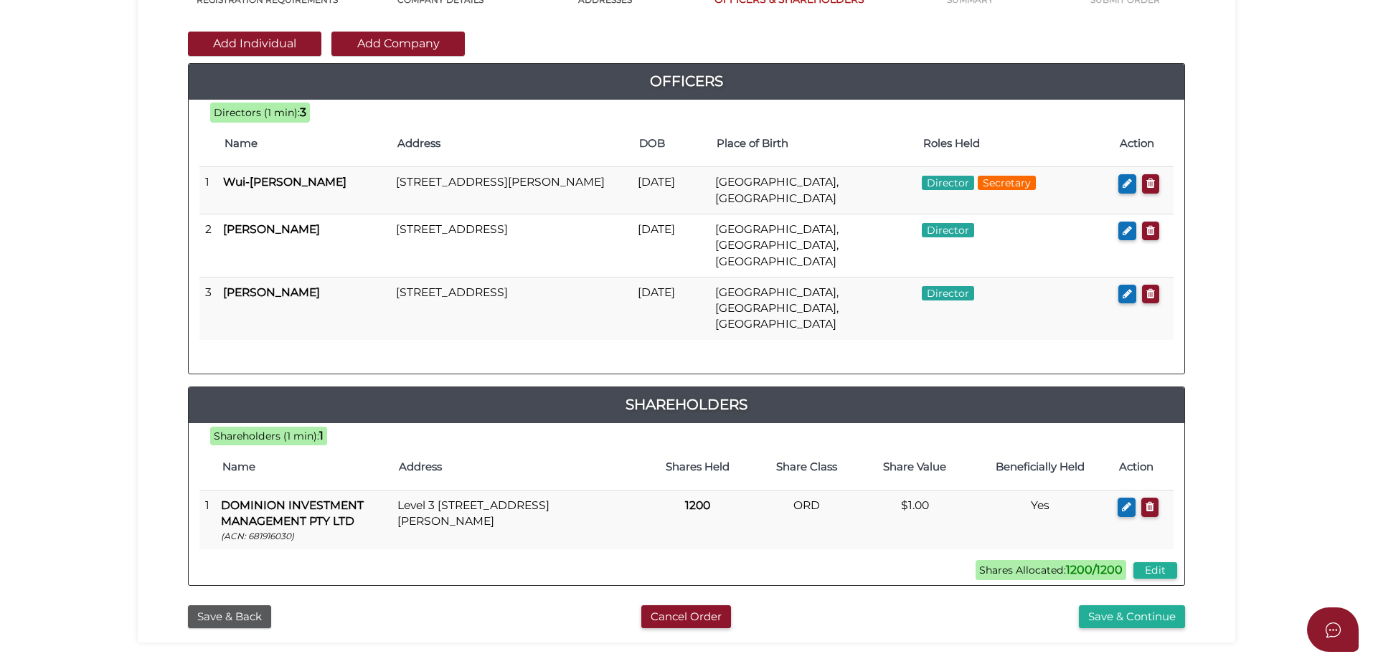
scroll to position [326, 0]
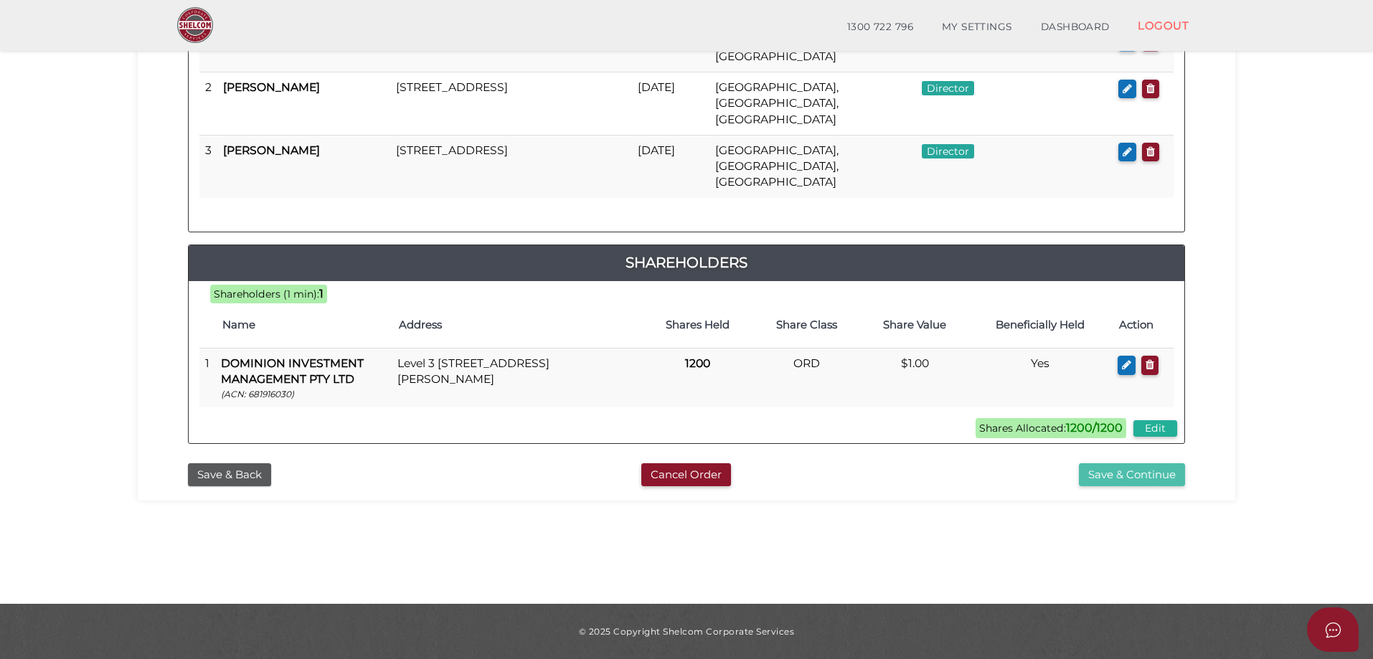
click at [1156, 463] on button "Save & Continue" at bounding box center [1132, 475] width 106 height 24
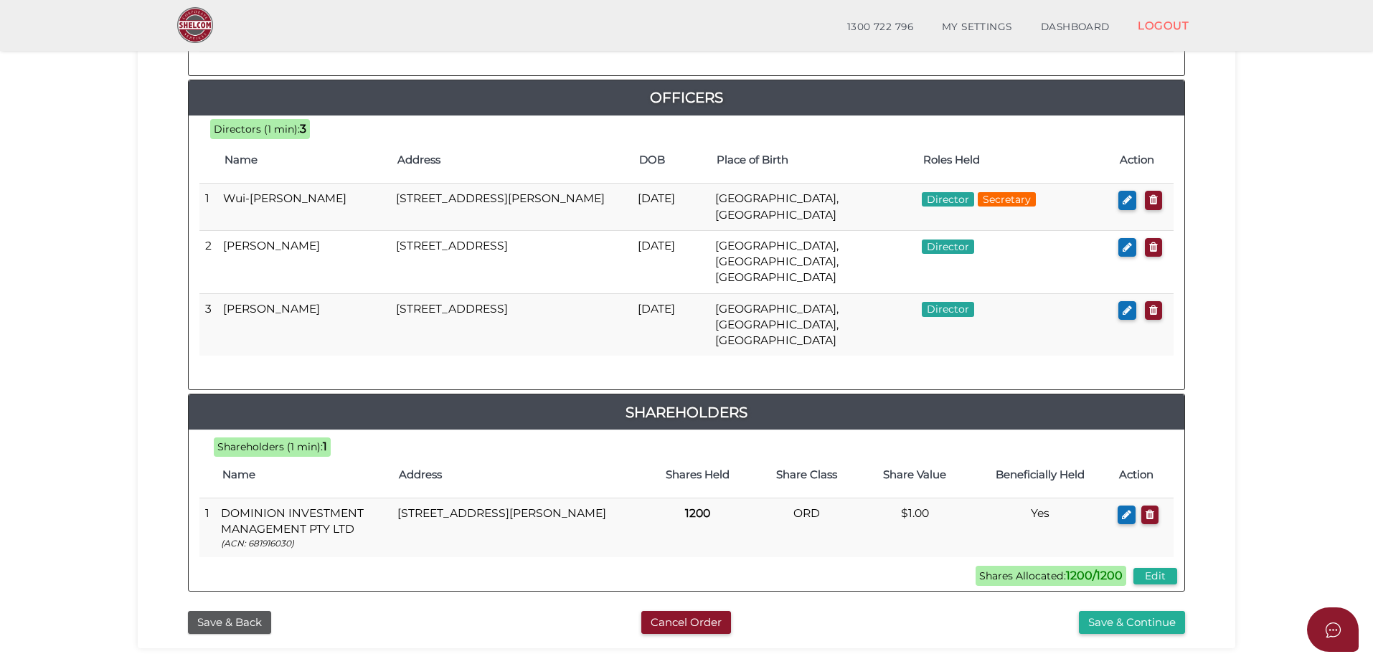
scroll to position [717, 0]
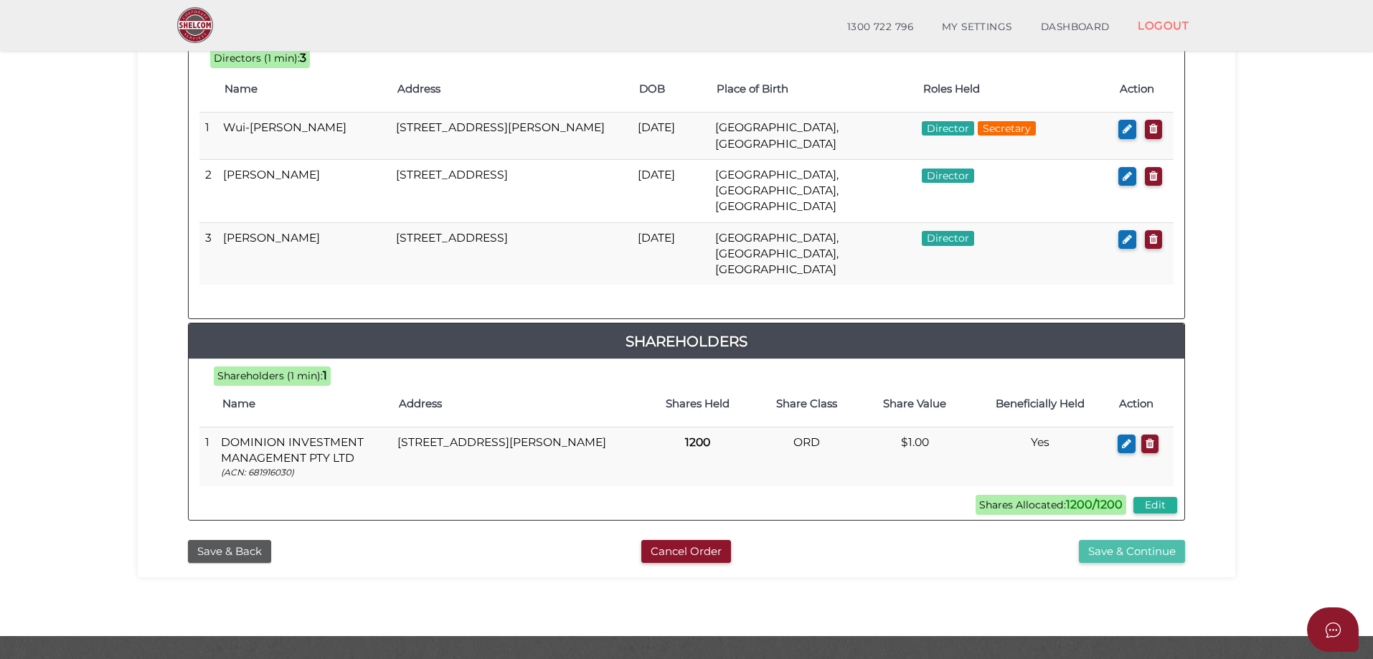
click at [1115, 540] on button "Save & Continue" at bounding box center [1132, 552] width 106 height 24
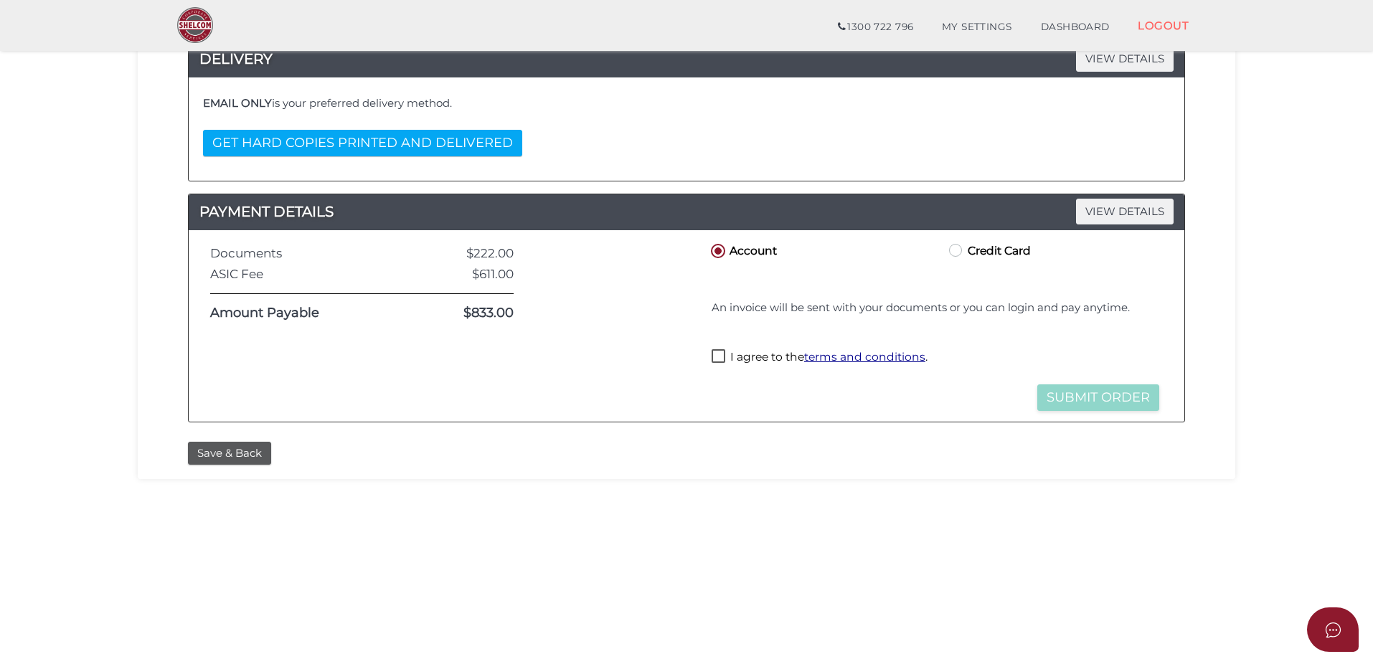
scroll to position [182, 0]
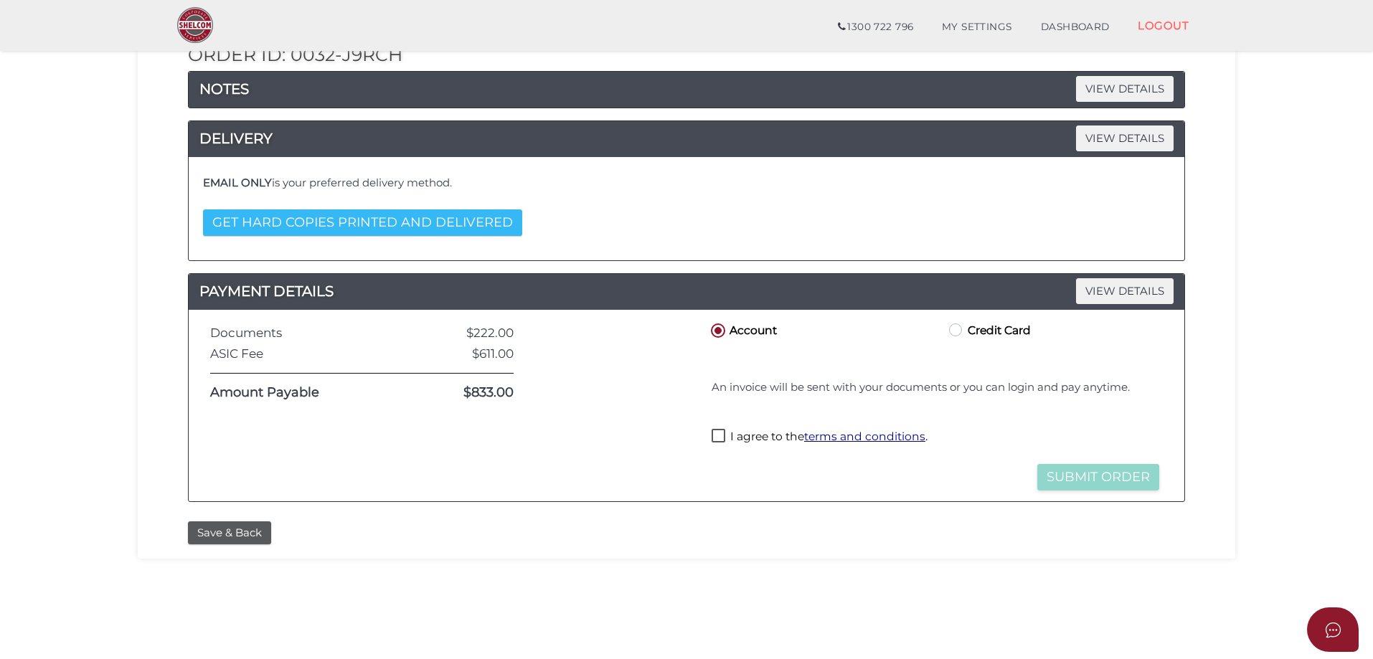
click at [482, 222] on button "GET HARD COPIES PRINTED AND DELIVERED" at bounding box center [362, 222] width 319 height 27
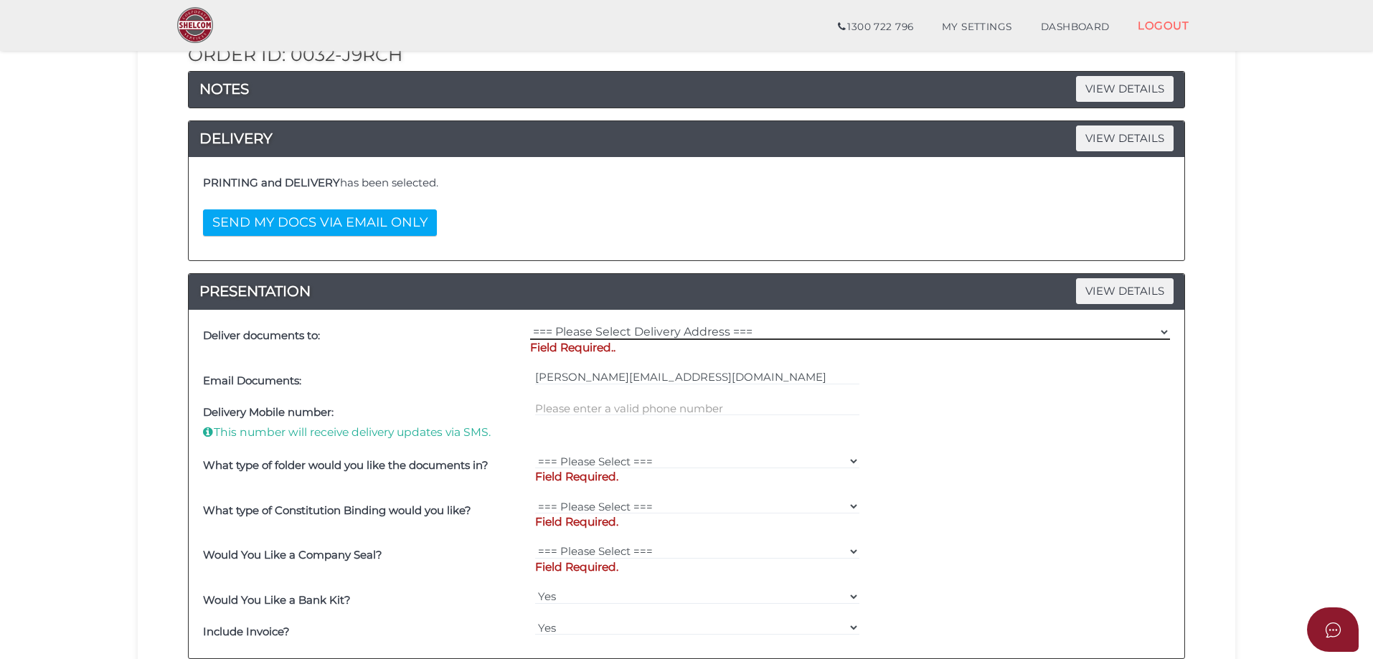
click at [631, 333] on select "=== Please Select Delivery Address === (User Address - [PERSON_NAME][GEOGRAPHIC…" at bounding box center [850, 332] width 640 height 16
click at [603, 326] on select "=== Please Select Delivery Address === (User Address - [PERSON_NAME][GEOGRAPHIC…" at bounding box center [850, 332] width 640 height 16
select select "Other"
click at [530, 324] on select "=== Please Select Delivery Address === (User Address - [PERSON_NAME][GEOGRAPHIC…" at bounding box center [850, 332] width 640 height 16
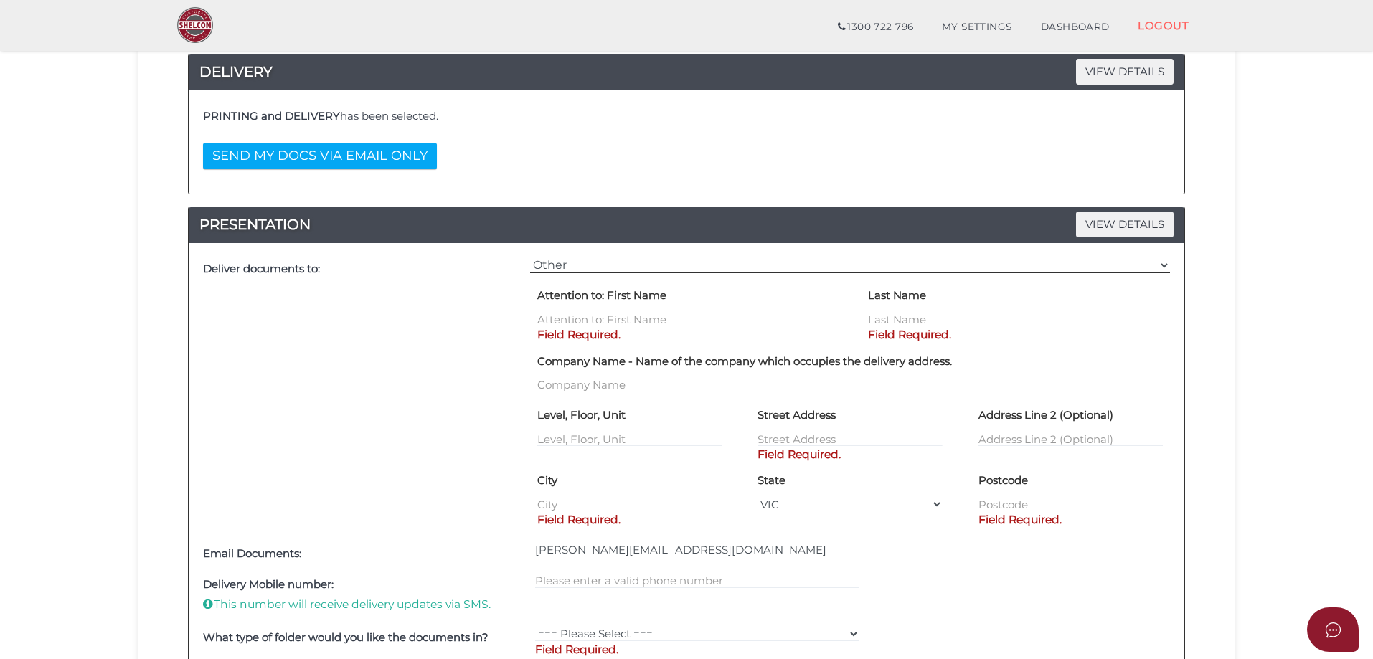
scroll to position [326, 0]
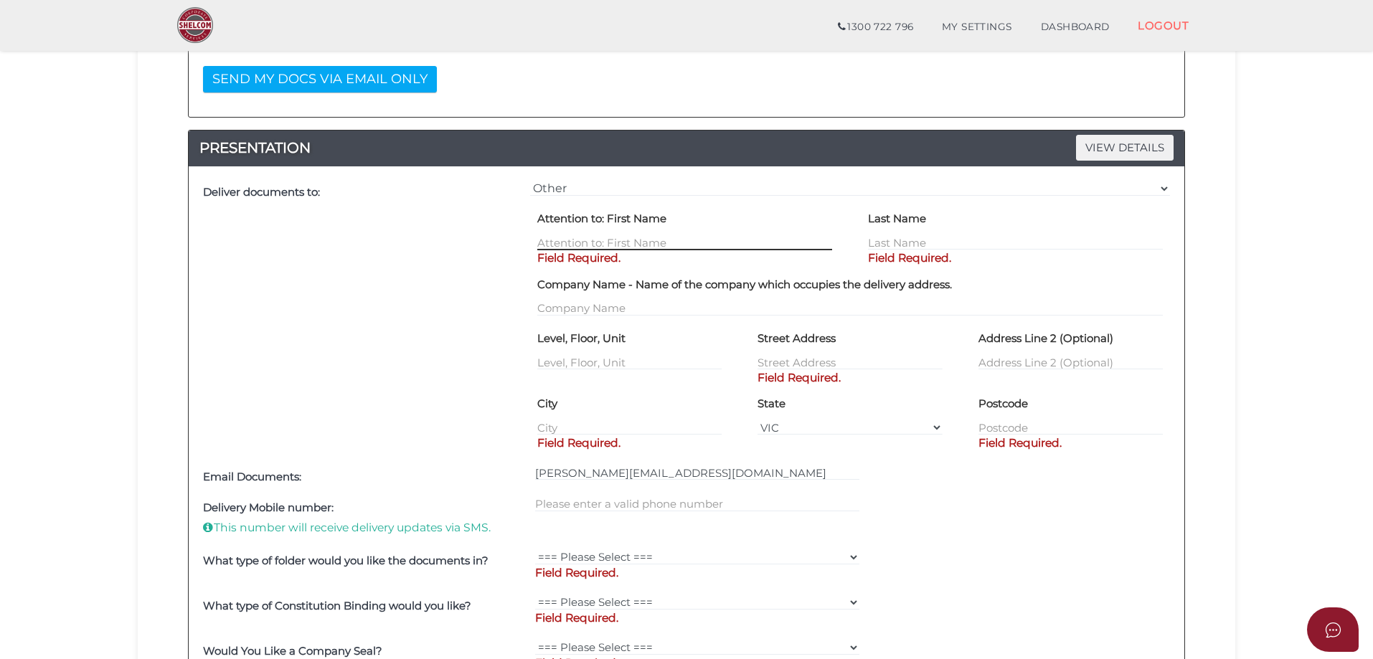
click at [581, 235] on input "text" at bounding box center [684, 243] width 295 height 16
type input "[PERSON_NAME]"
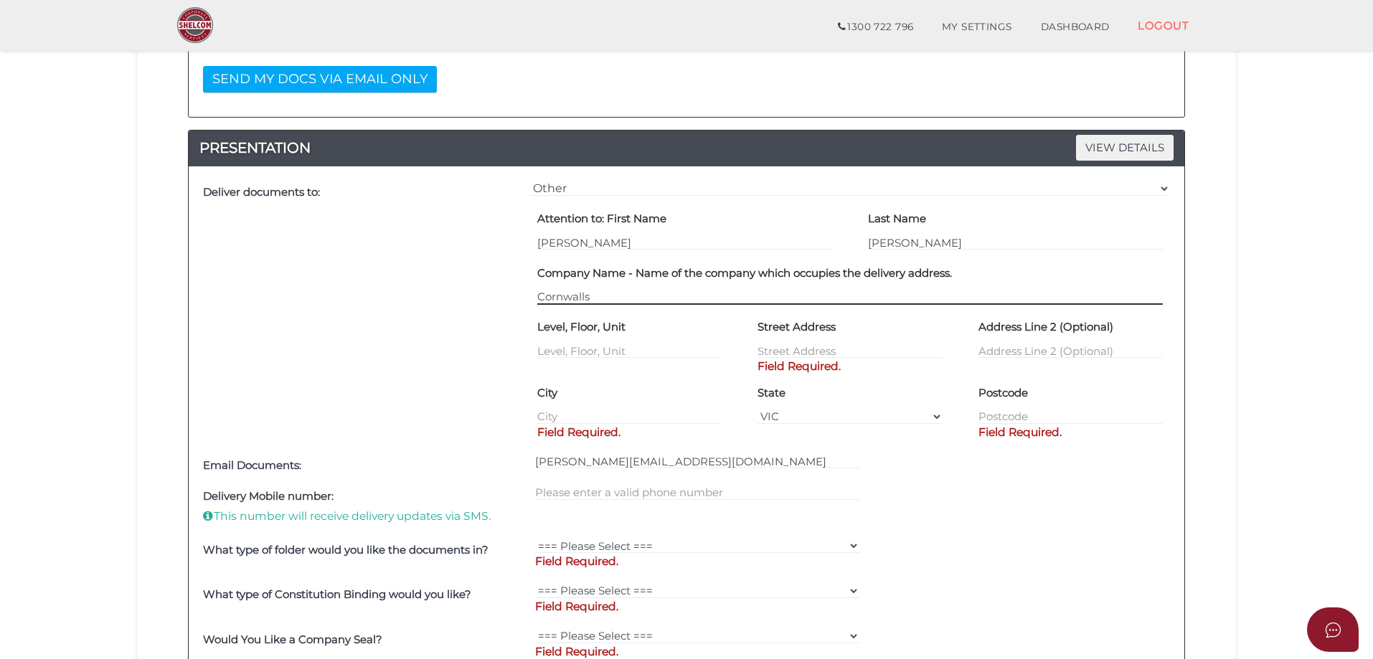
type input "Cornwalls"
click at [570, 342] on div "Level, Floor, Unit Leve" at bounding box center [629, 338] width 184 height 44
click at [570, 344] on input "Leve" at bounding box center [629, 351] width 184 height 16
type input "Level 4"
type input "C"
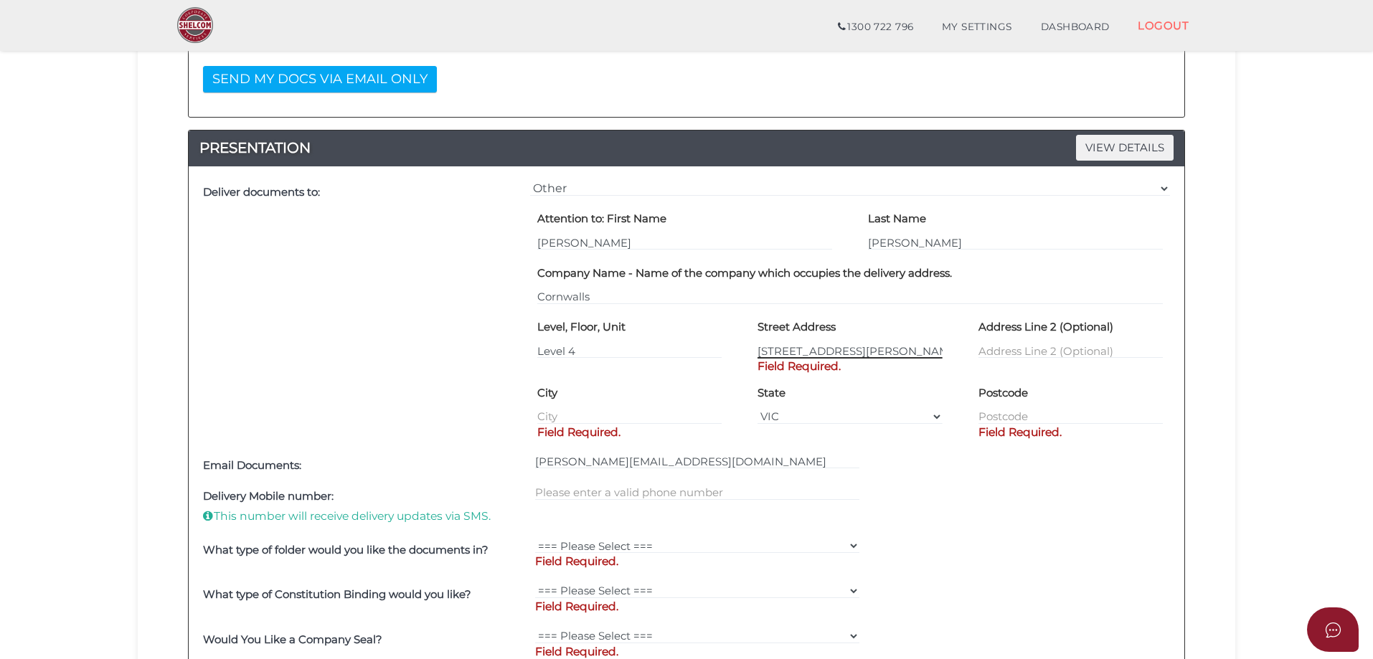
type input "[STREET_ADDRESS][PERSON_NAME]"
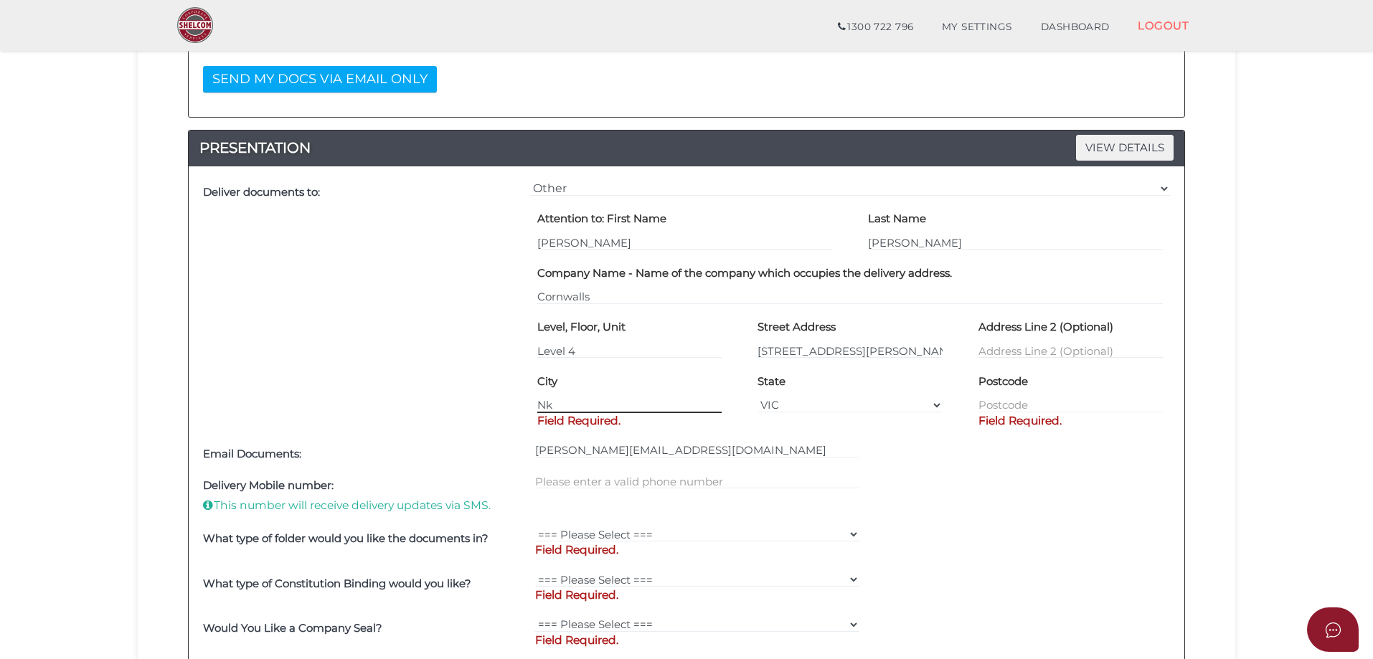
type input "N"
type input "[GEOGRAPHIC_DATA]"
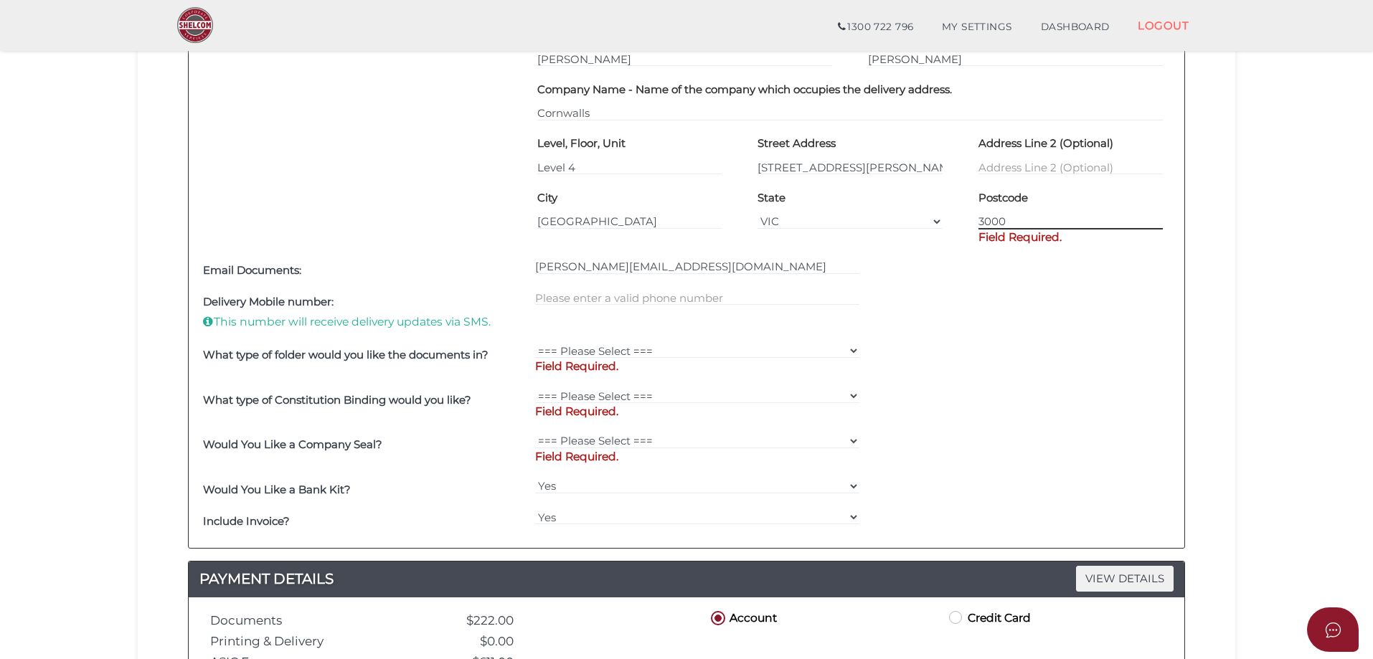
scroll to position [613, 0]
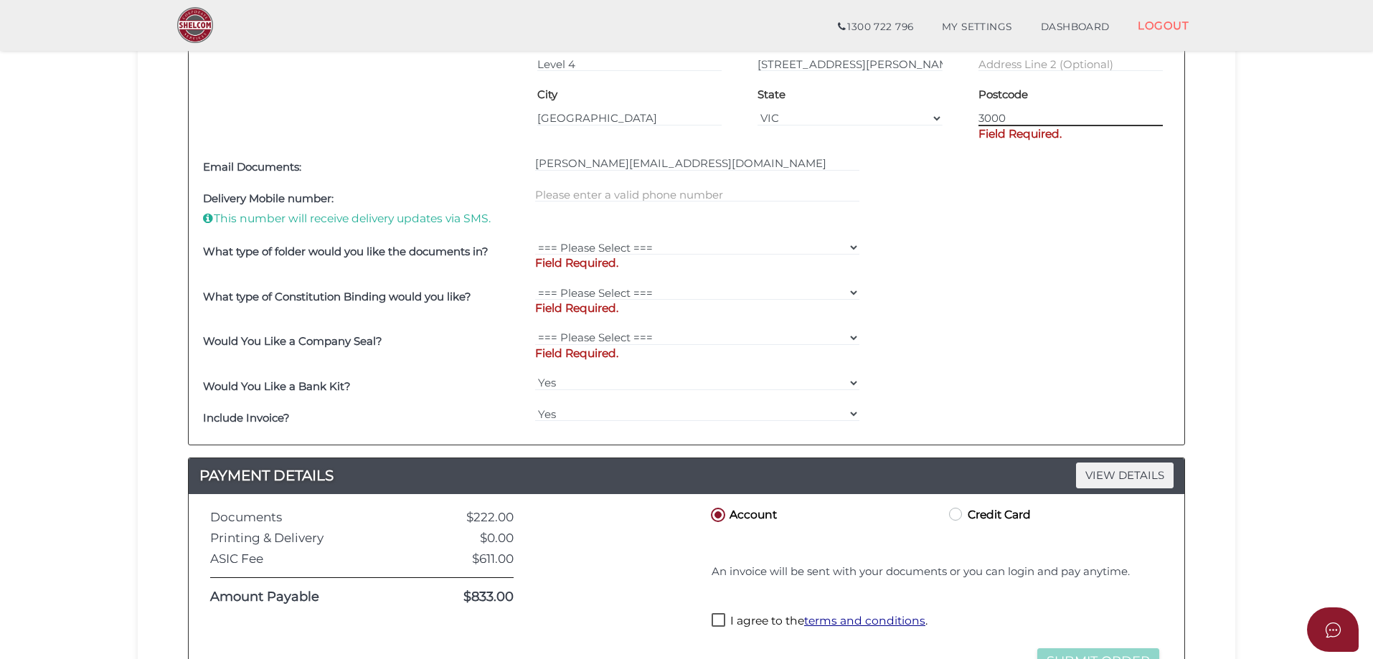
type input "3000"
click at [655, 202] on div at bounding box center [698, 209] width 332 height 53
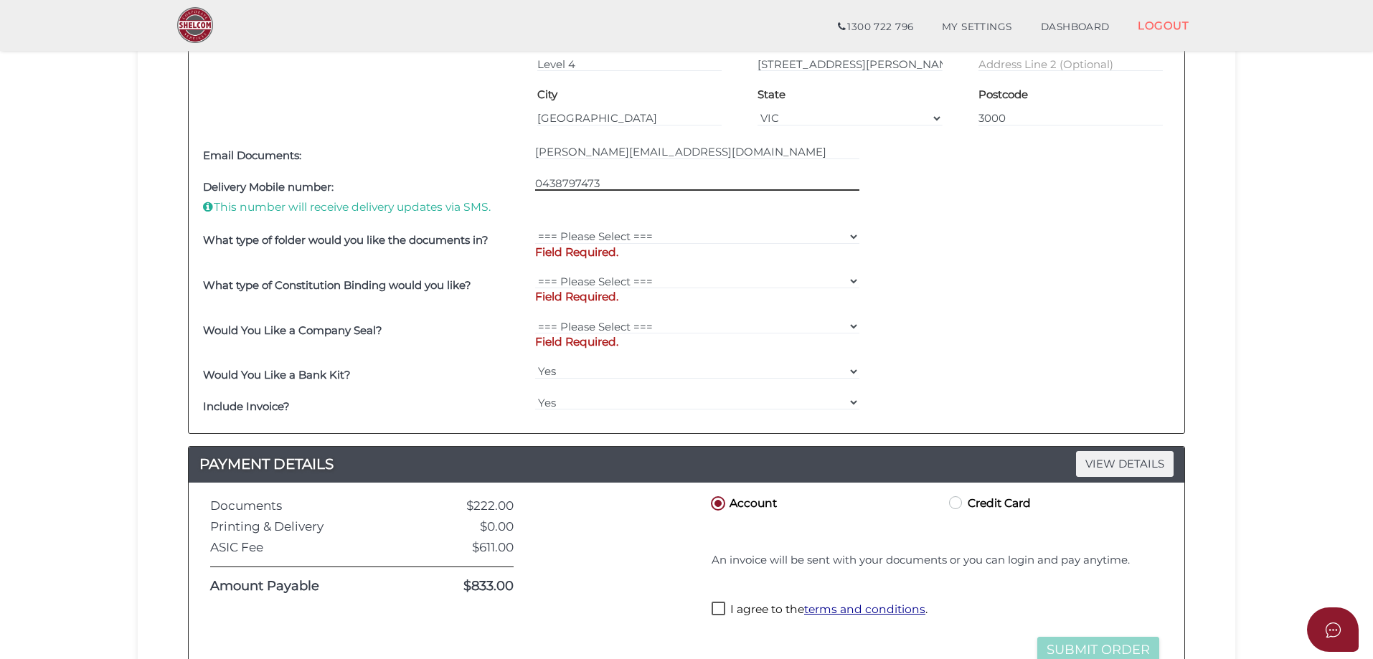
type input "0438797473"
click at [640, 240] on select "=== Please Select === Shelcom Folder Client Supplied Folder No Folder" at bounding box center [697, 237] width 325 height 16
select select "Shelcom Folder"
click at [535, 229] on select "=== Please Select === Shelcom Folder Client Supplied Folder No Folder" at bounding box center [697, 237] width 325 height 16
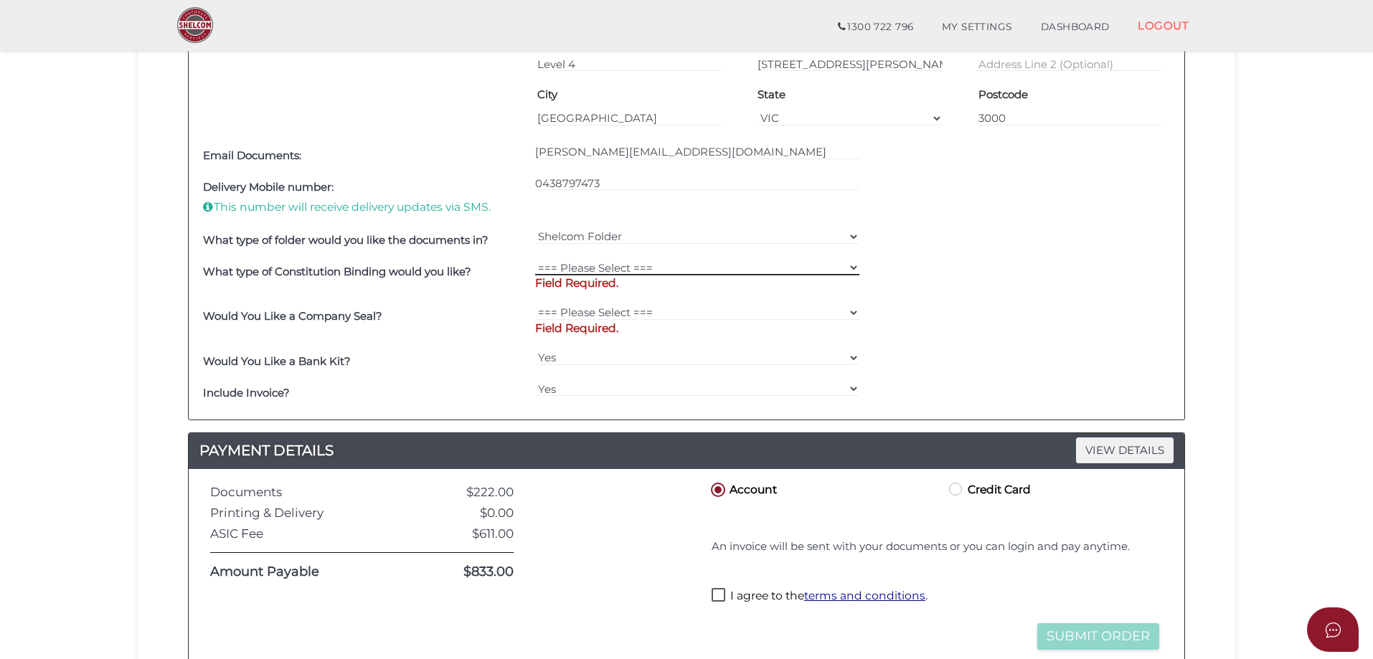
click at [617, 270] on select "=== Please Select === Comb Binding No Binding" at bounding box center [697, 268] width 325 height 16
select select "No Binding"
click at [535, 260] on select "=== Please Select === Comb Binding No Binding" at bounding box center [697, 268] width 325 height 16
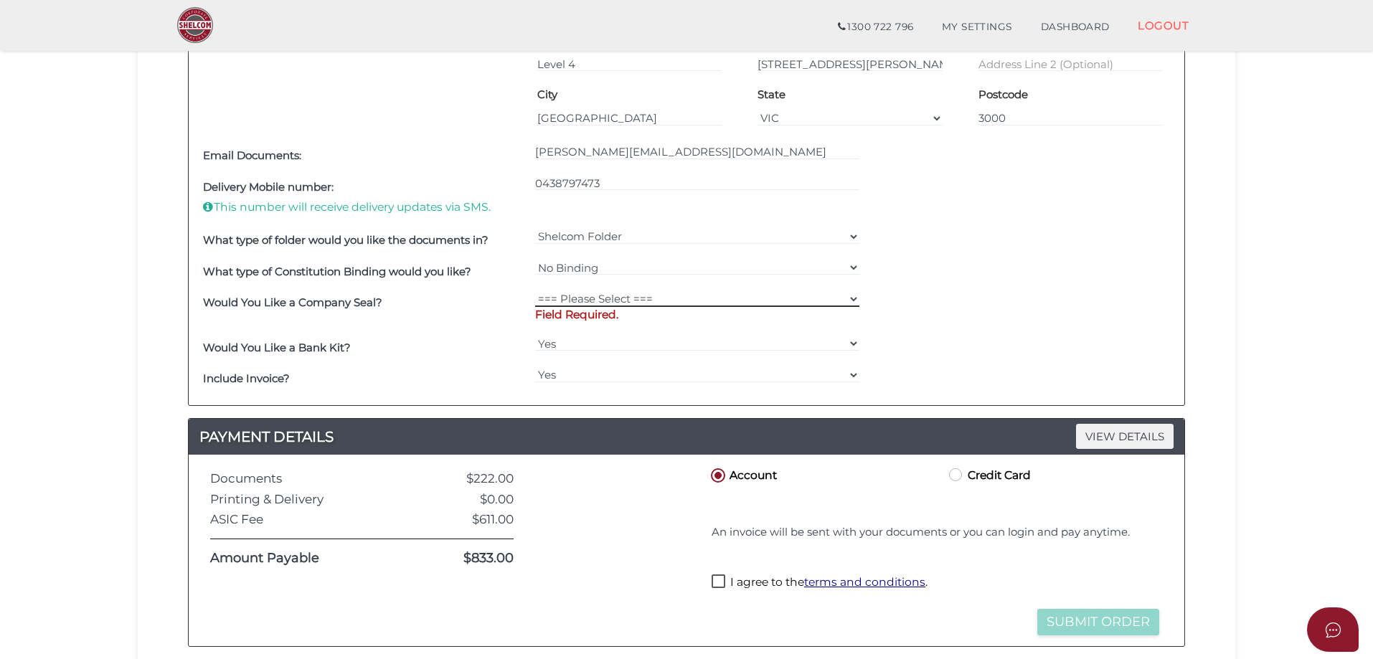
click at [599, 306] on select "=== Please Select === Fold Seal $50 No Seal" at bounding box center [697, 299] width 325 height 16
select select "0"
click at [535, 291] on select "=== Please Select === Fold Seal $50 No Seal" at bounding box center [697, 299] width 325 height 16
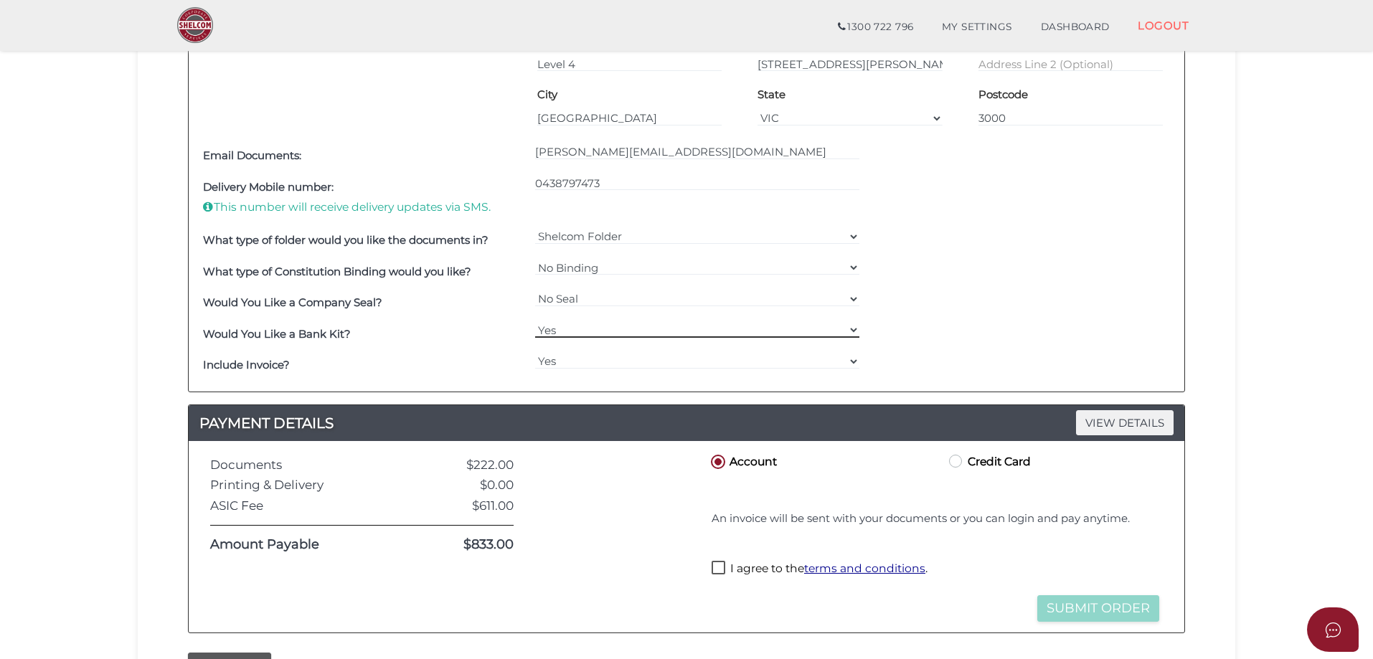
click at [592, 332] on select "Yes No" at bounding box center [697, 330] width 325 height 16
click at [474, 327] on div "Would You Like a Bank Kit?" at bounding box center [365, 335] width 332 height 32
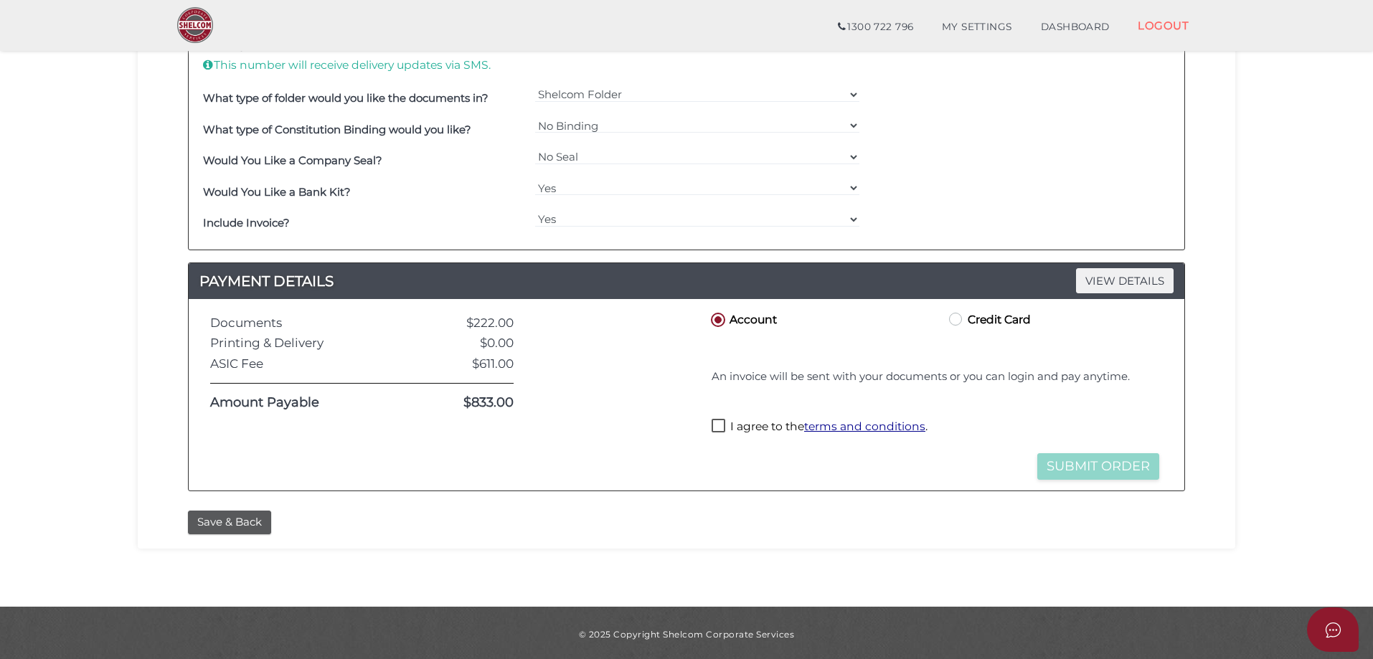
scroll to position [756, 0]
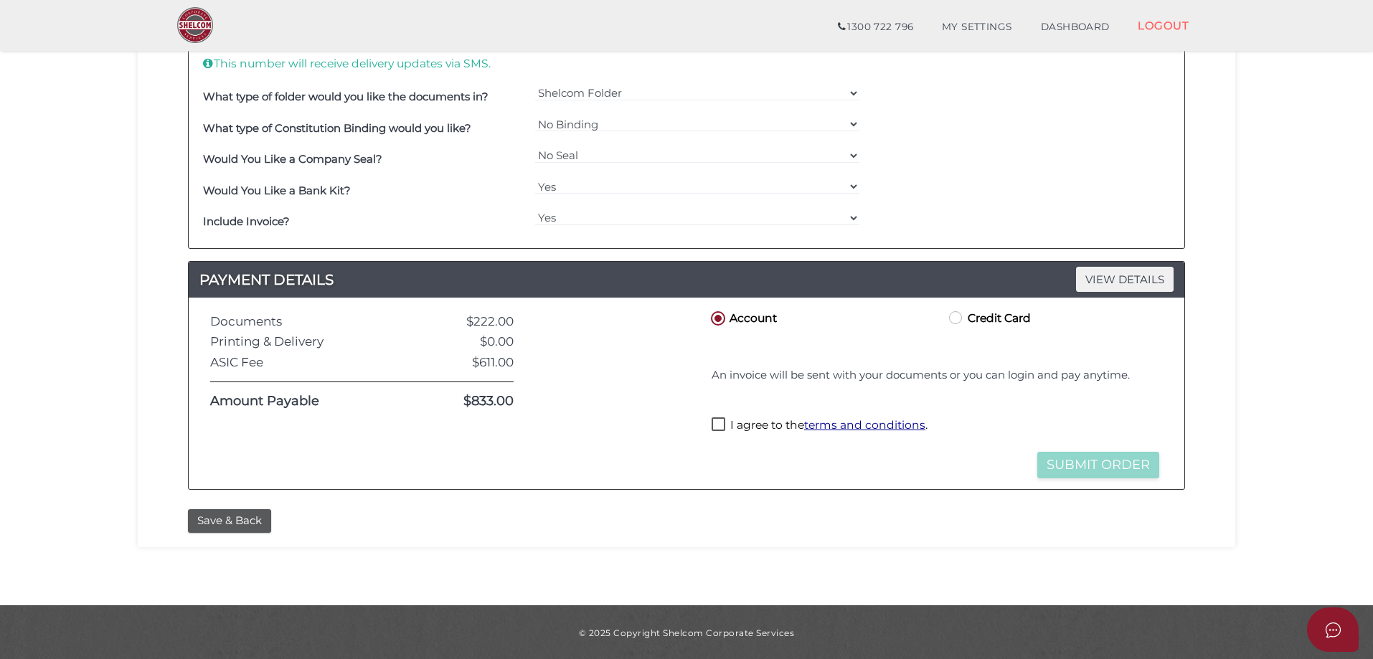
click at [720, 427] on label "I agree to the terms and conditions ." at bounding box center [820, 426] width 216 height 18
checkbox input "true"
click at [1088, 460] on button "Submit Order" at bounding box center [1098, 465] width 122 height 27
